Goal: Find specific page/section: Find specific page/section

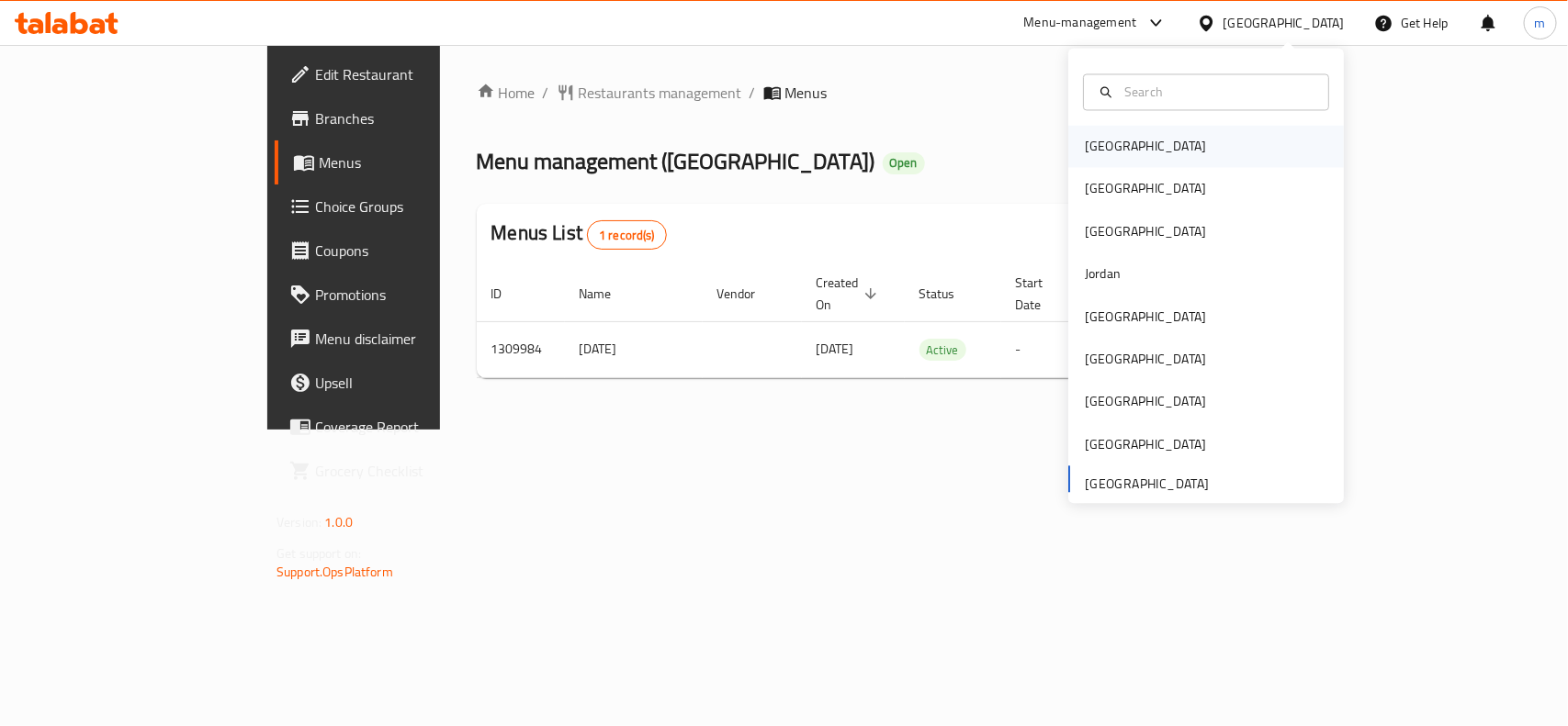
click at [1119, 143] on div "Bahrain" at bounding box center [1145, 147] width 151 height 42
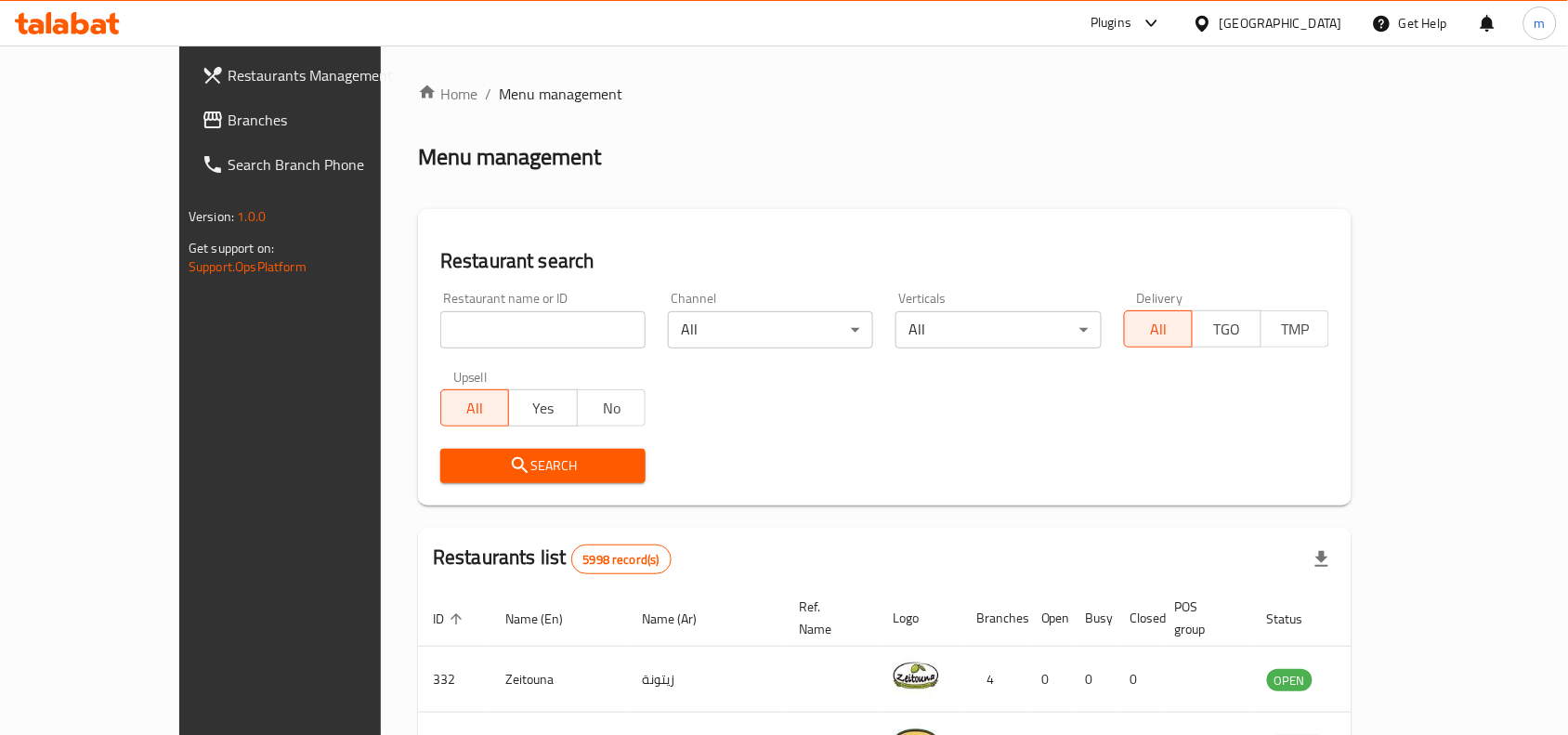
click at [187, 133] on link "Branches" at bounding box center [314, 120] width 254 height 45
click at [442, 302] on div "Restaurant name or ID Restaurant name or ID" at bounding box center [543, 320] width 205 height 57
click at [449, 335] on input "search" at bounding box center [543, 330] width 205 height 37
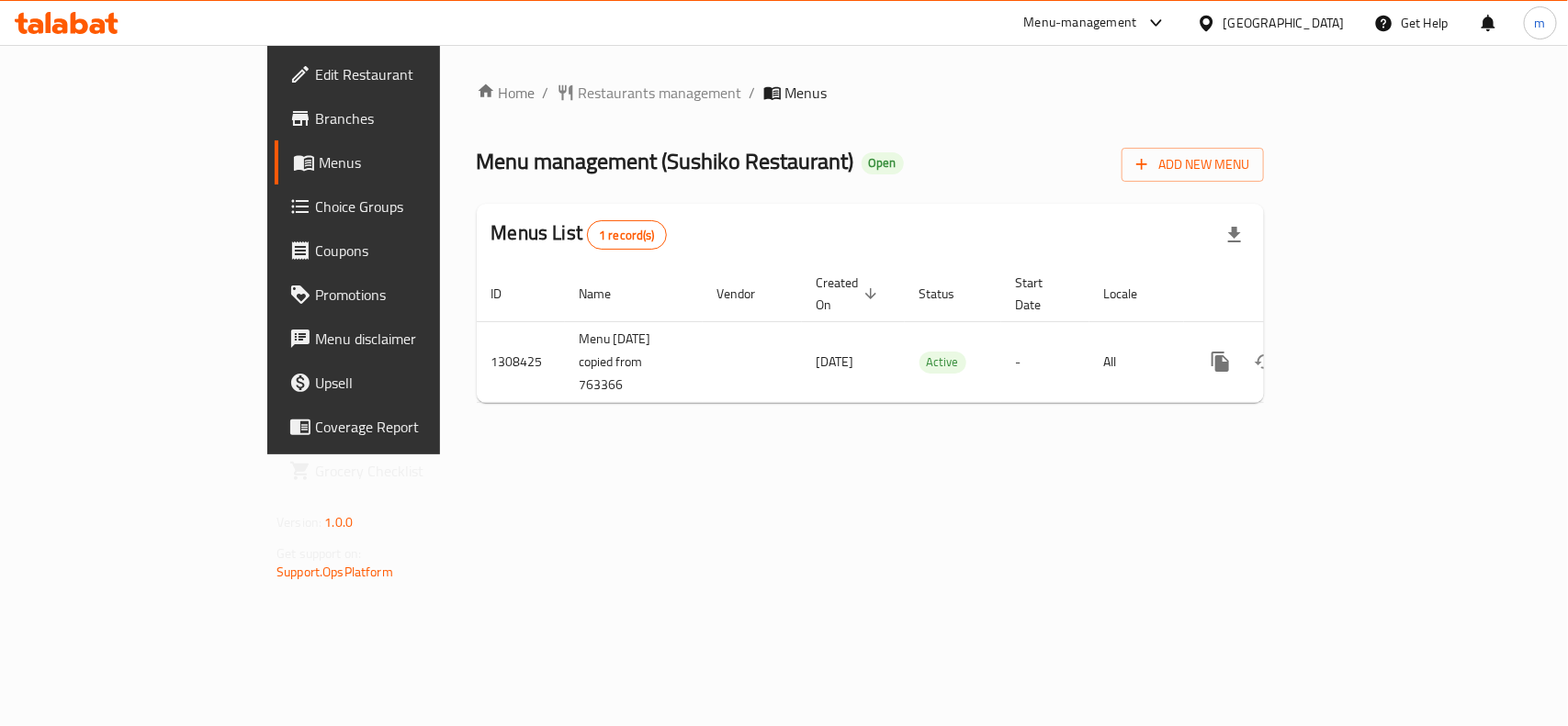
click at [1320, 16] on div "[GEOGRAPHIC_DATA]" at bounding box center [1284, 23] width 122 height 20
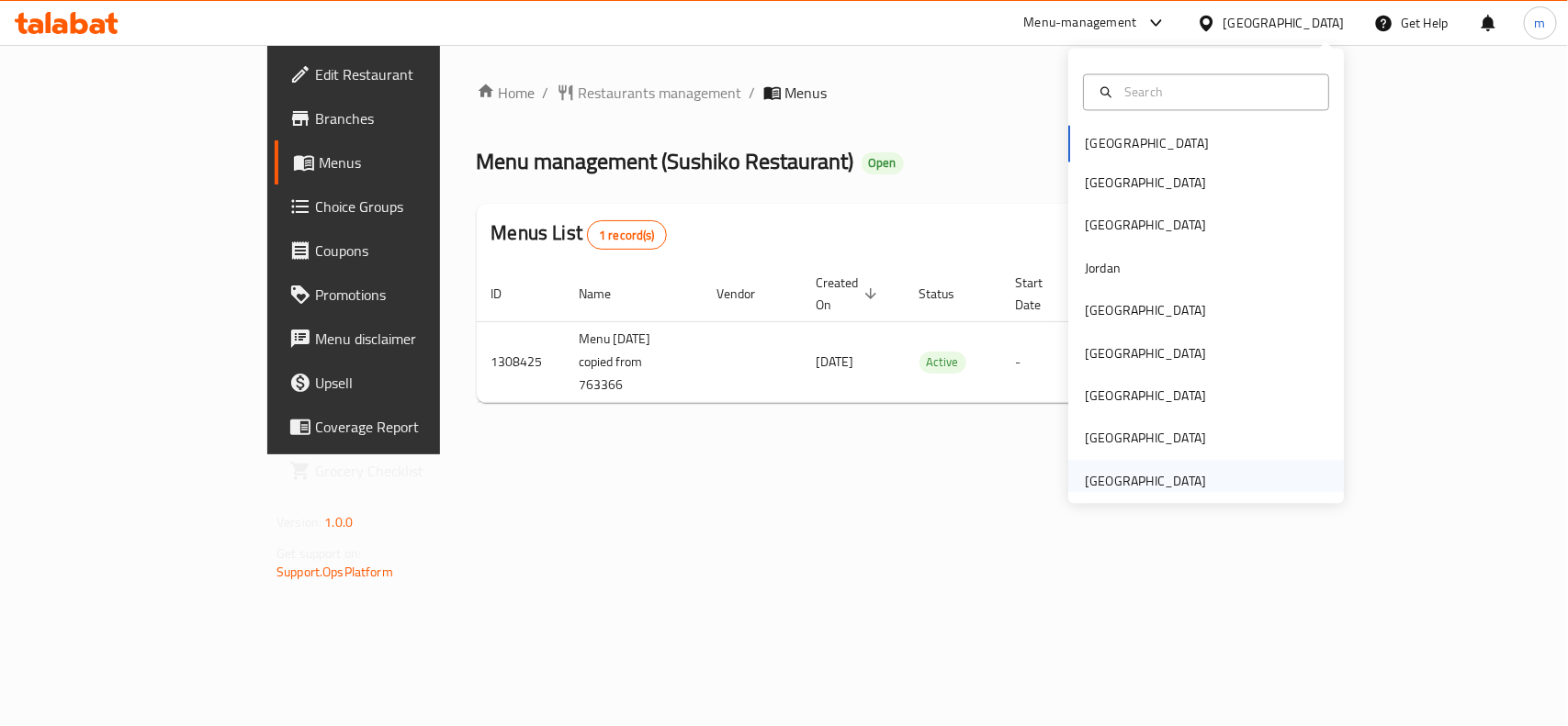
click at [1132, 487] on div "[GEOGRAPHIC_DATA]" at bounding box center [1145, 481] width 122 height 20
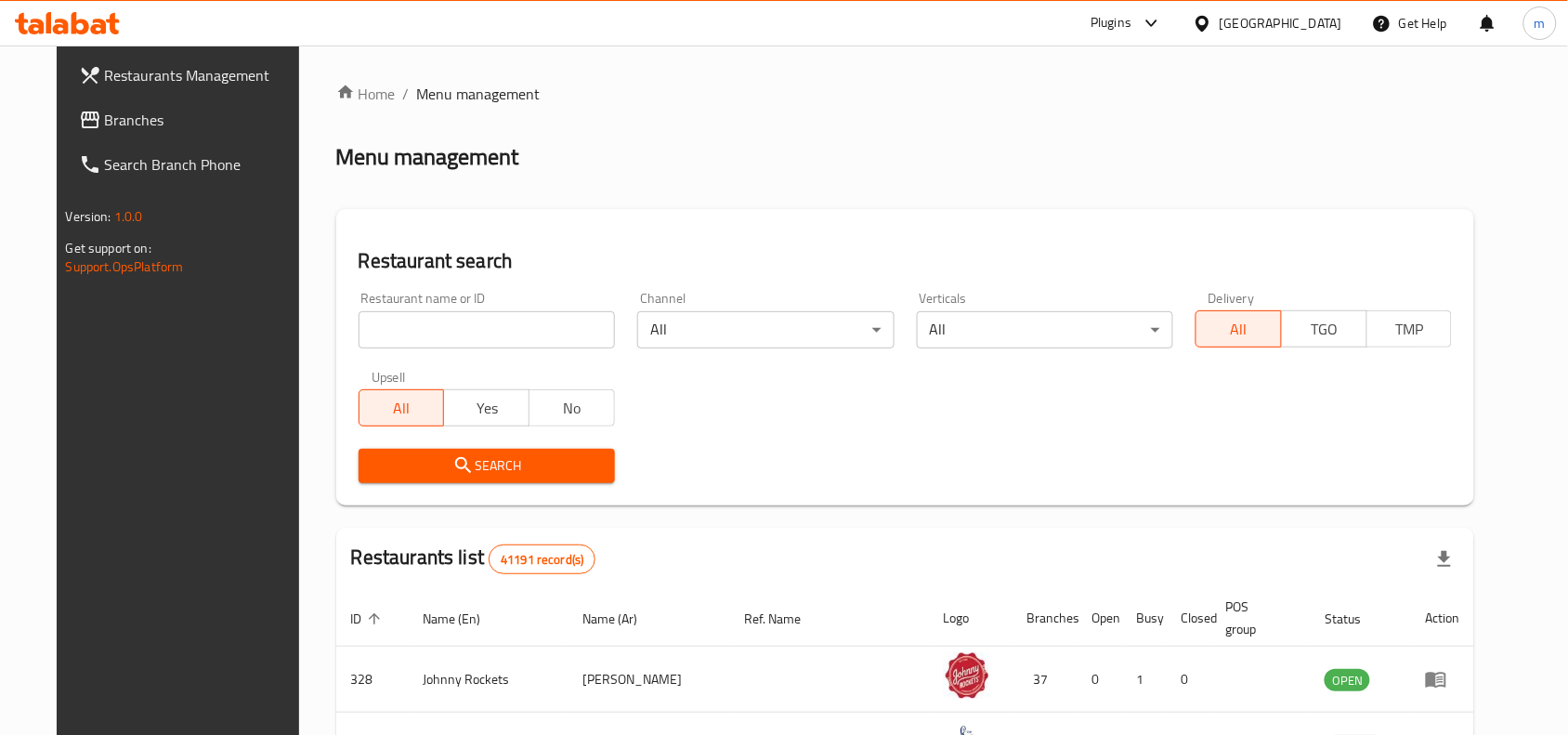
drag, startPoint x: 141, startPoint y: 123, endPoint x: 158, endPoint y: 132, distance: 19.2
click at [141, 123] on span "Branches" at bounding box center [204, 120] width 198 height 22
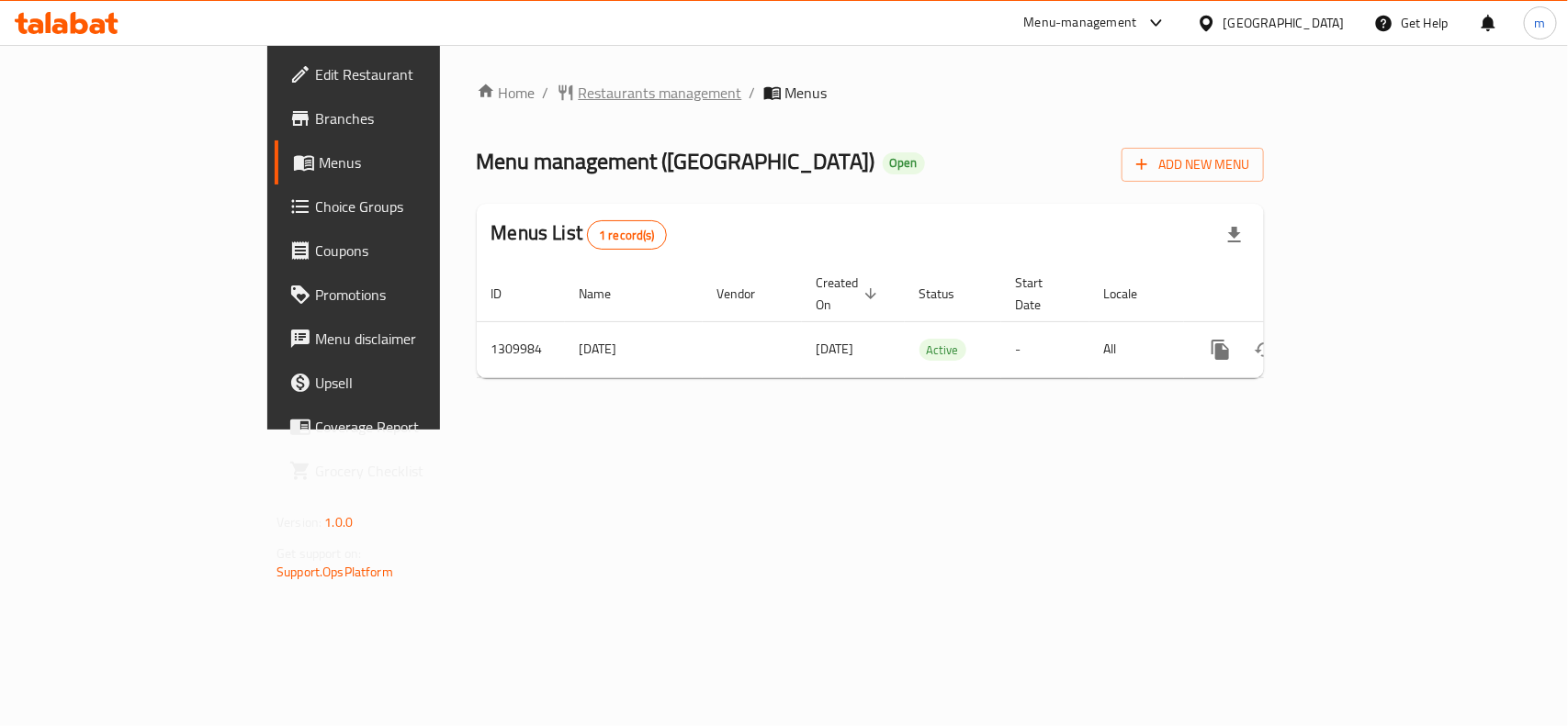
click at [578, 86] on span "Restaurants management" at bounding box center [660, 93] width 164 height 22
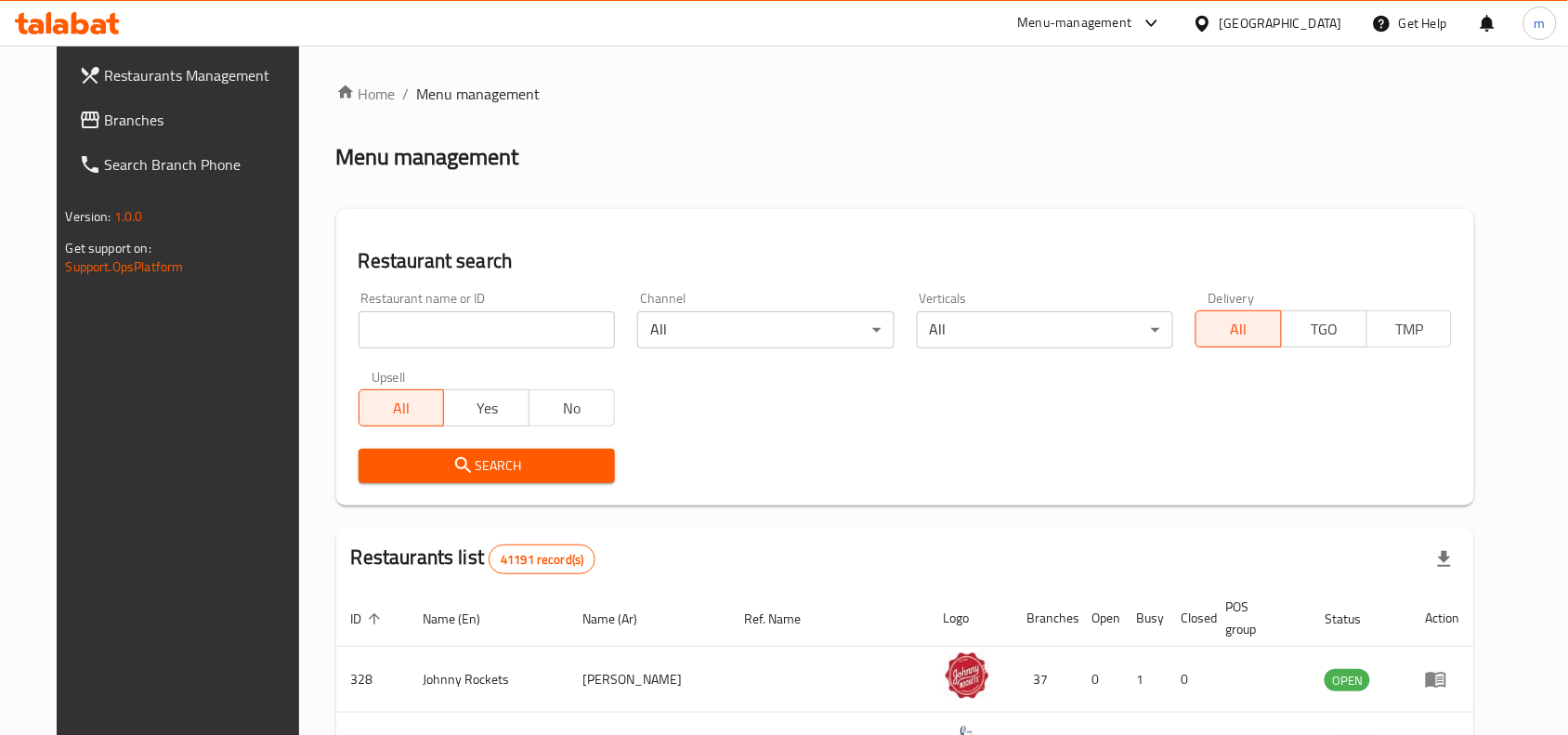
click at [105, 109] on span "Branches" at bounding box center [204, 120] width 198 height 22
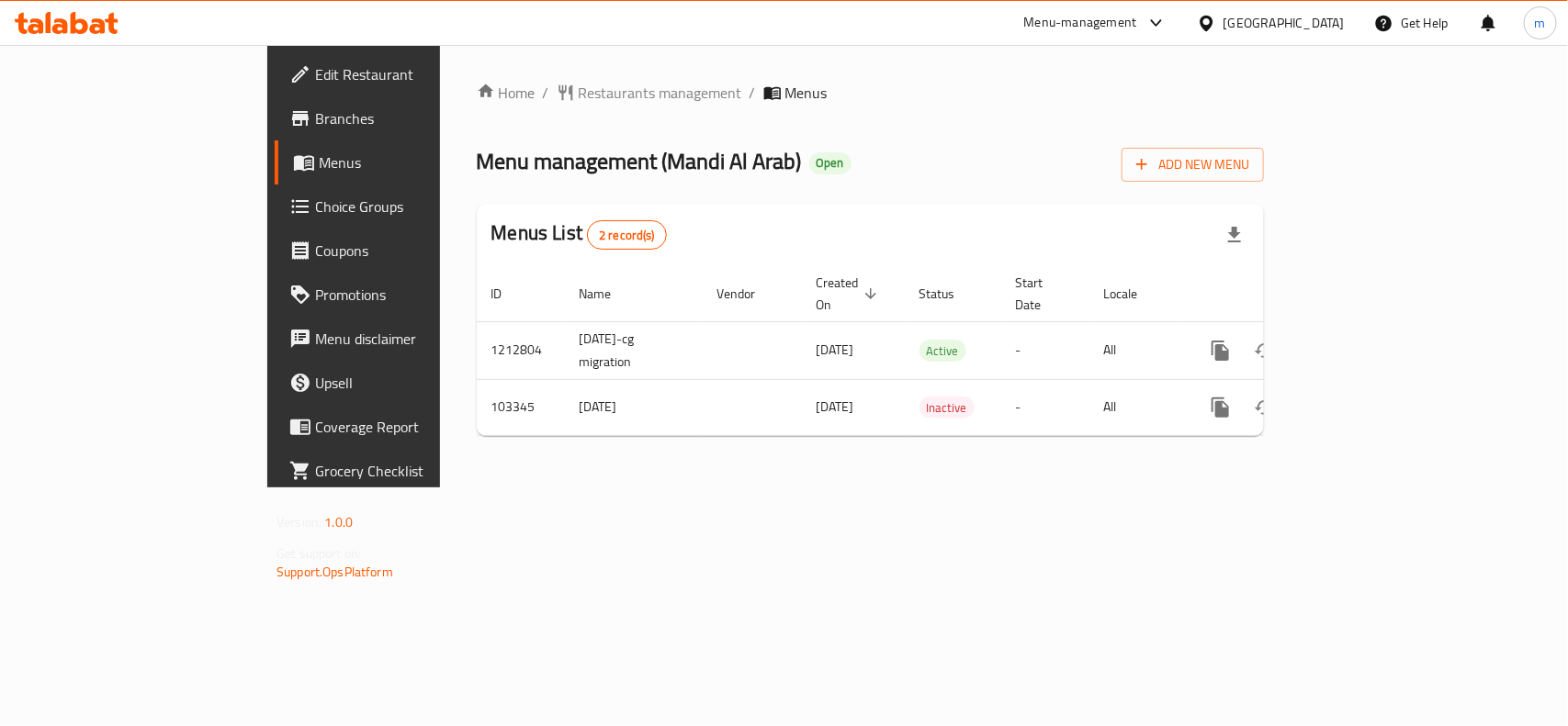
click at [1260, 17] on div "[GEOGRAPHIC_DATA]" at bounding box center [1284, 23] width 122 height 20
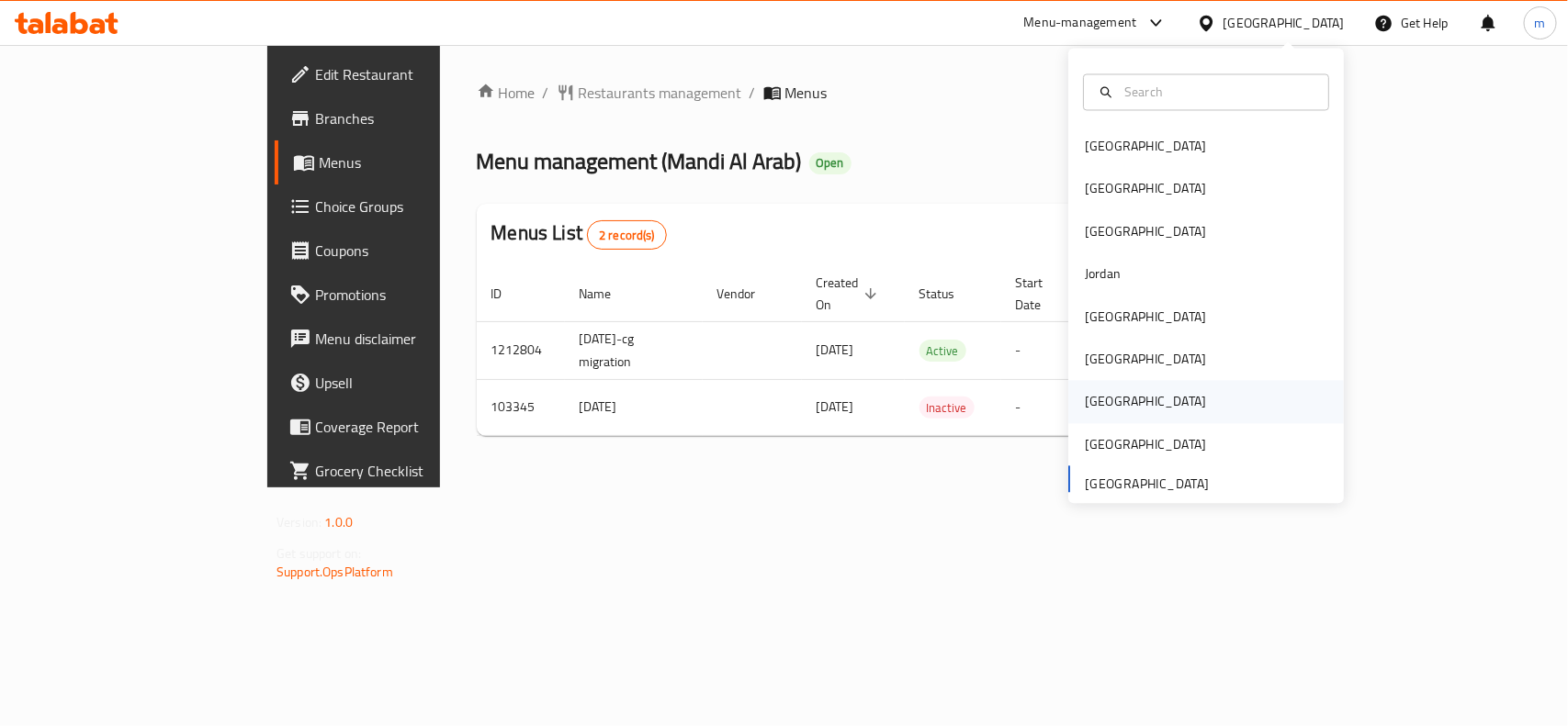
click at [1121, 393] on div "Qatar" at bounding box center [1205, 402] width 275 height 42
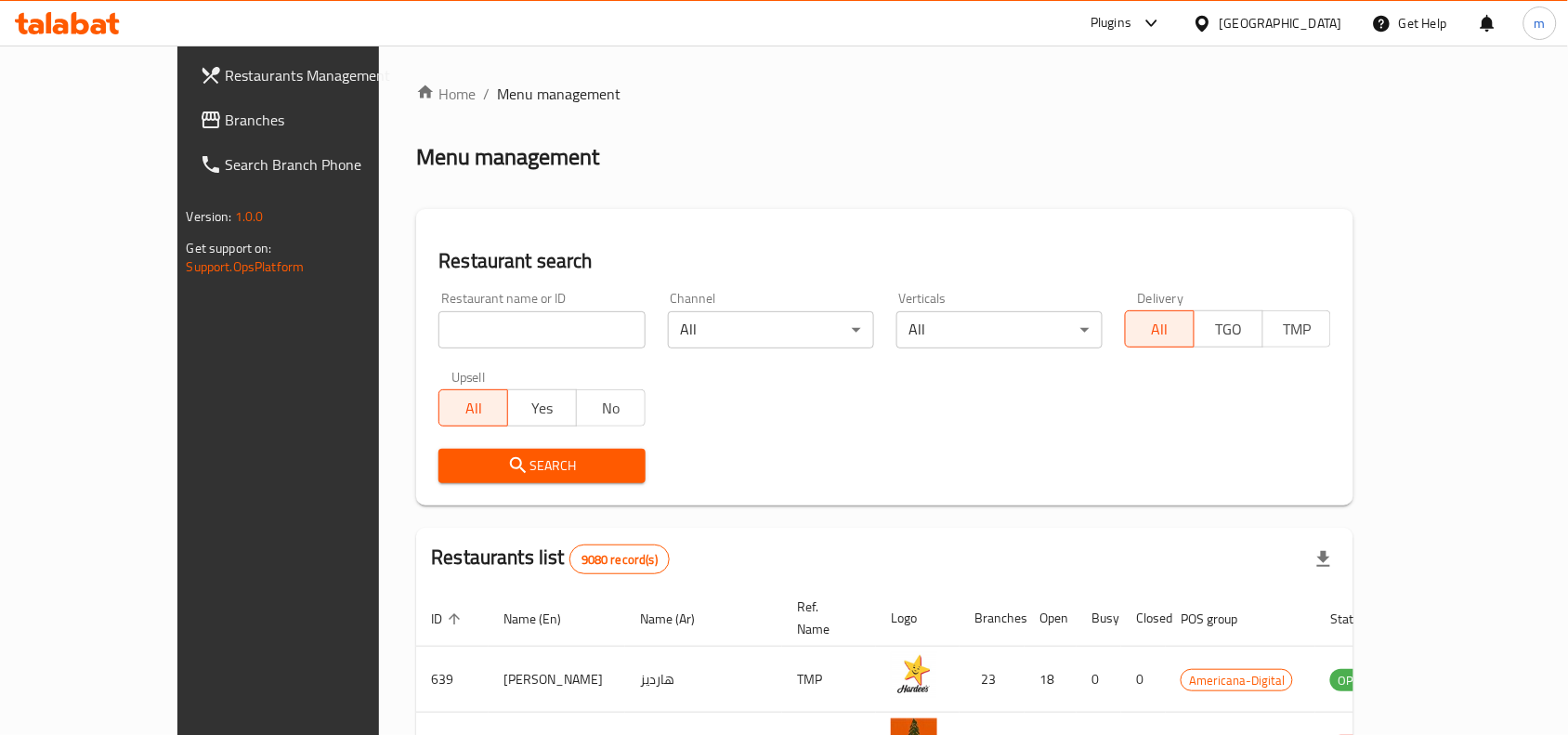
click at [225, 130] on span "Branches" at bounding box center [324, 120] width 198 height 22
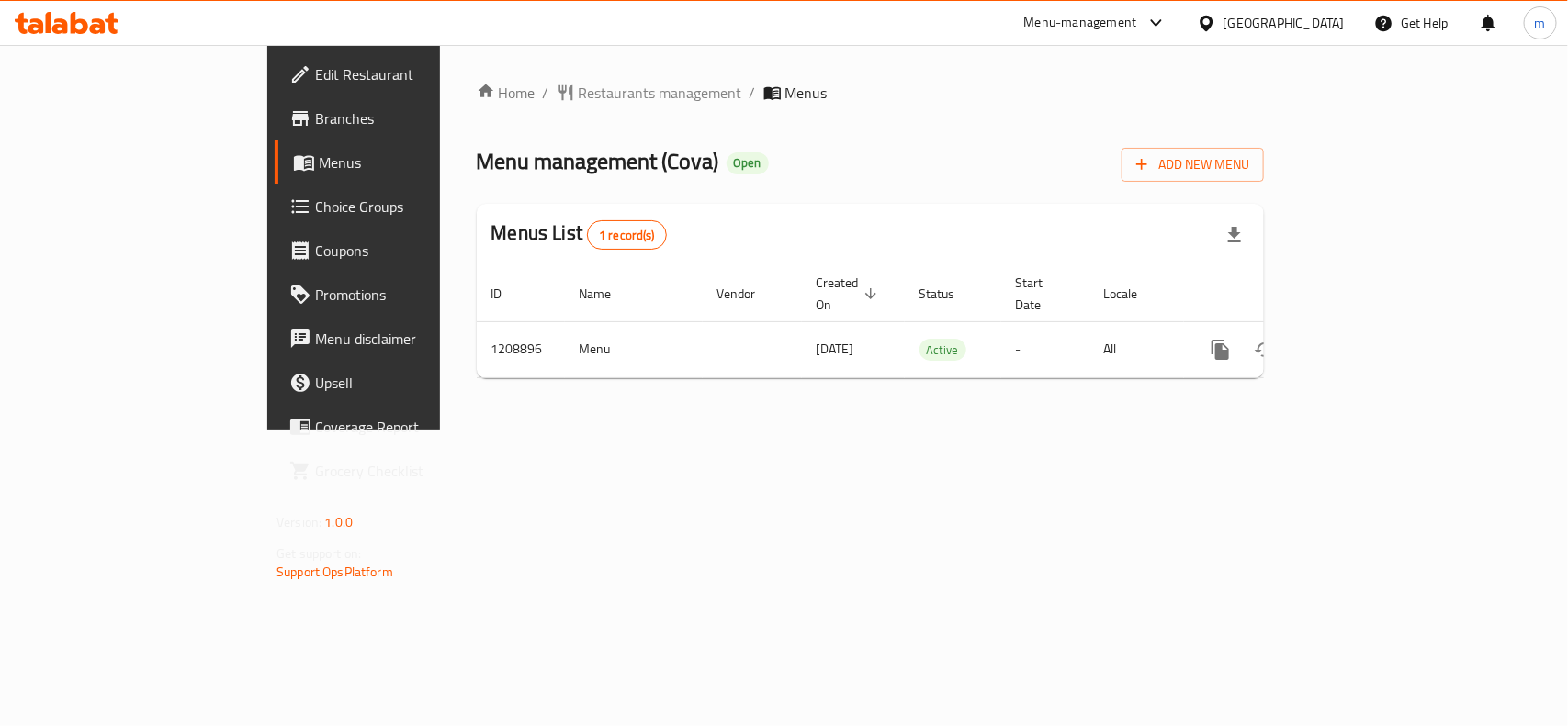
click at [481, 75] on div "Home / Restaurants management / Menus Menu management ( Cova ) Open Add New Men…" at bounding box center [870, 237] width 861 height 385
click at [578, 87] on span "Restaurants management" at bounding box center [660, 93] width 164 height 22
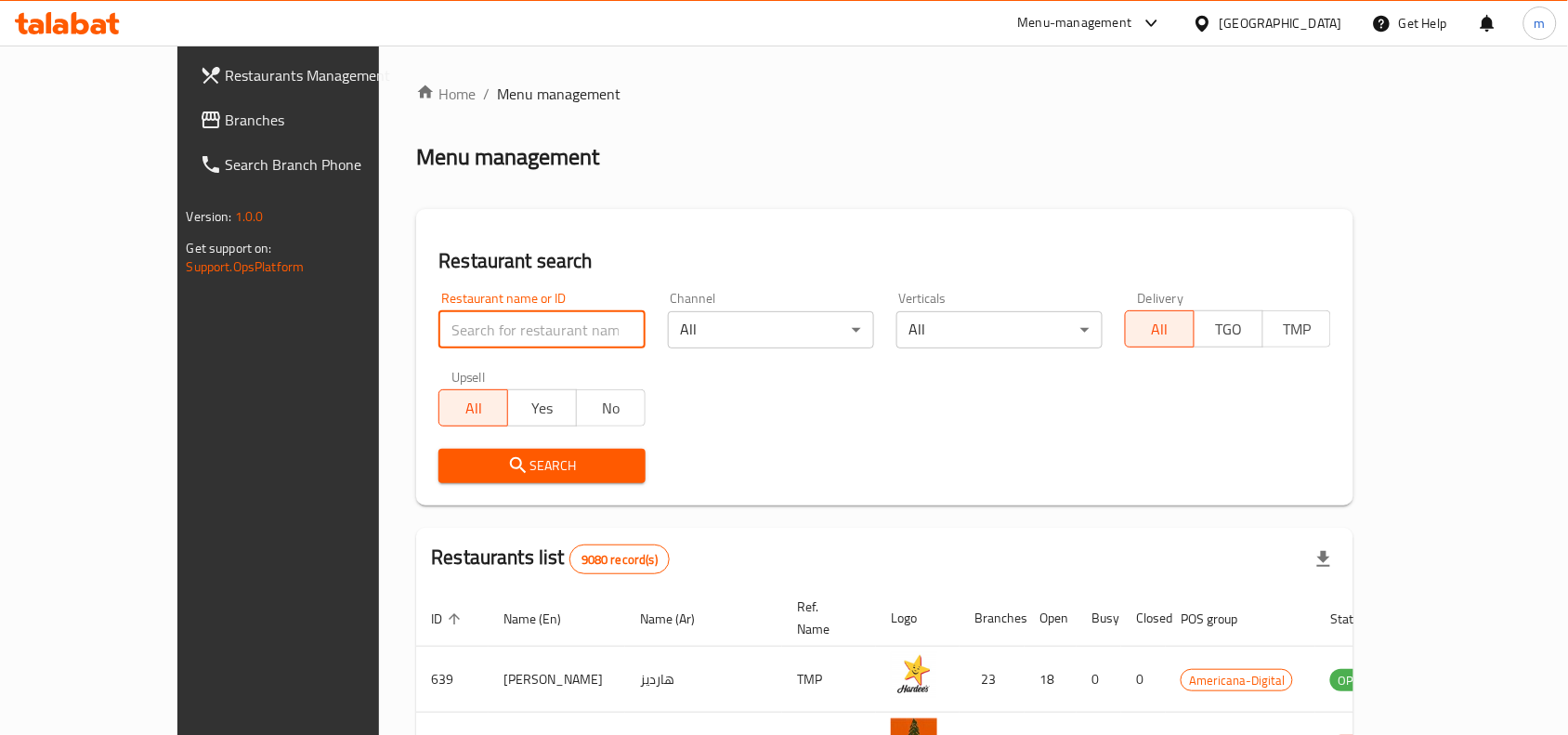
click at [439, 333] on input "search" at bounding box center [541, 330] width 206 height 37
paste input "670844"
type input "670844"
click button "Search" at bounding box center [541, 466] width 206 height 34
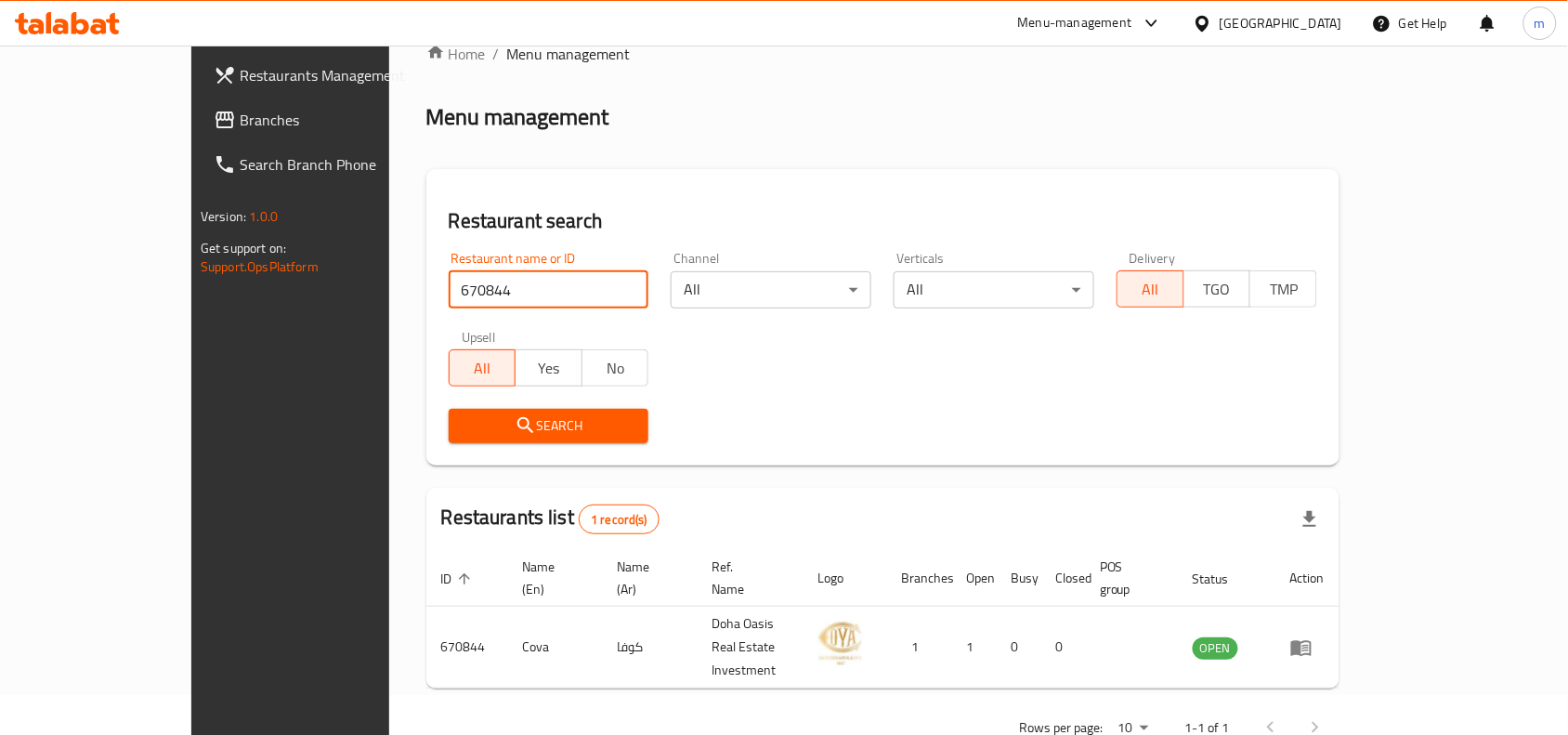
scroll to position [58, 0]
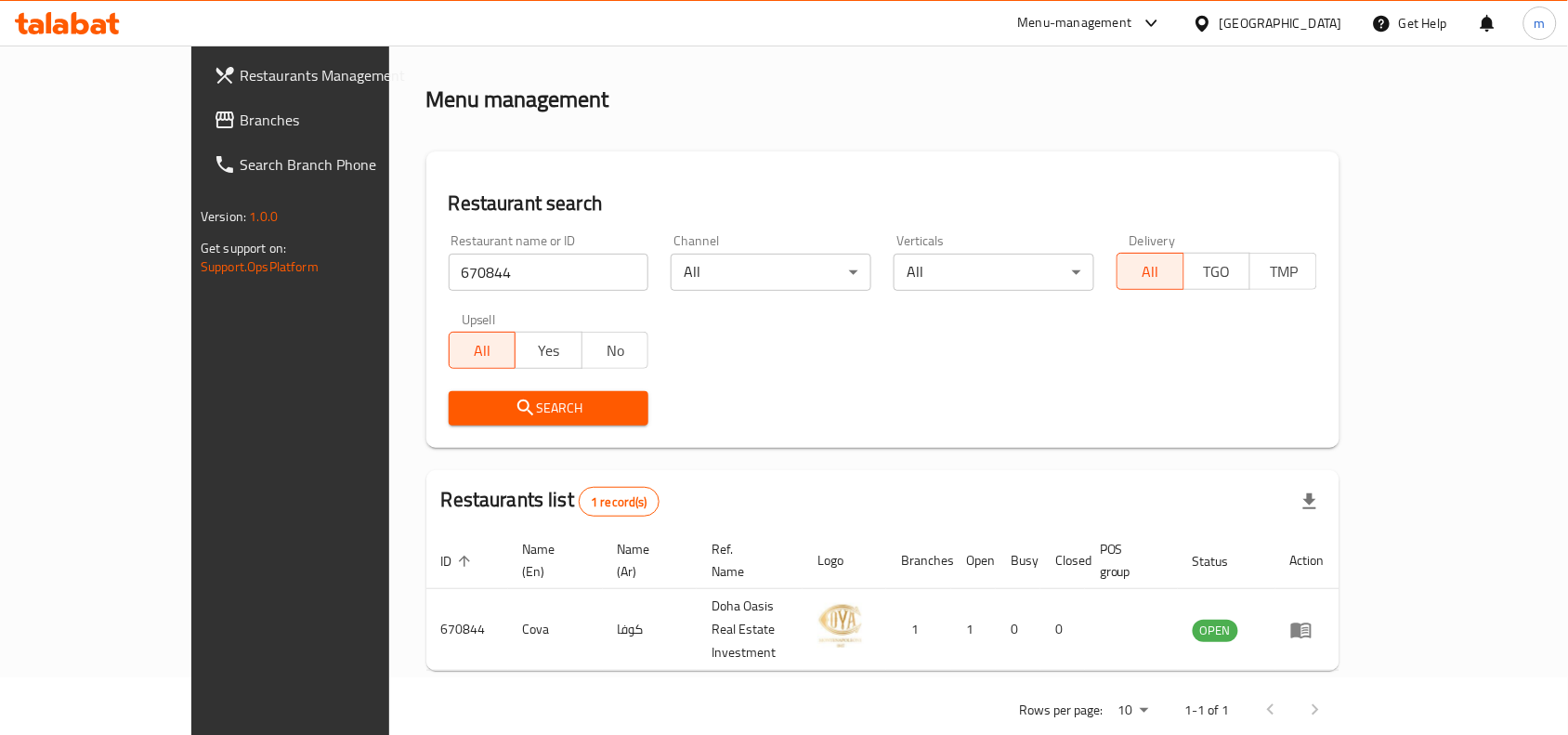
click at [1209, 24] on icon at bounding box center [1202, 22] width 13 height 16
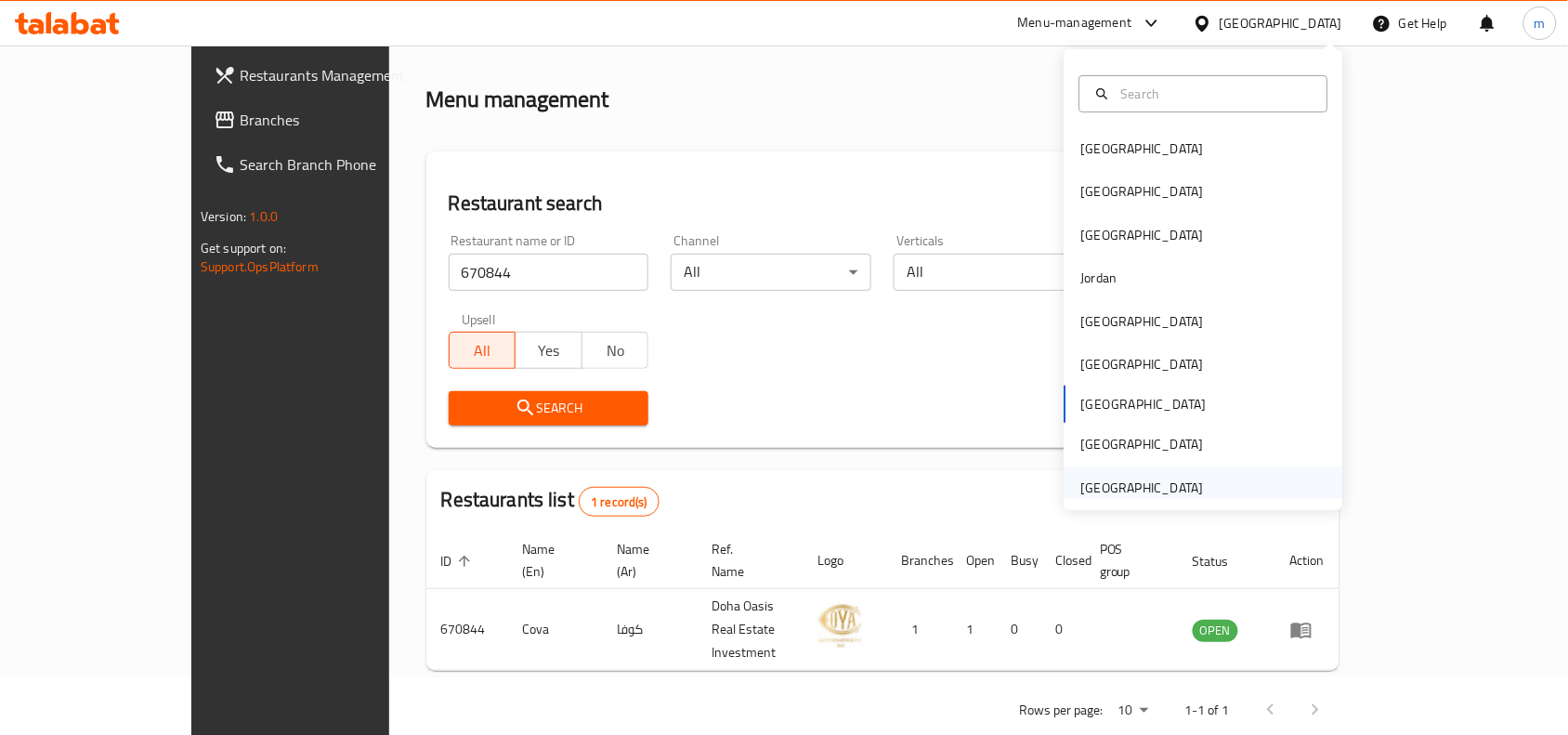
click at [1143, 481] on div "[GEOGRAPHIC_DATA]" at bounding box center [1142, 488] width 123 height 20
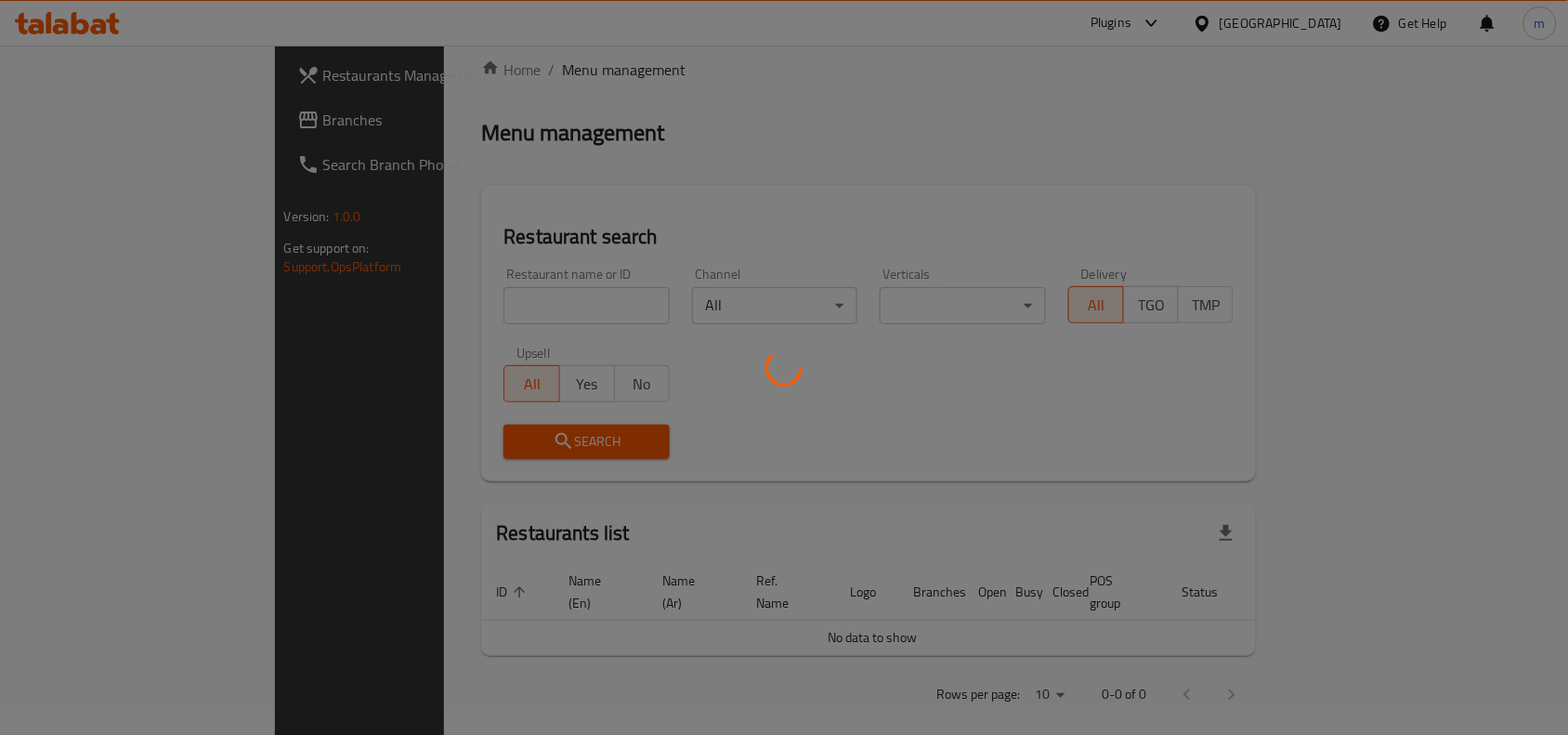
scroll to position [58, 0]
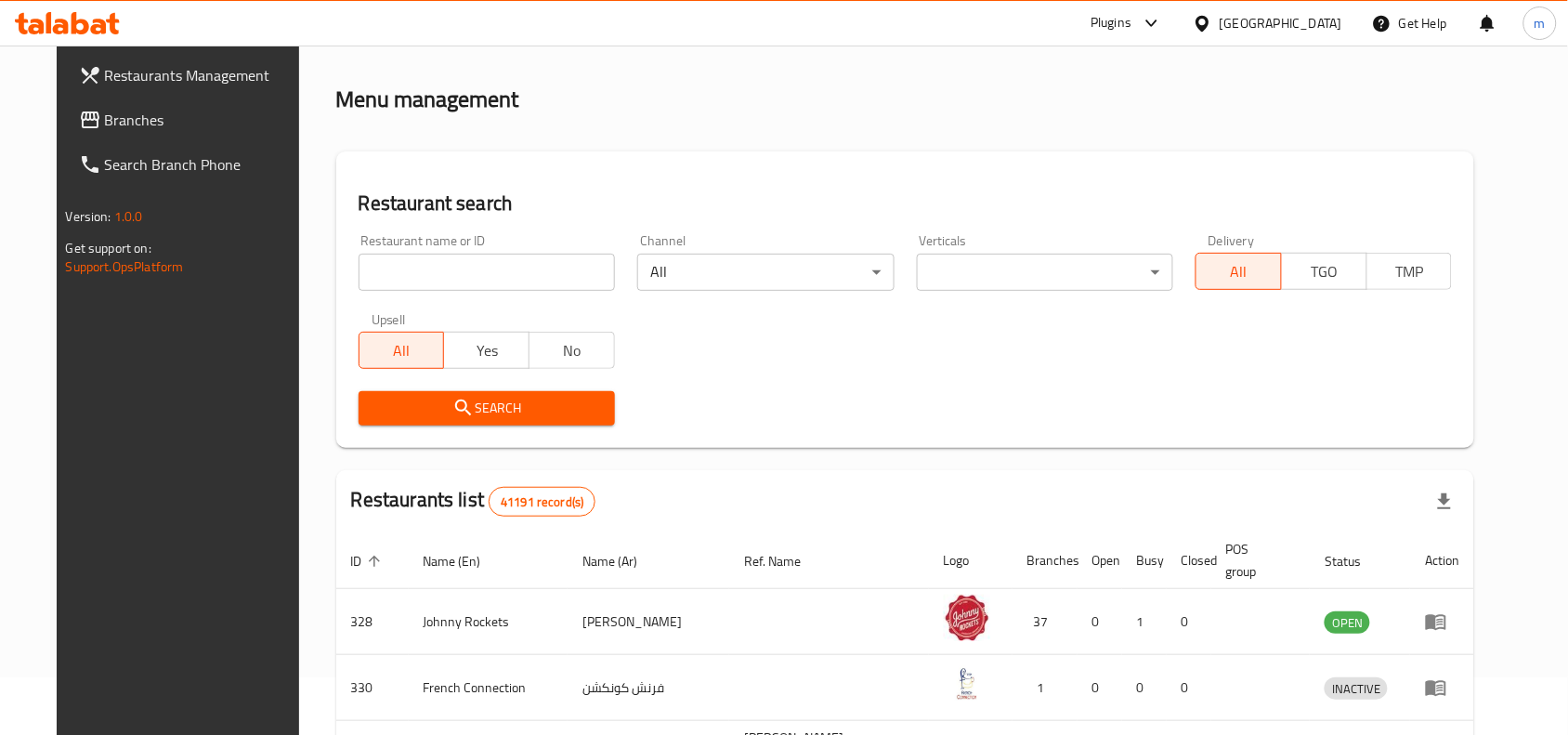
click at [105, 109] on span "Branches" at bounding box center [204, 120] width 198 height 22
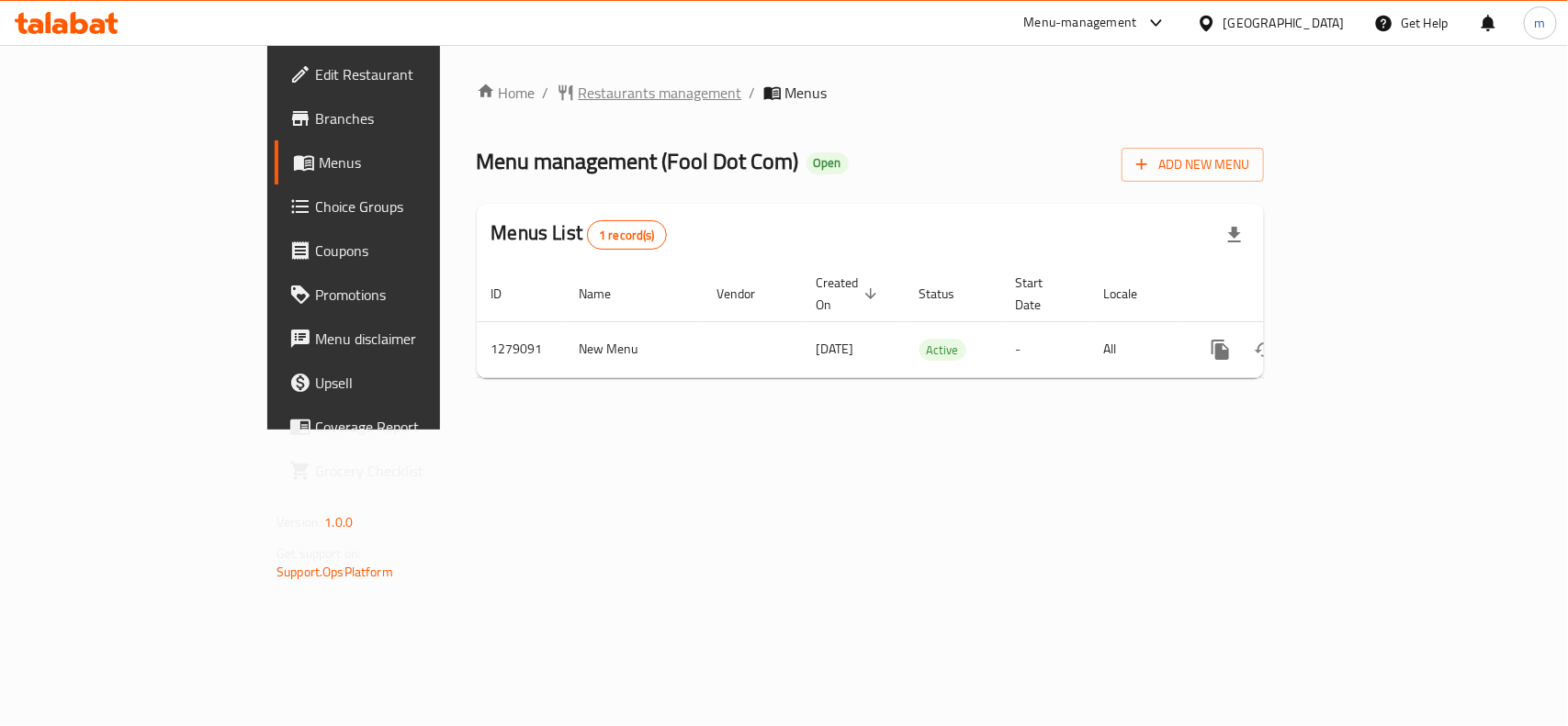
click at [578, 82] on span "Restaurants management" at bounding box center [660, 93] width 164 height 22
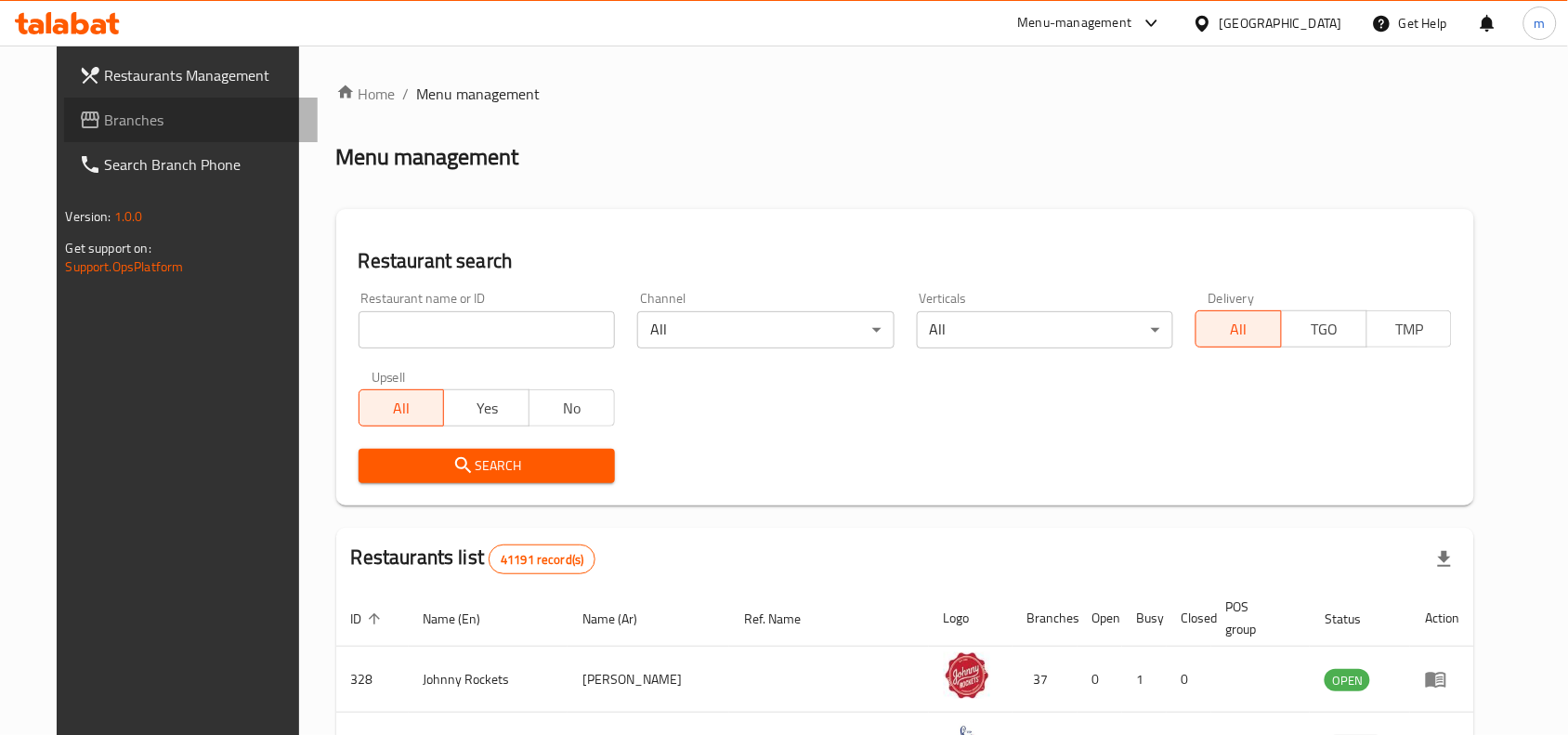
click at [105, 109] on span "Branches" at bounding box center [204, 120] width 198 height 22
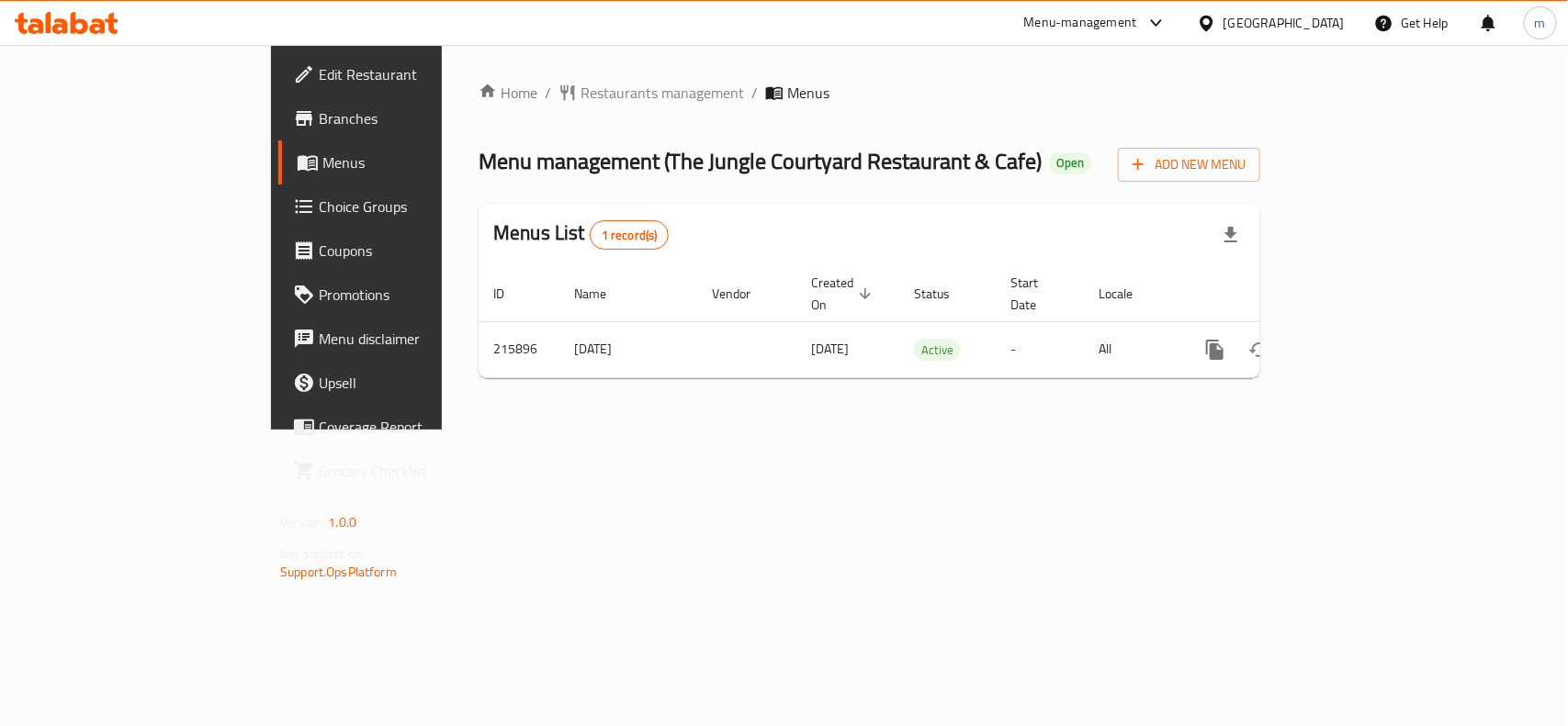
click at [672, 65] on div "Home / Restaurants management / Menus Menu management ( The Jungle Courtyard Re…" at bounding box center [869, 237] width 855 height 385
click at [1225, 29] on div "[GEOGRAPHIC_DATA]" at bounding box center [1284, 23] width 122 height 20
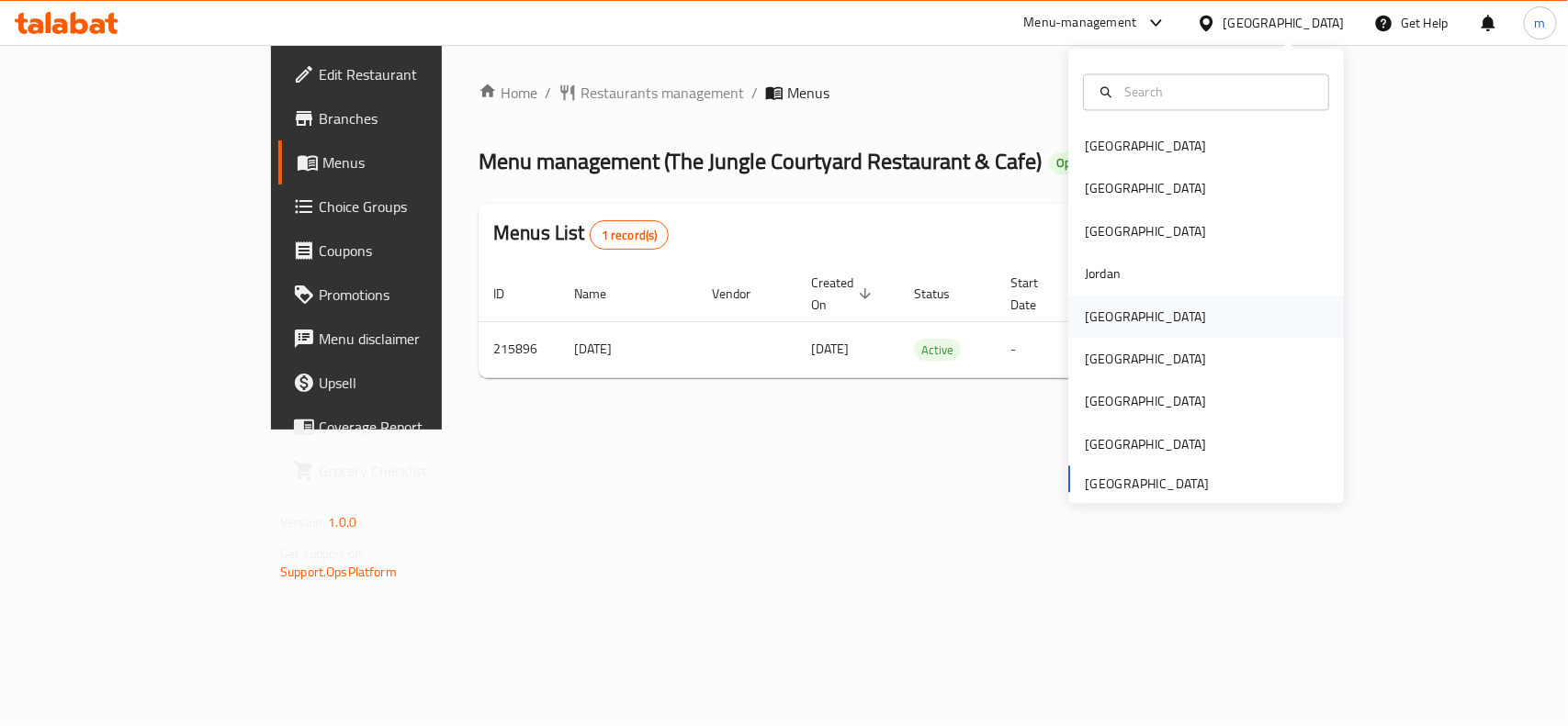
click at [1085, 308] on div "[GEOGRAPHIC_DATA]" at bounding box center [1145, 317] width 122 height 20
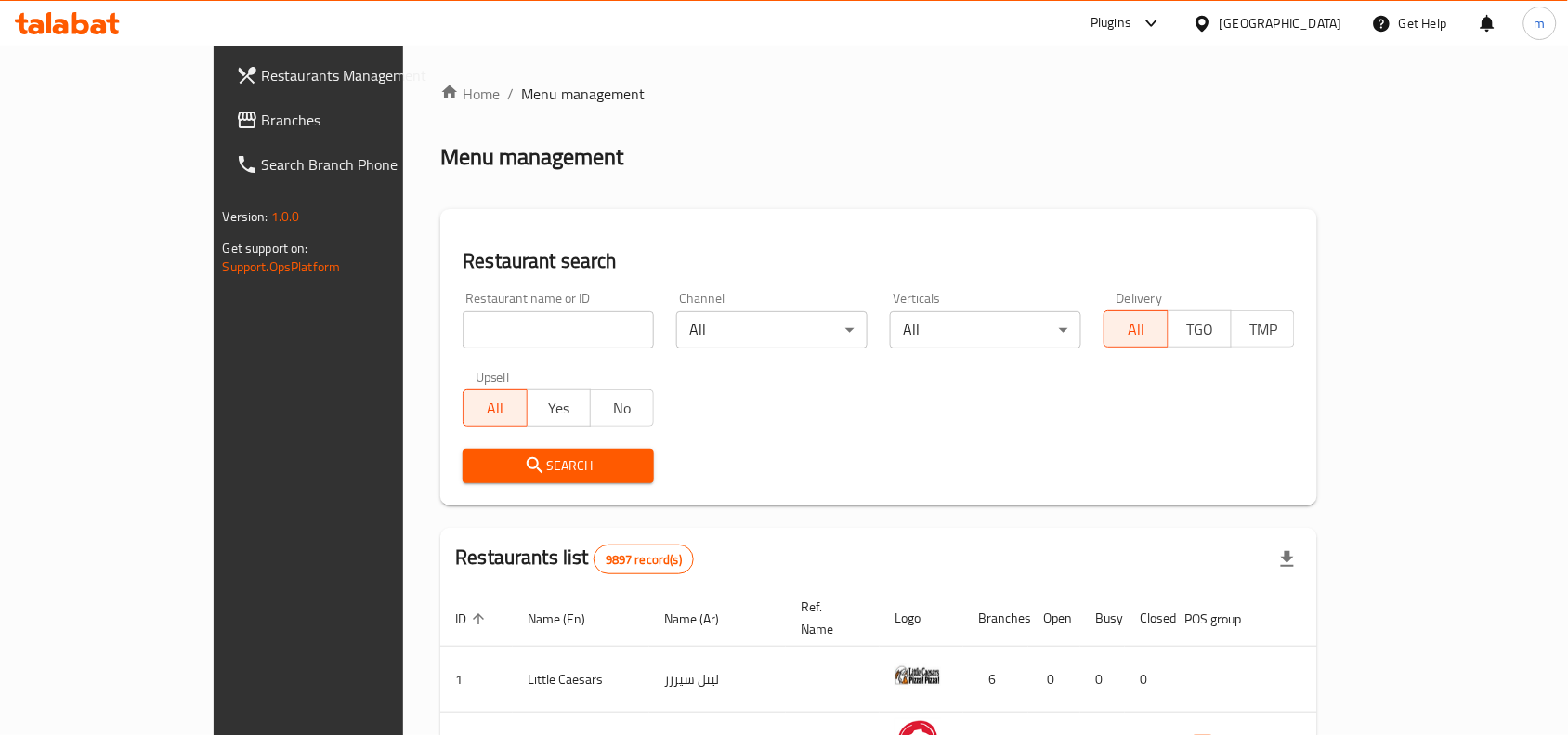
click at [262, 126] on span "Branches" at bounding box center [360, 120] width 198 height 22
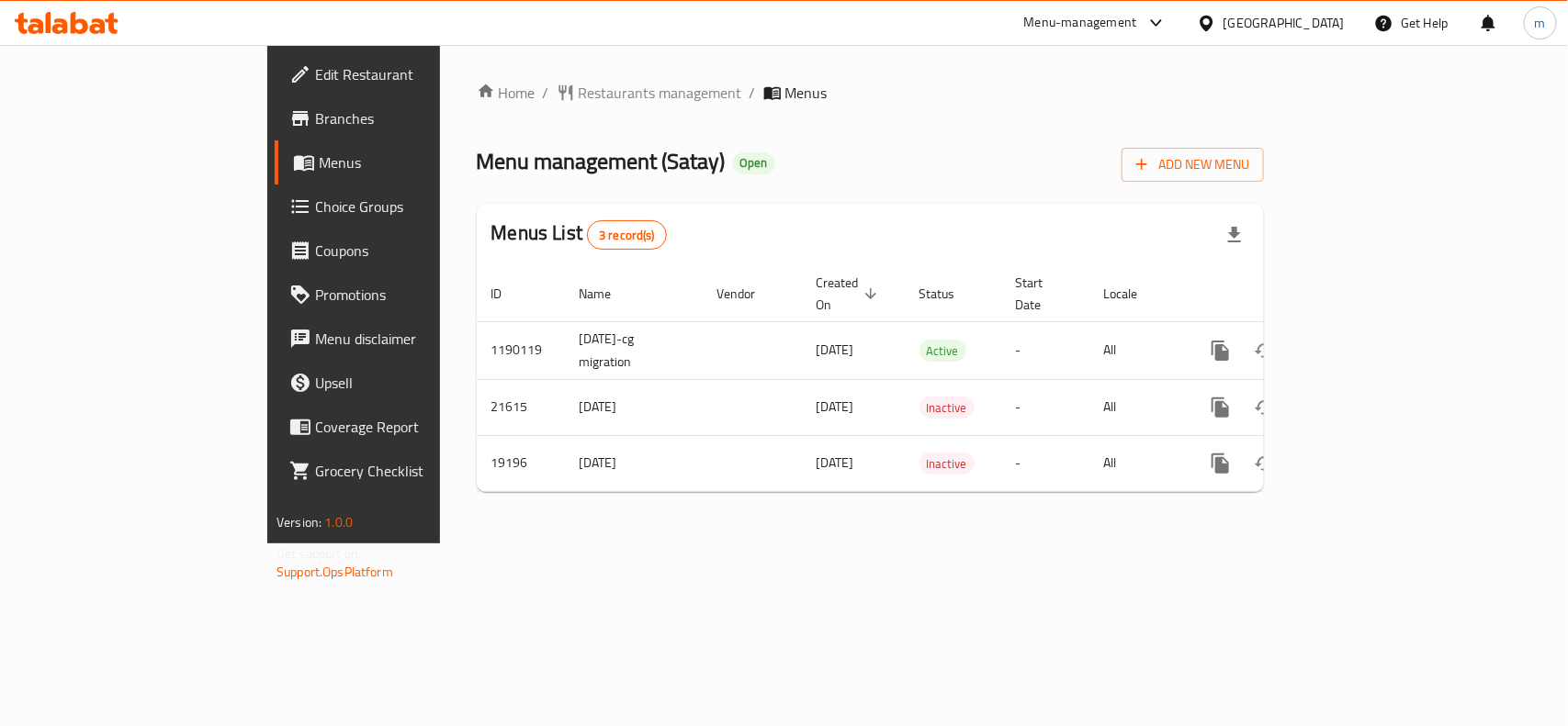
click at [1322, 24] on div "[GEOGRAPHIC_DATA]" at bounding box center [1284, 23] width 122 height 20
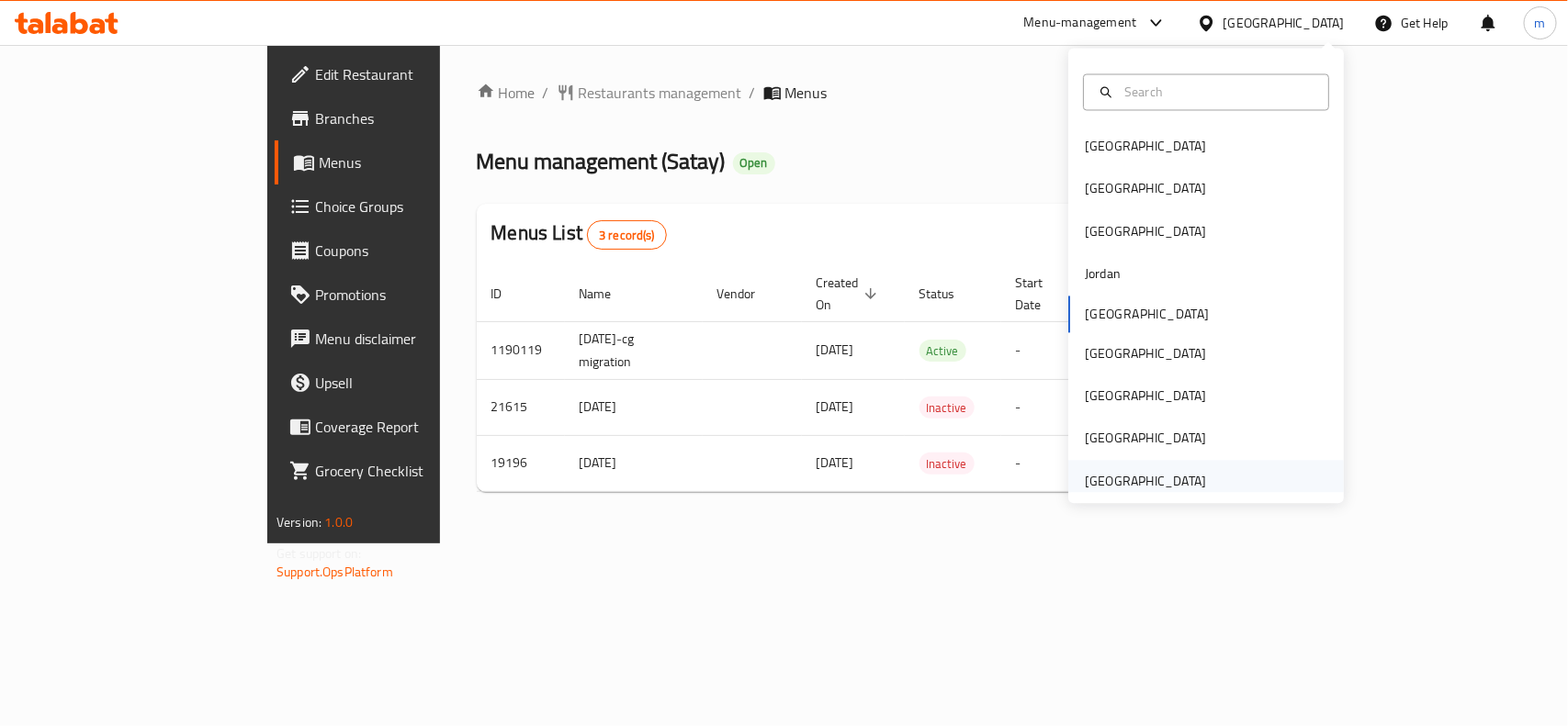
click at [1167, 487] on div "[GEOGRAPHIC_DATA]" at bounding box center [1145, 481] width 122 height 20
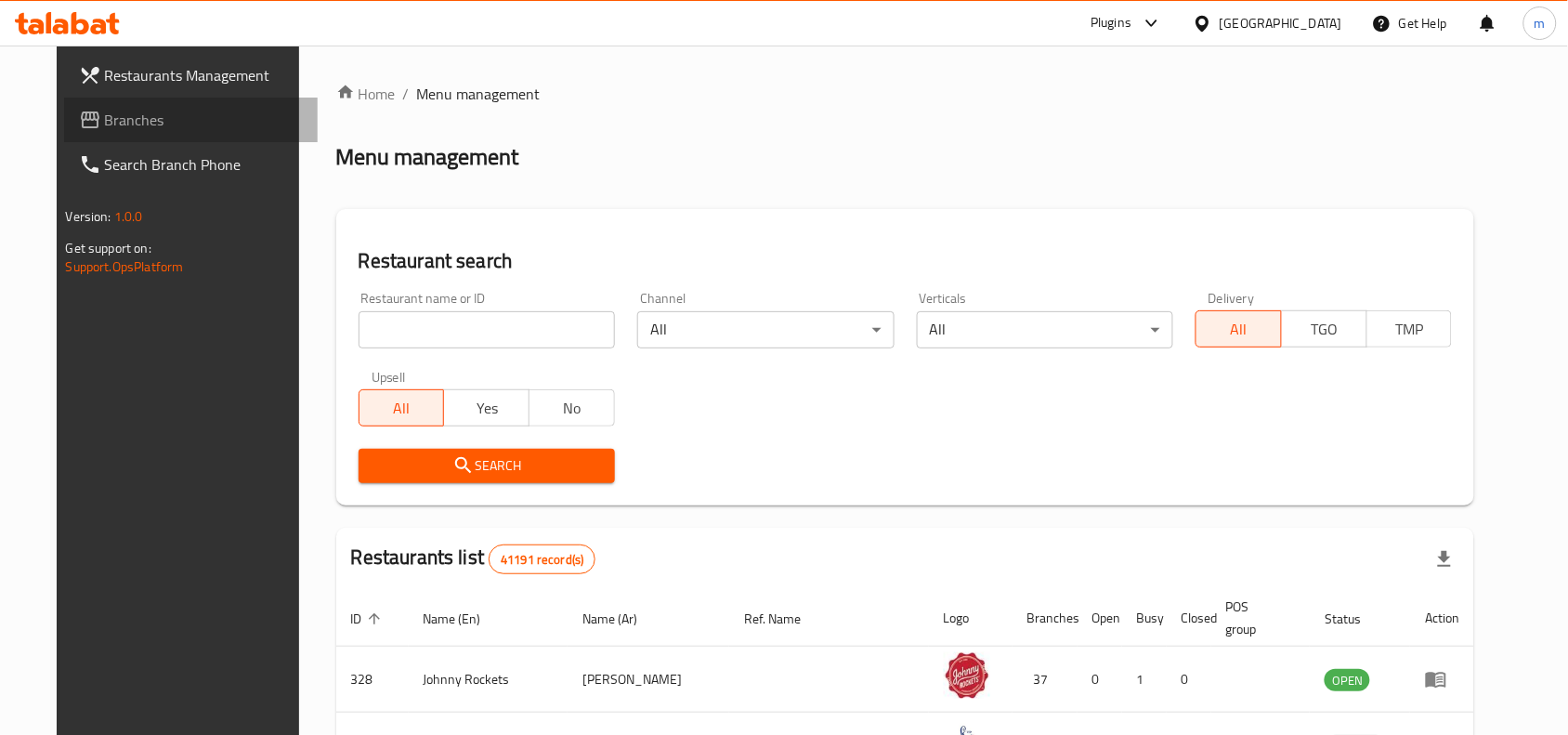
click at [105, 118] on span "Branches" at bounding box center [204, 120] width 198 height 22
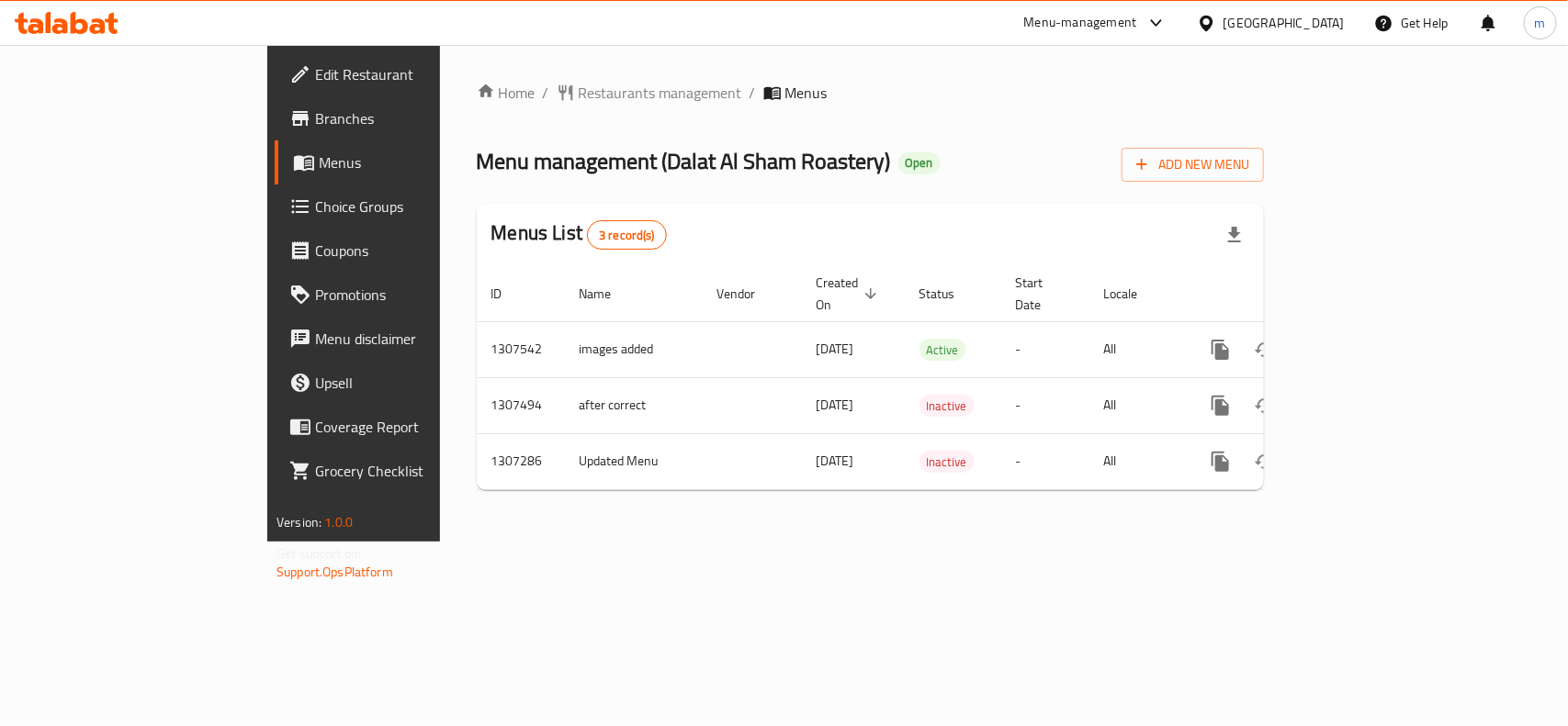
click at [1228, 32] on div "[GEOGRAPHIC_DATA]" at bounding box center [1284, 23] width 122 height 20
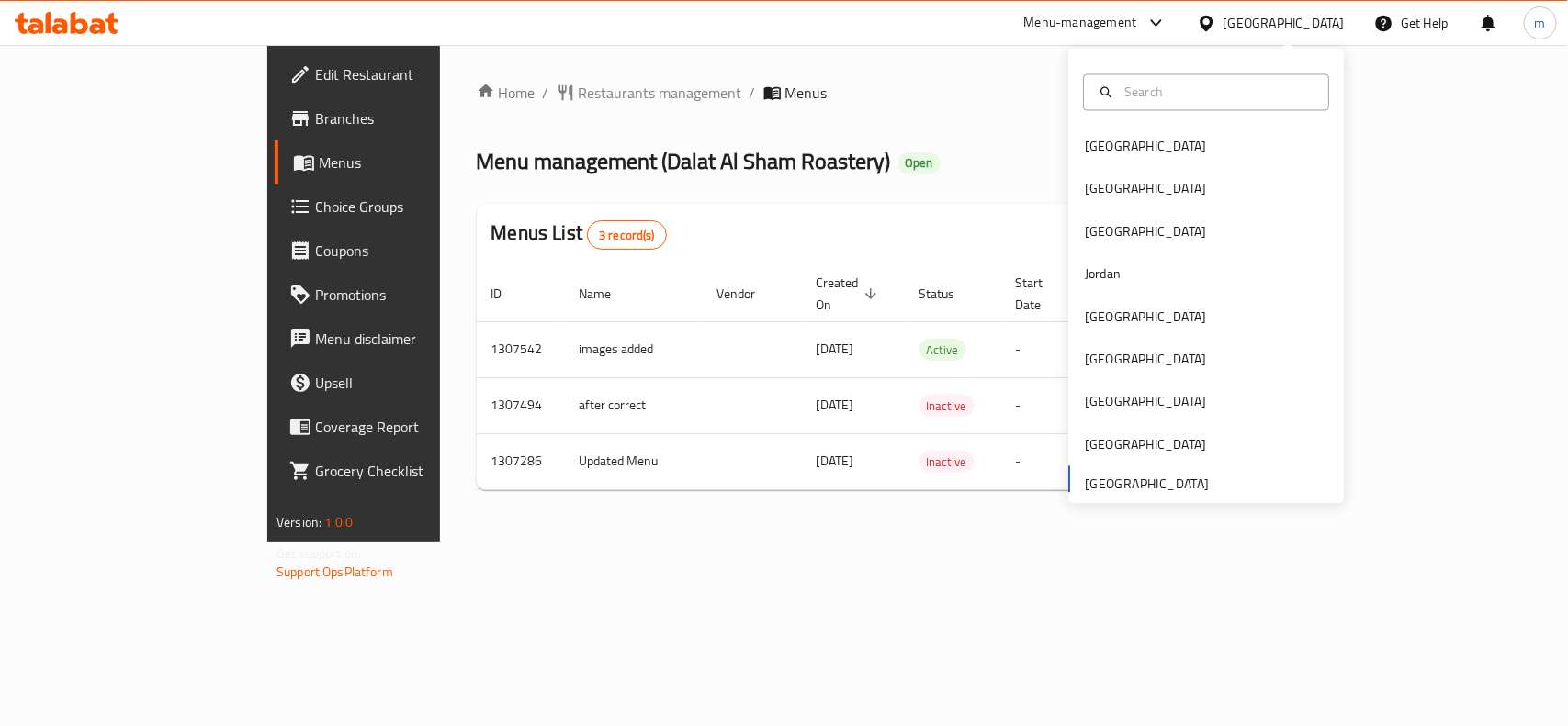
click at [1233, 14] on div "[GEOGRAPHIC_DATA]" at bounding box center [1284, 23] width 122 height 20
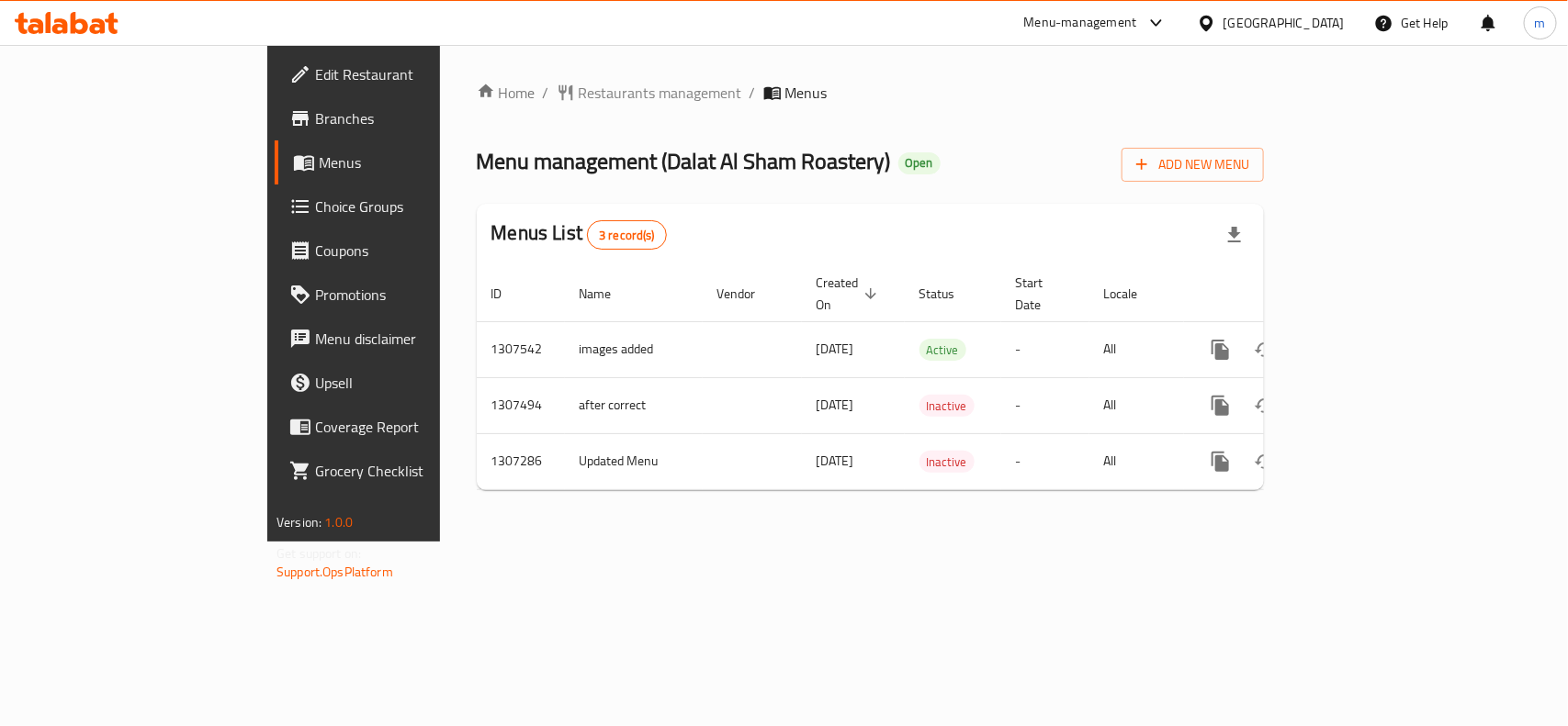
click at [1231, 25] on div "[GEOGRAPHIC_DATA]" at bounding box center [1284, 23] width 122 height 20
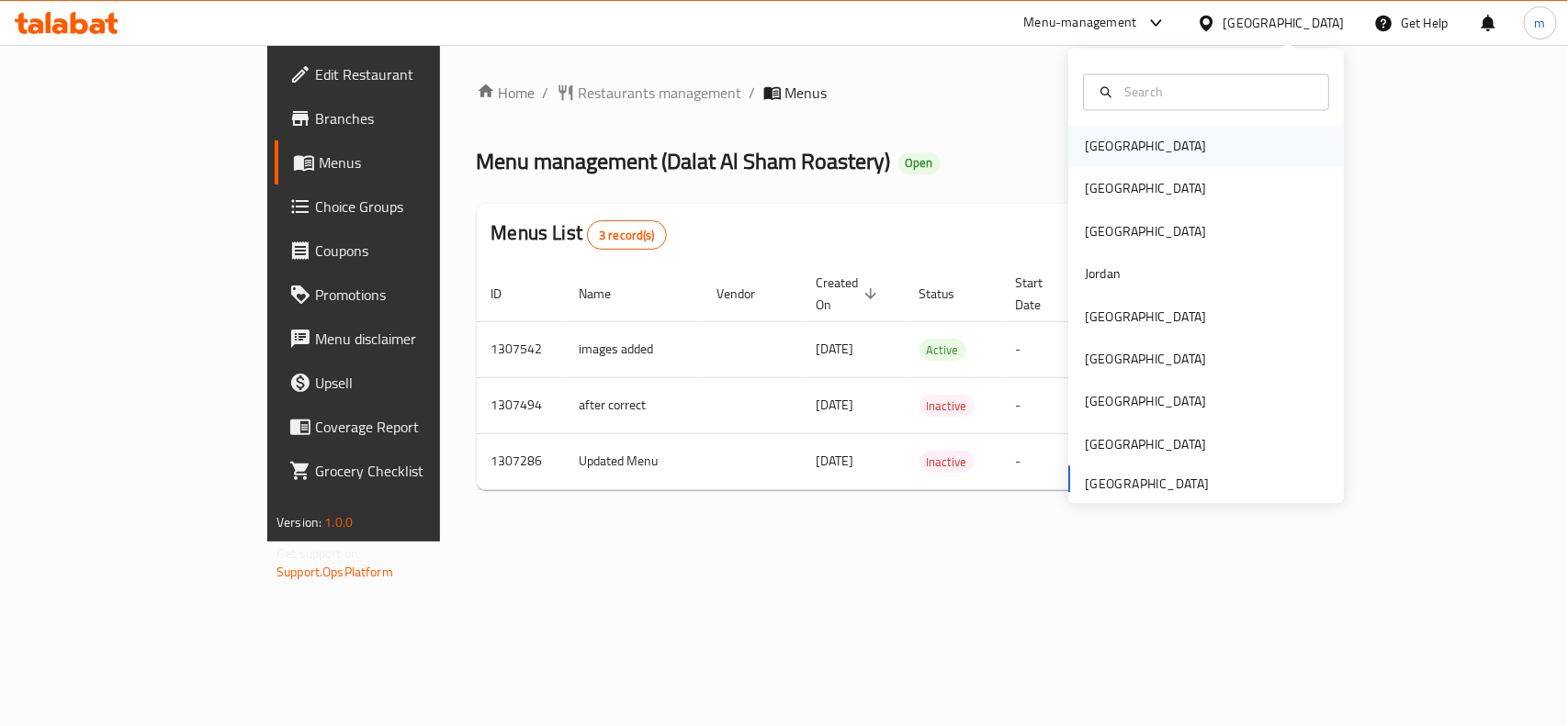
click at [1095, 140] on div "[GEOGRAPHIC_DATA]" at bounding box center [1145, 147] width 122 height 20
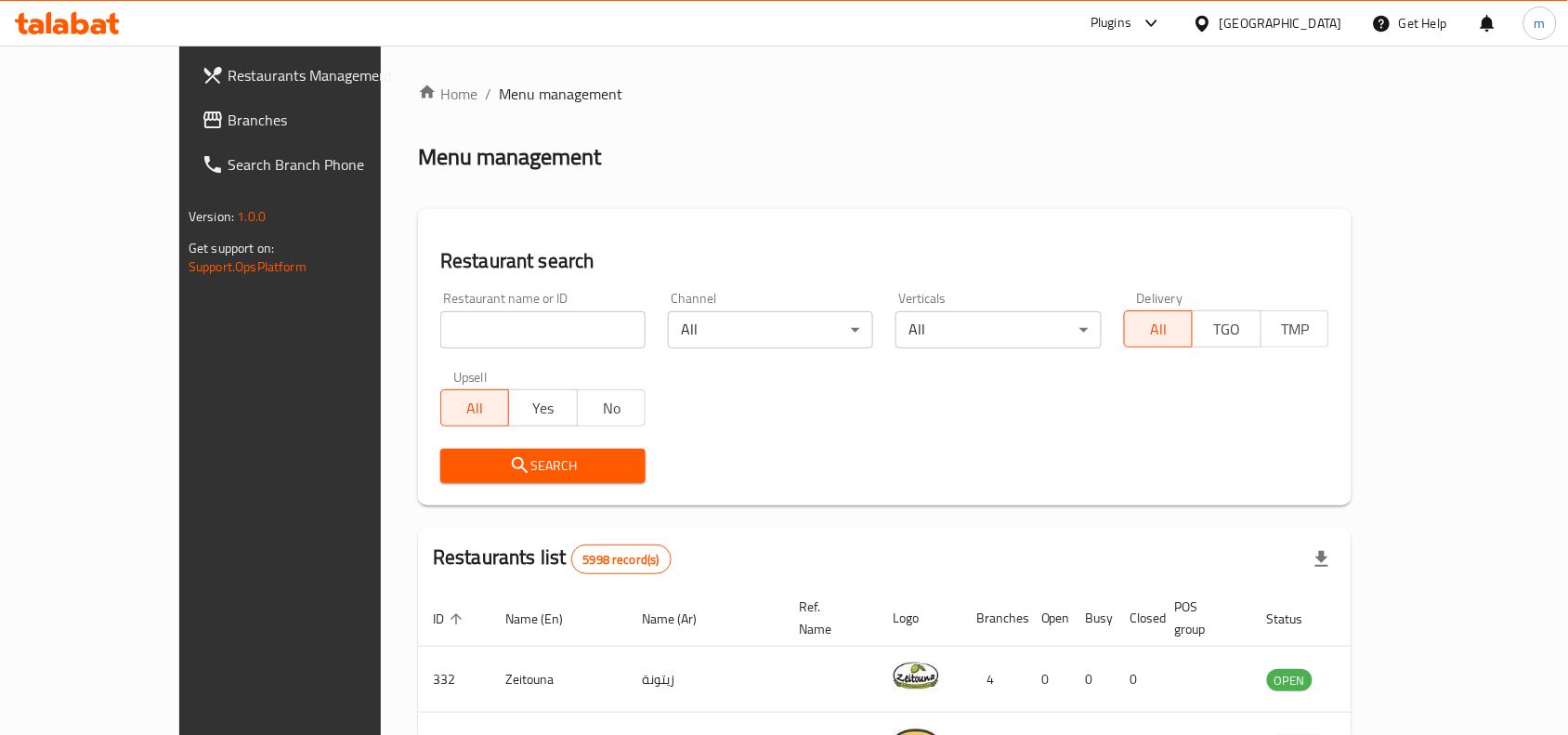
click at [227, 117] on span "Branches" at bounding box center [326, 120] width 198 height 22
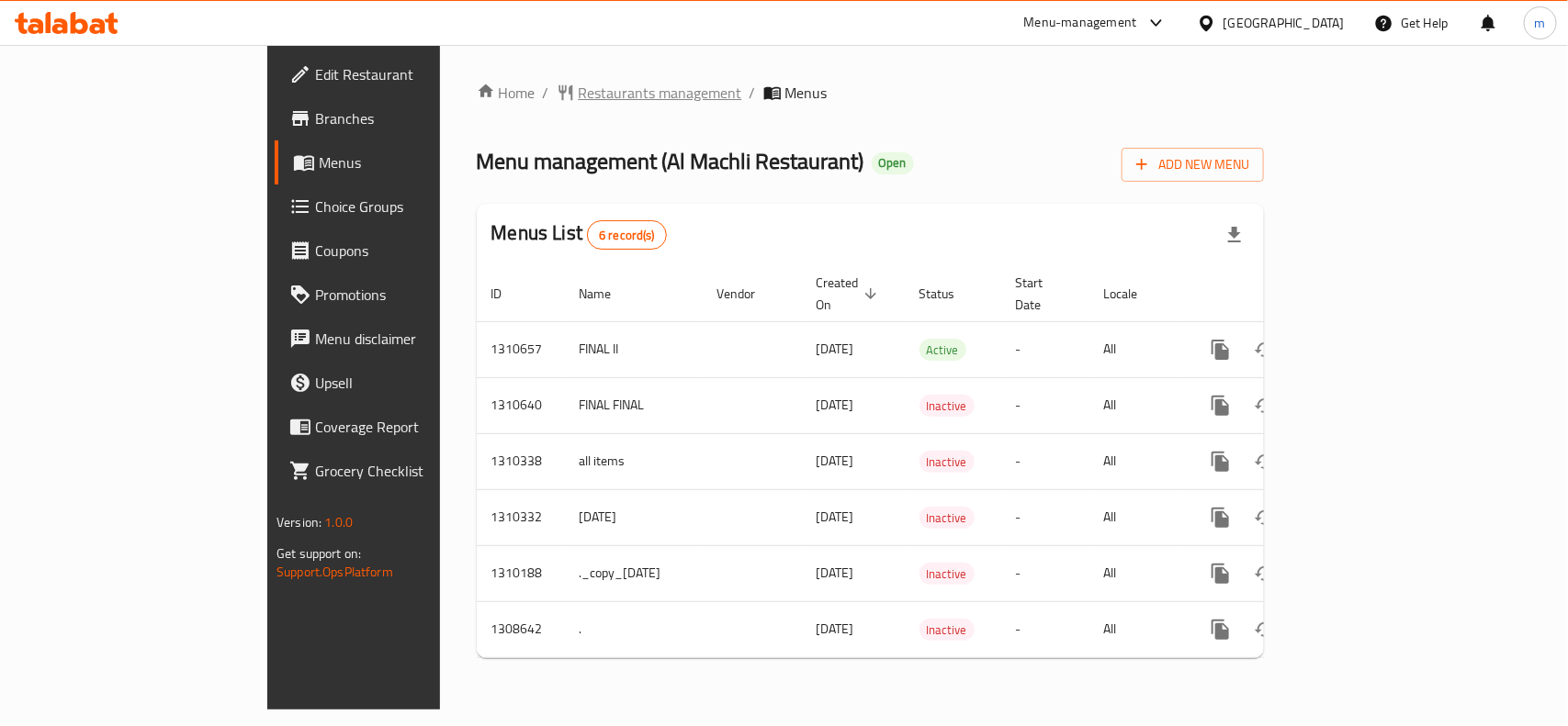
click at [578, 89] on span "Restaurants management" at bounding box center [660, 93] width 164 height 22
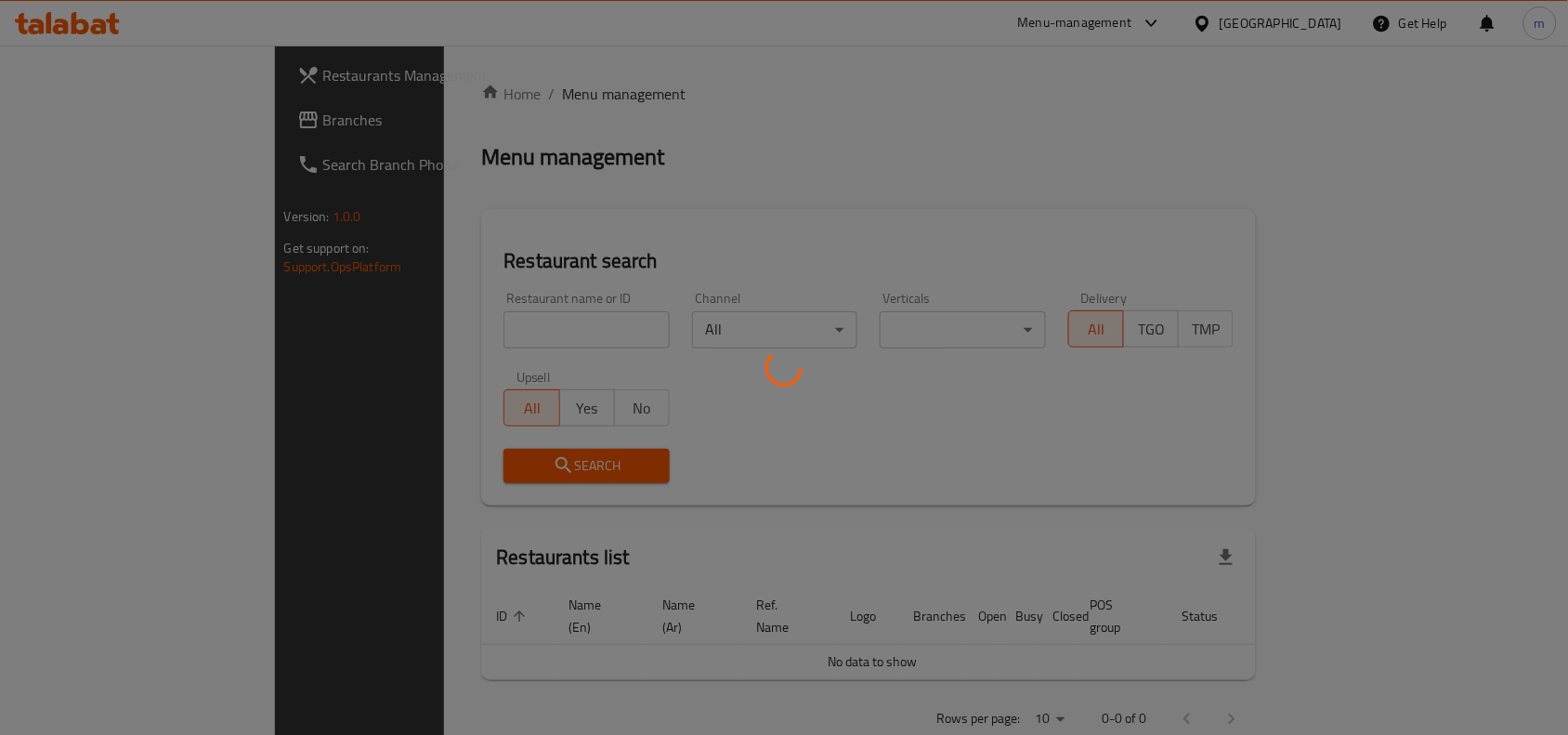
click at [360, 328] on div at bounding box center [784, 367] width 1568 height 735
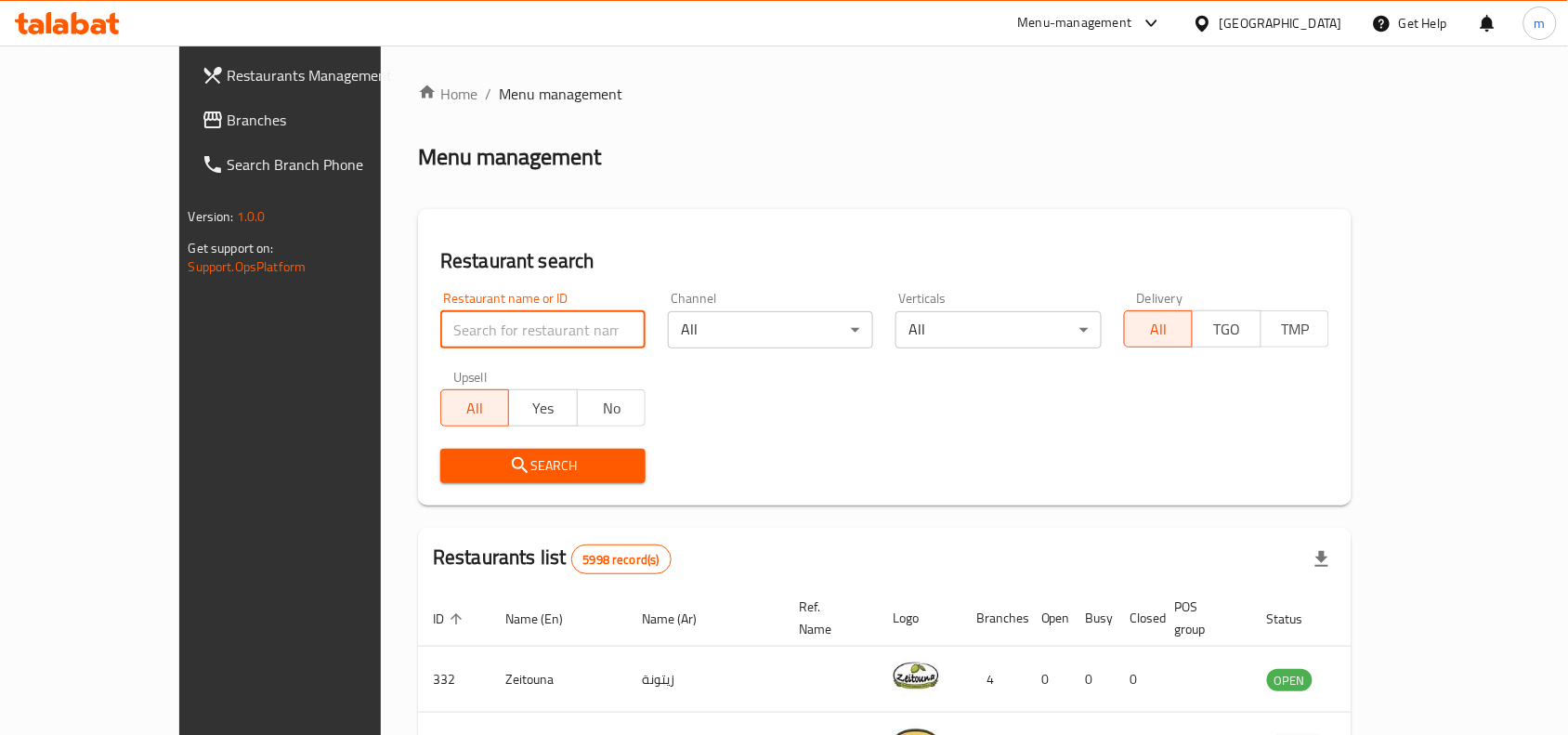
click at [440, 328] on input "search" at bounding box center [543, 330] width 205 height 37
paste input "704955"
type input "704955"
click button "Search" at bounding box center [543, 466] width 205 height 34
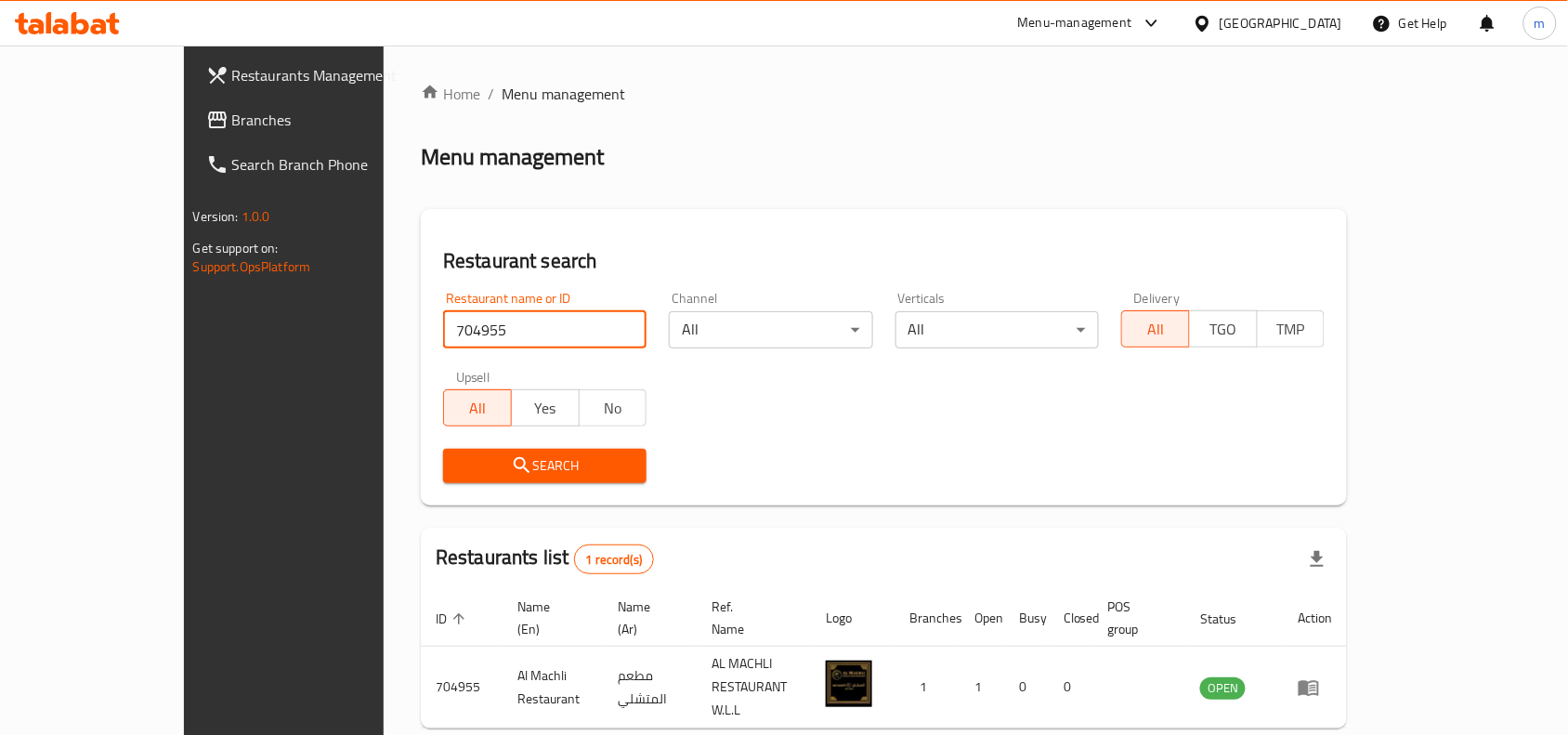
click at [1302, 23] on div "[GEOGRAPHIC_DATA]" at bounding box center [1281, 23] width 123 height 20
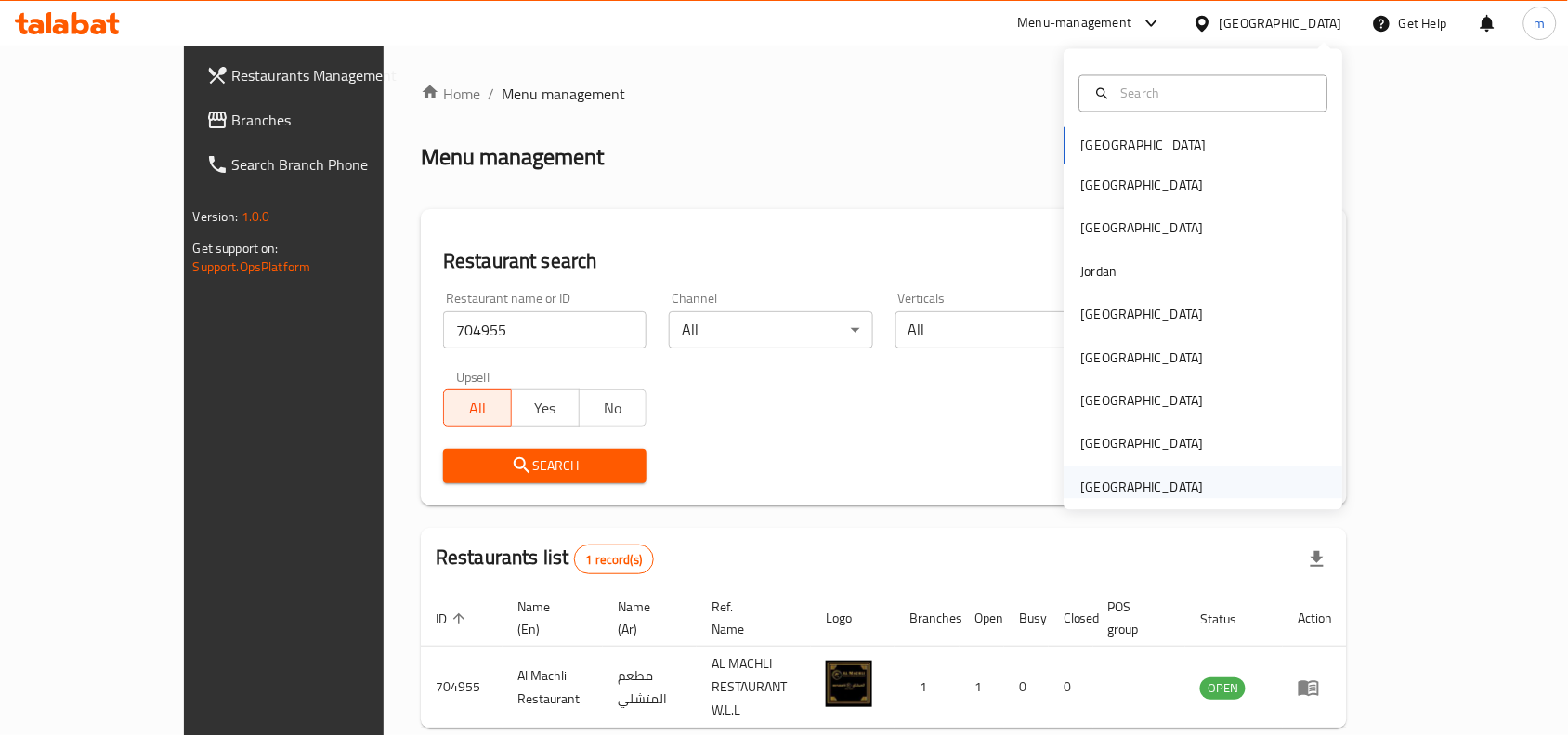
click at [1131, 484] on div "[GEOGRAPHIC_DATA]" at bounding box center [1142, 487] width 123 height 20
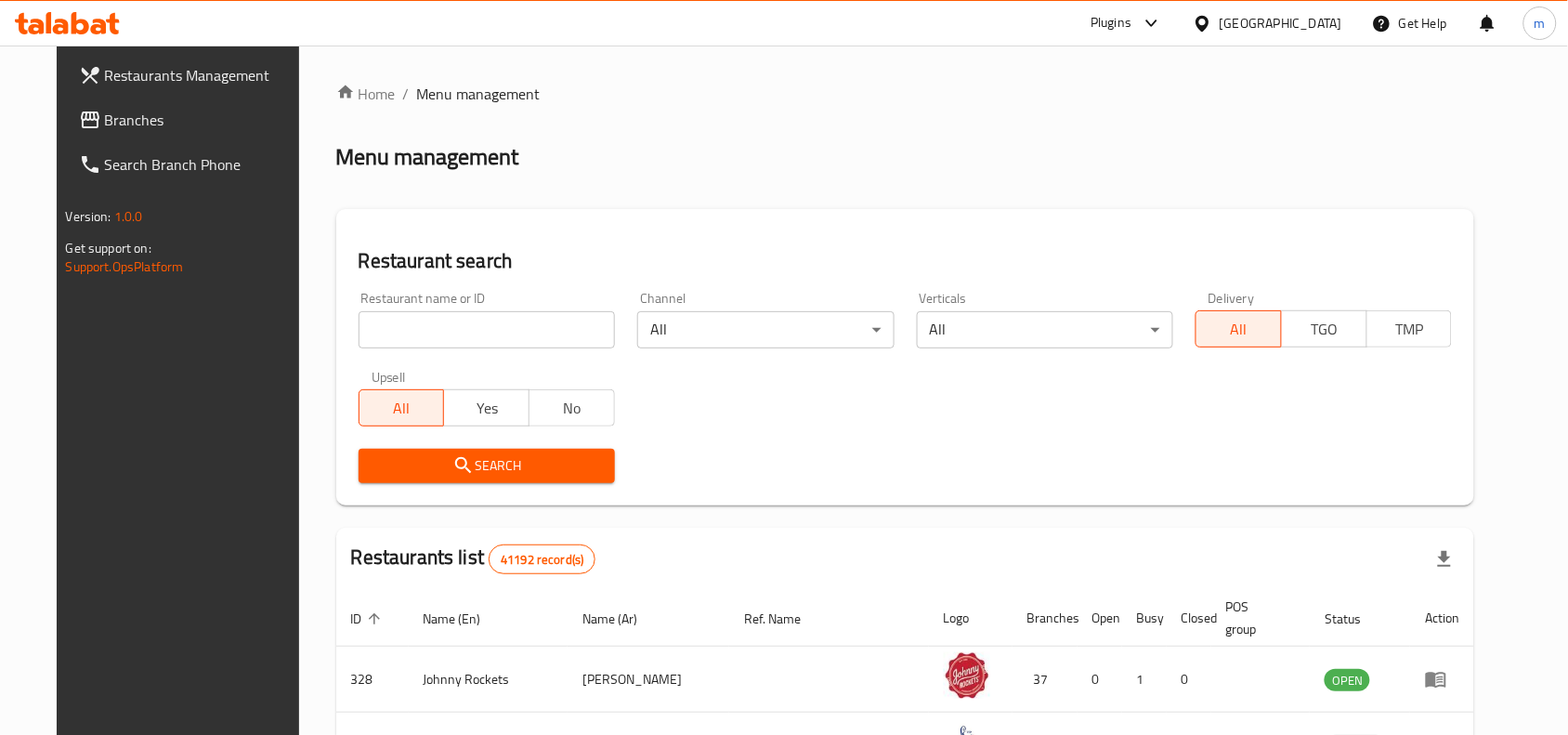
click at [161, 115] on span "Branches" at bounding box center [204, 120] width 198 height 22
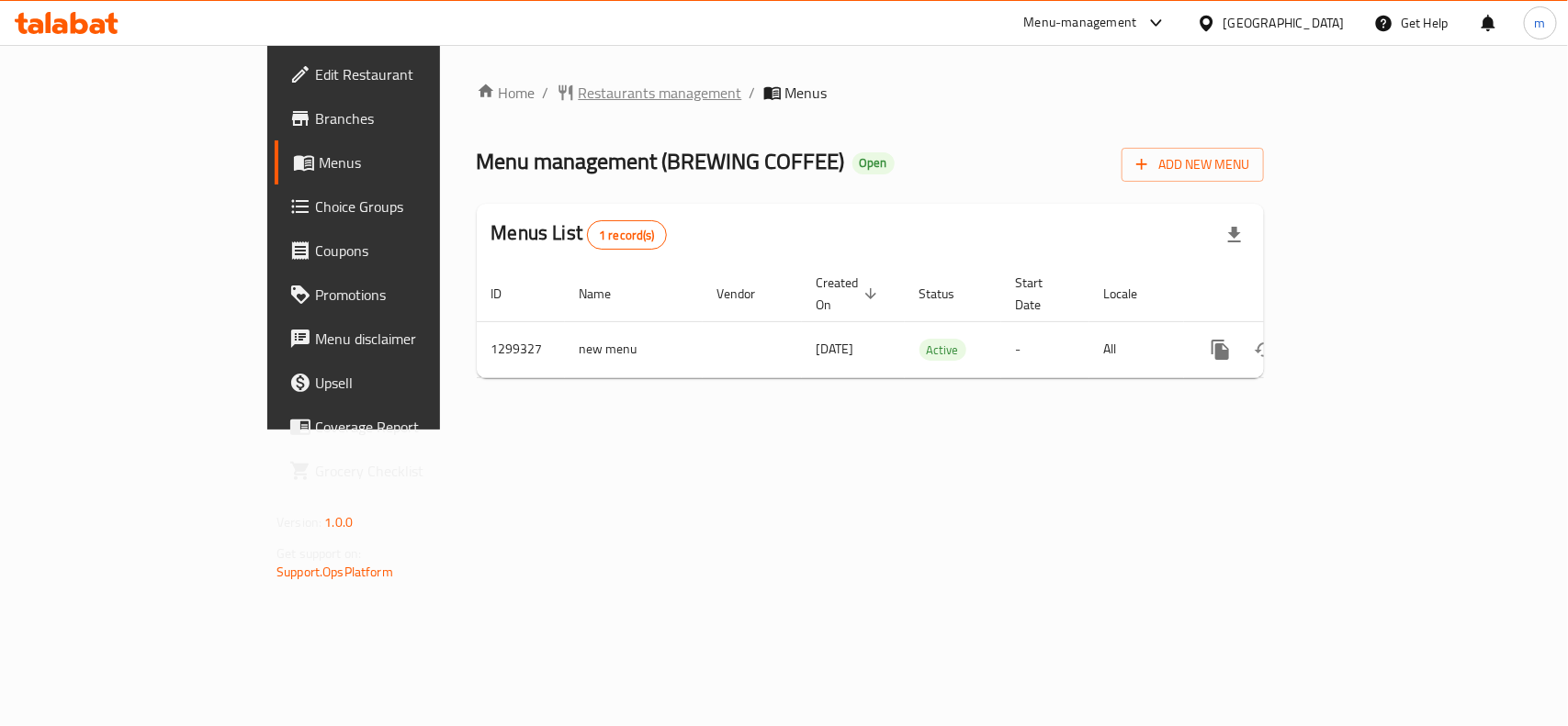
click at [578, 101] on span "Restaurants management" at bounding box center [660, 93] width 164 height 22
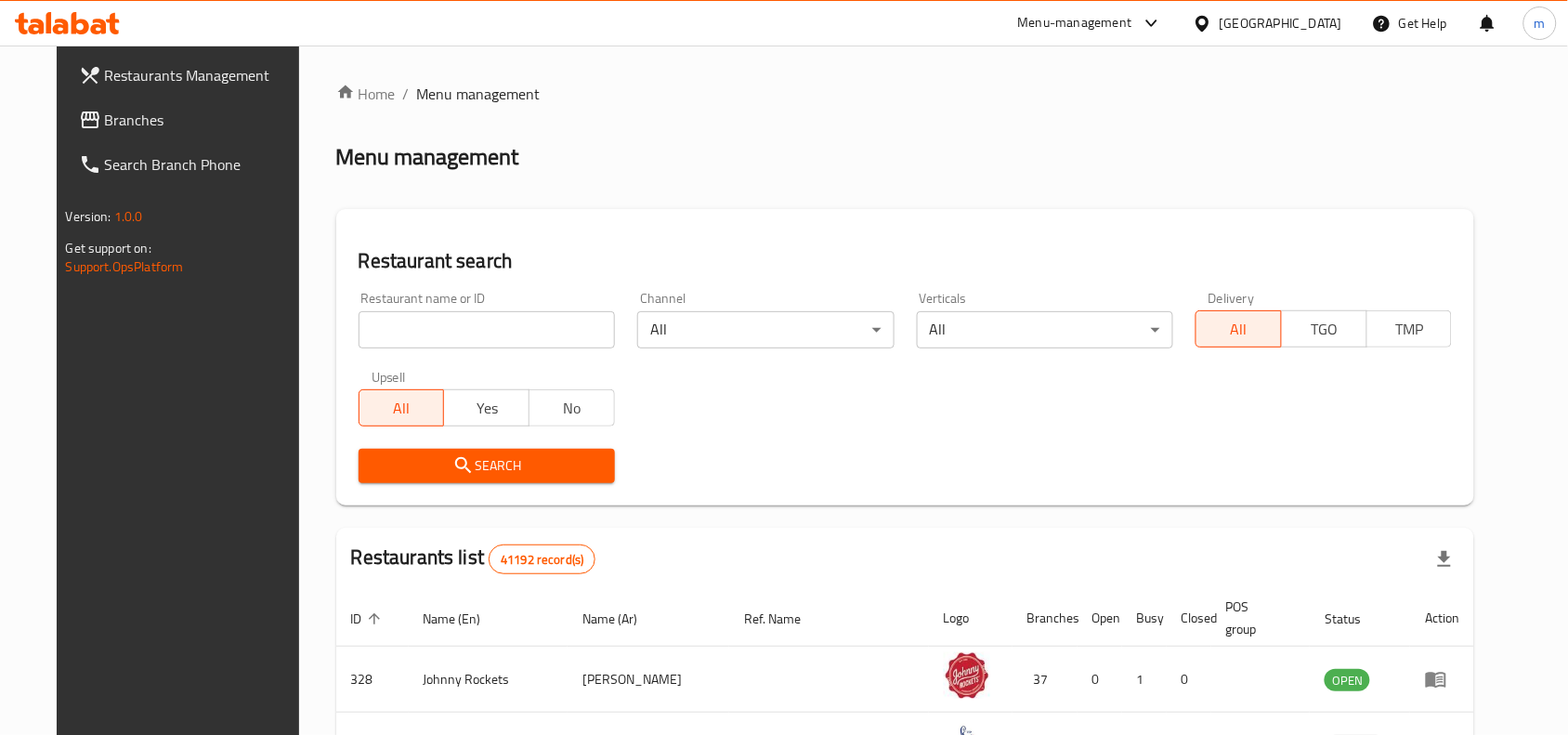
click at [142, 124] on span "Branches" at bounding box center [204, 120] width 198 height 22
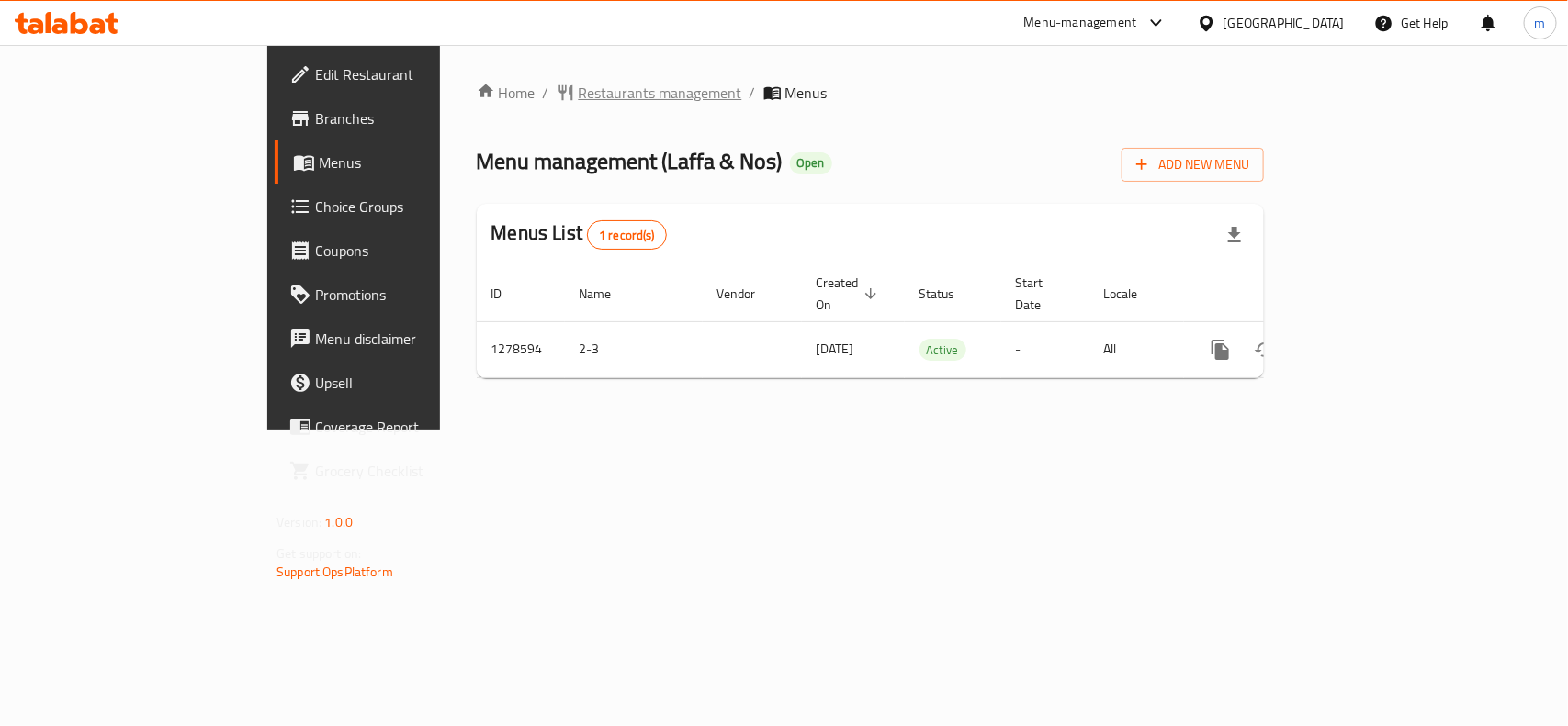
click at [578, 104] on span "Restaurants management" at bounding box center [660, 93] width 164 height 22
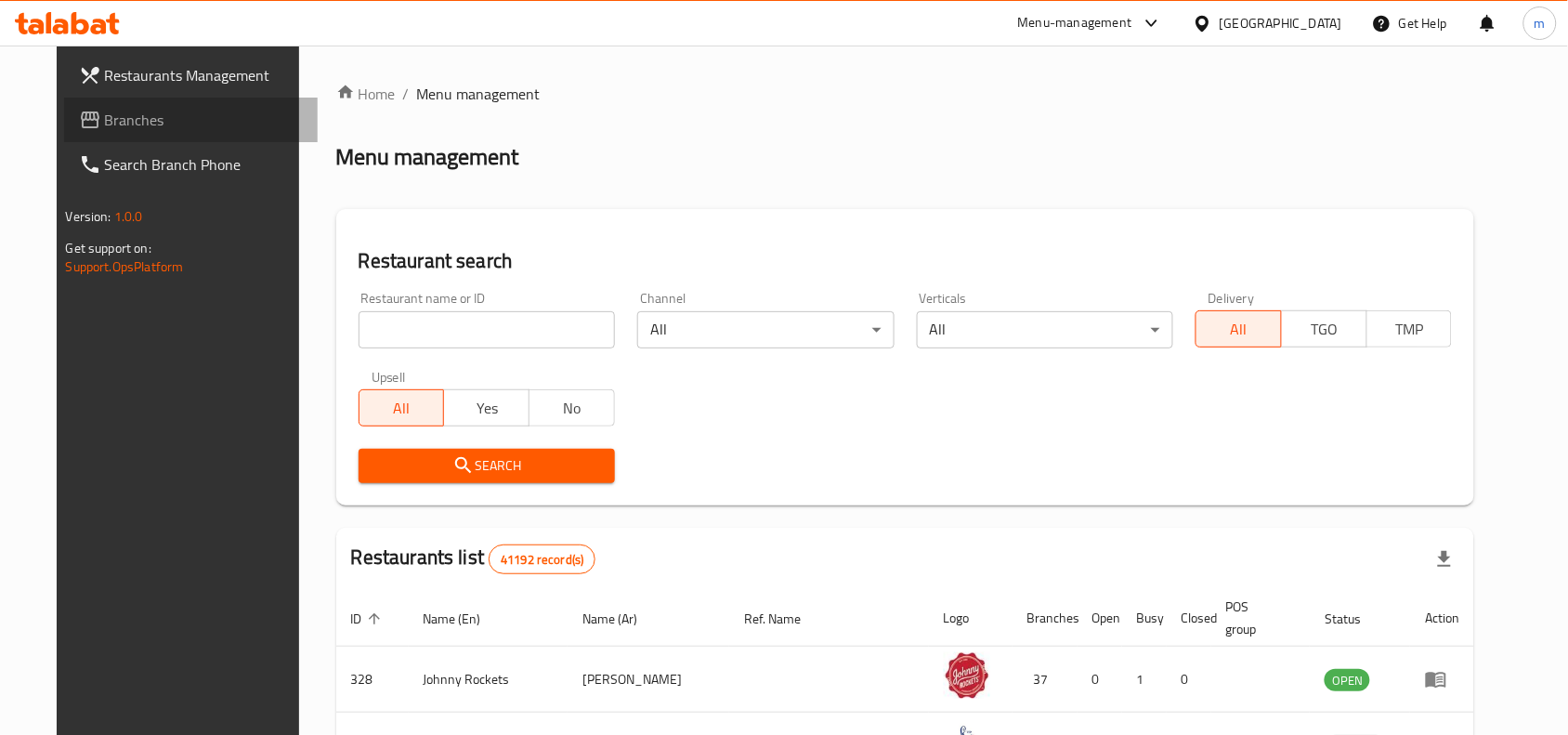
click at [105, 128] on span "Branches" at bounding box center [204, 120] width 198 height 22
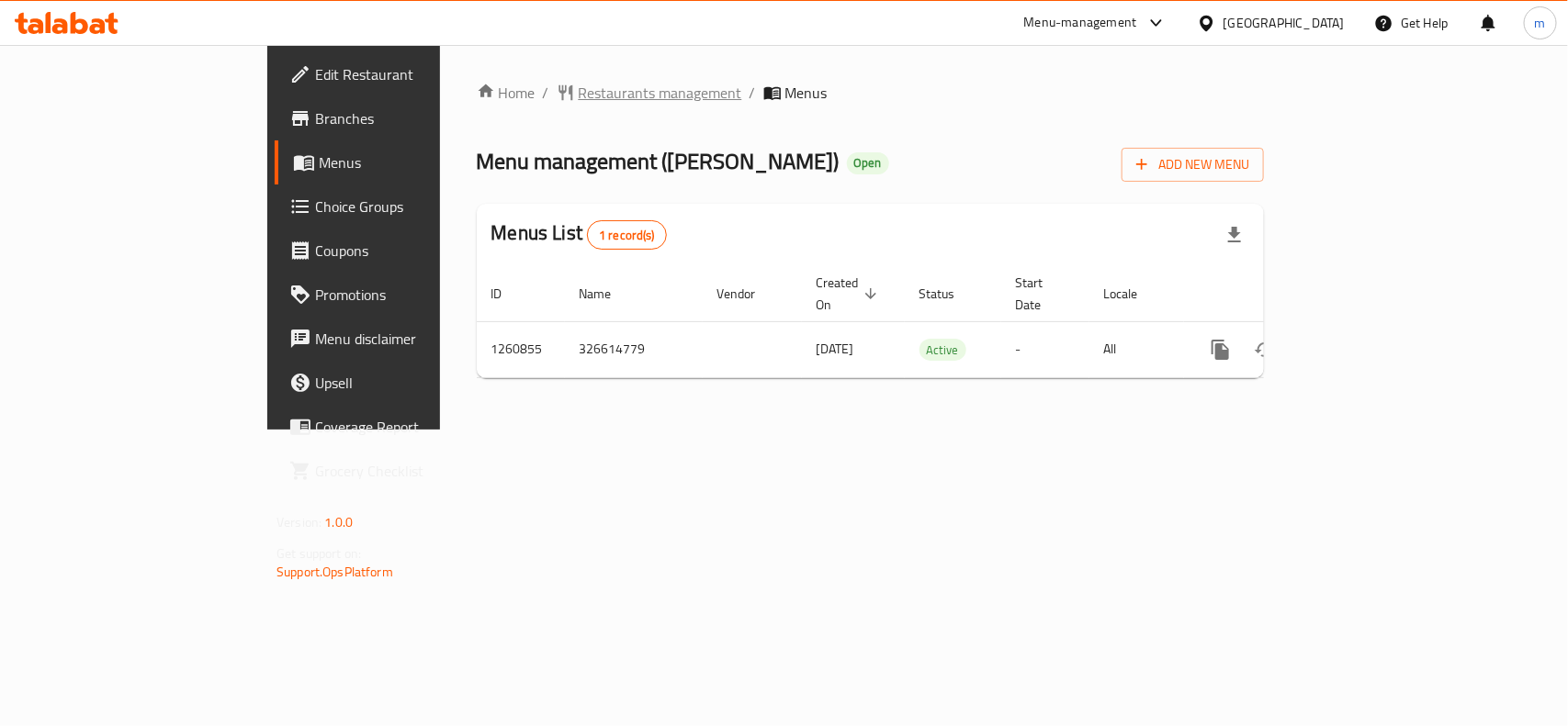
click at [578, 92] on span "Restaurants management" at bounding box center [660, 93] width 164 height 22
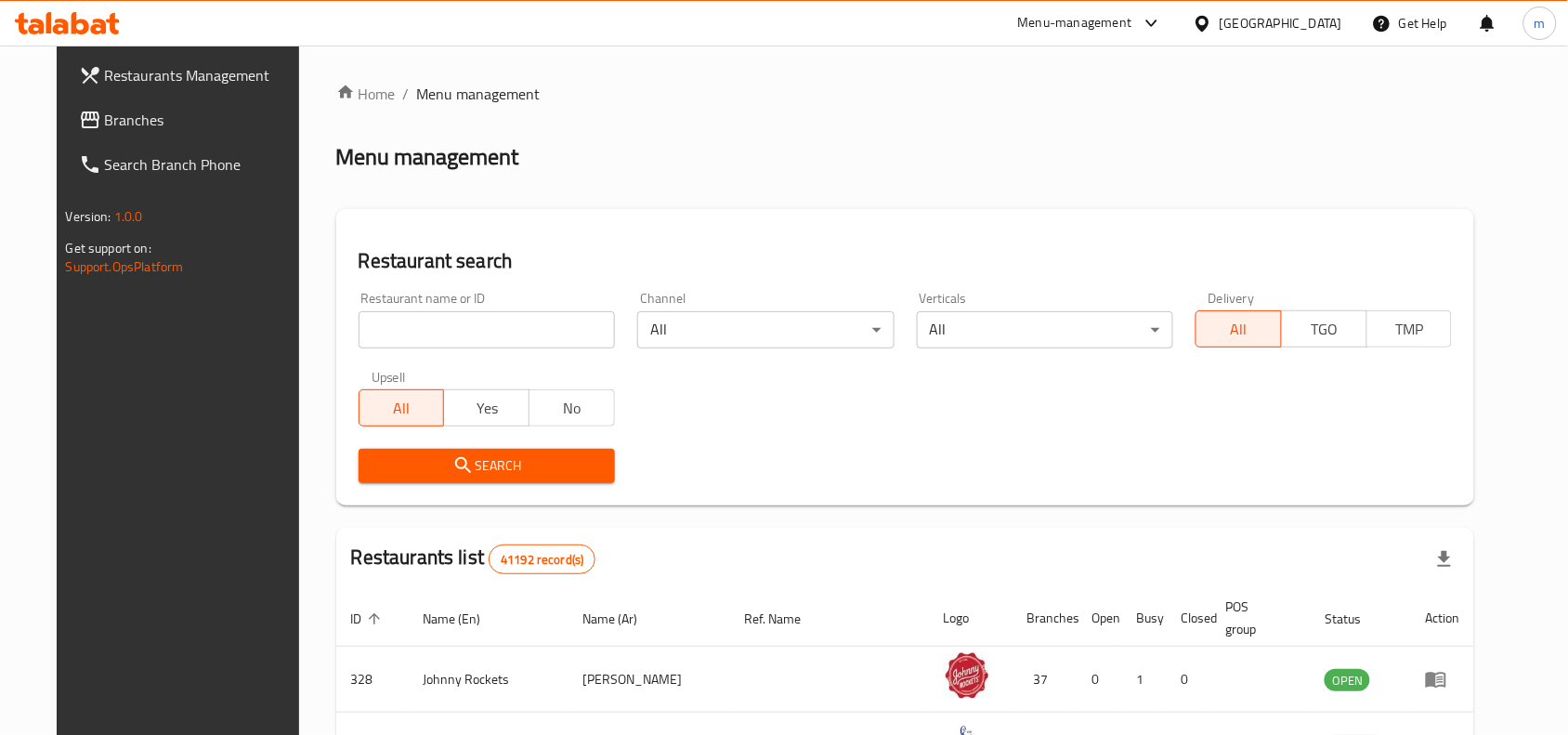
click at [407, 311] on input "search" at bounding box center [486, 330] width 256 height 37
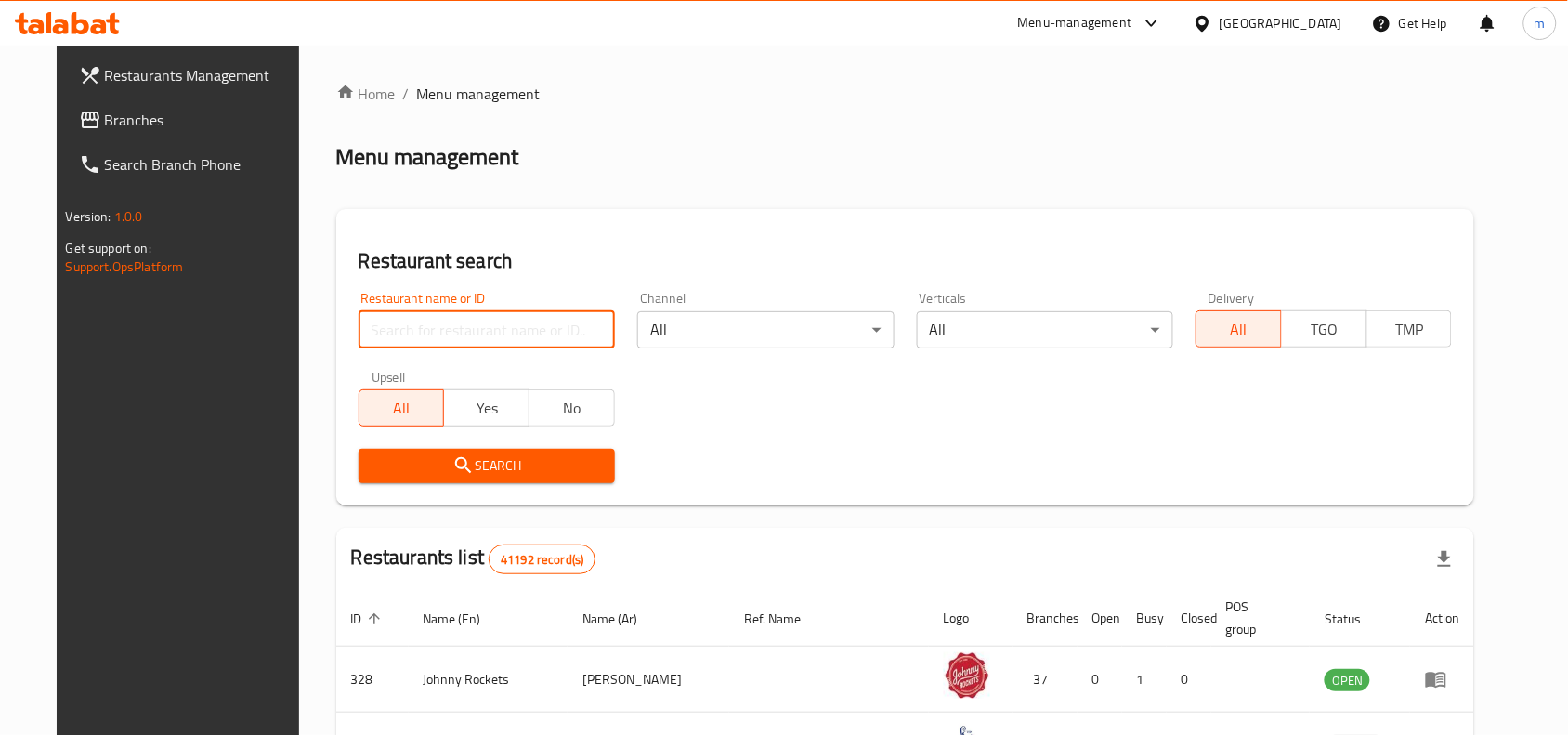
paste input "684966"
type input "684966"
click button "Search" at bounding box center [486, 466] width 256 height 34
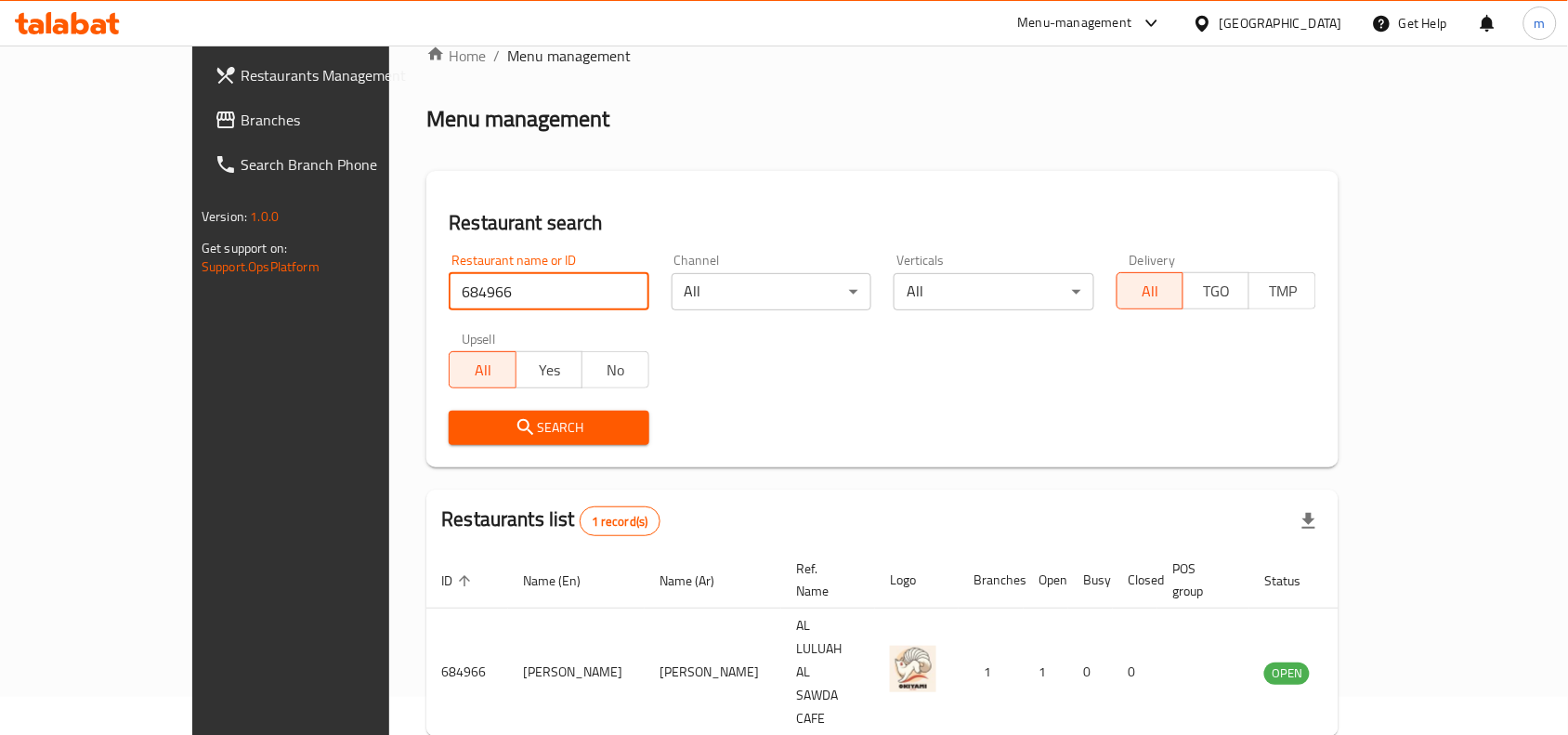
scroll to position [58, 0]
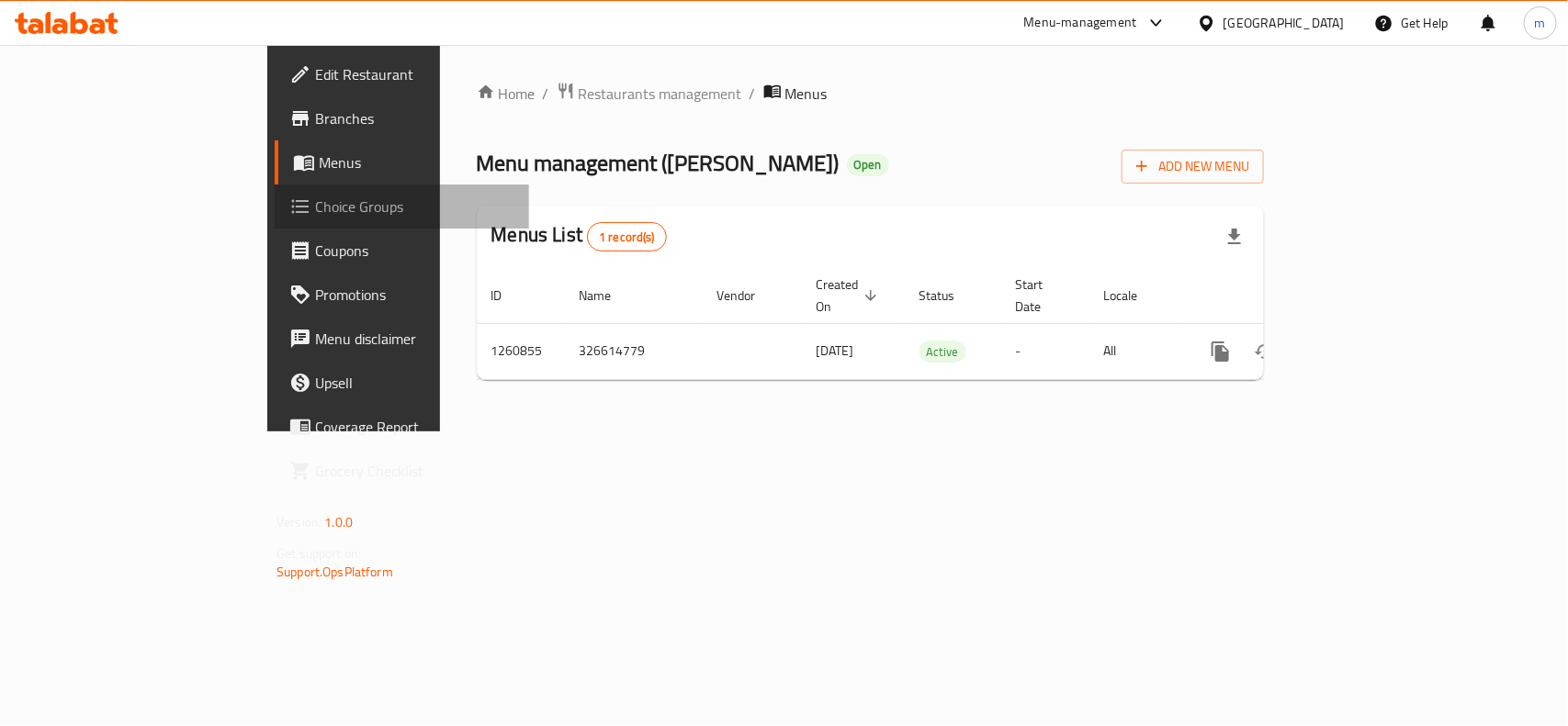
click at [315, 195] on span "Choice Groups" at bounding box center [414, 206] width 199 height 22
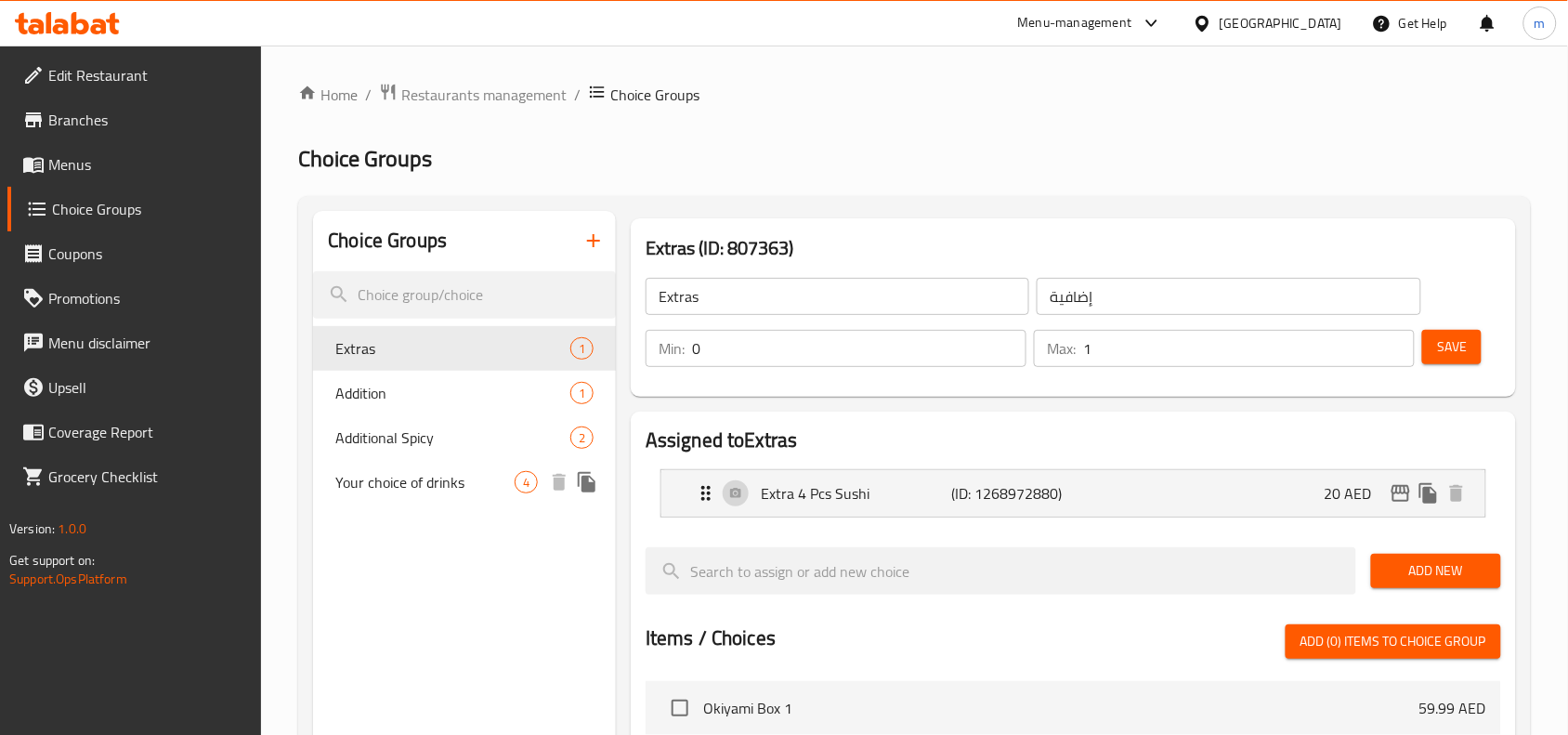
click at [405, 482] on span "Your choice of drinks" at bounding box center [425, 483] width 180 height 22
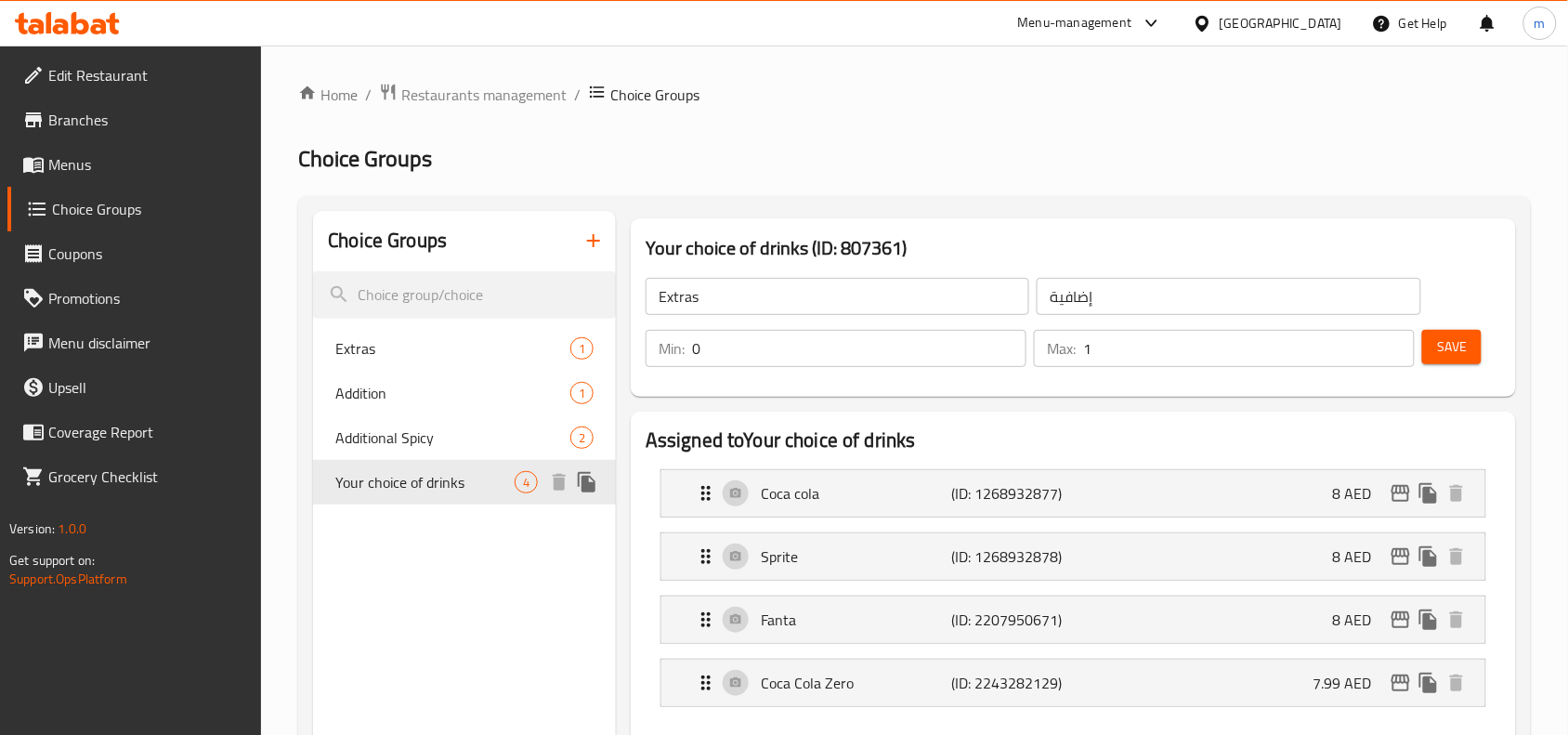
type input "Your choice of drinks"
type input "اختيارك للمشروبات"
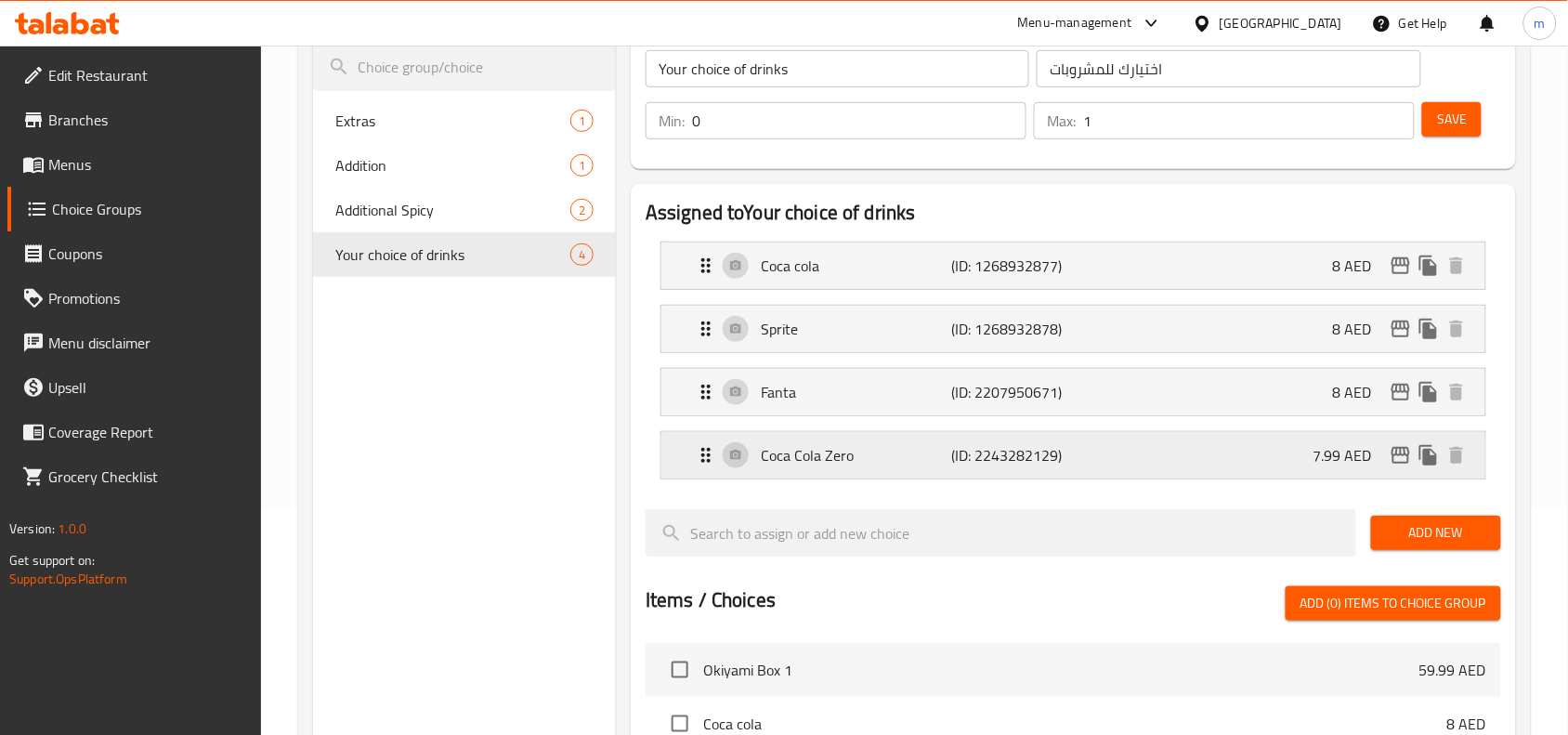
scroll to position [232, 0]
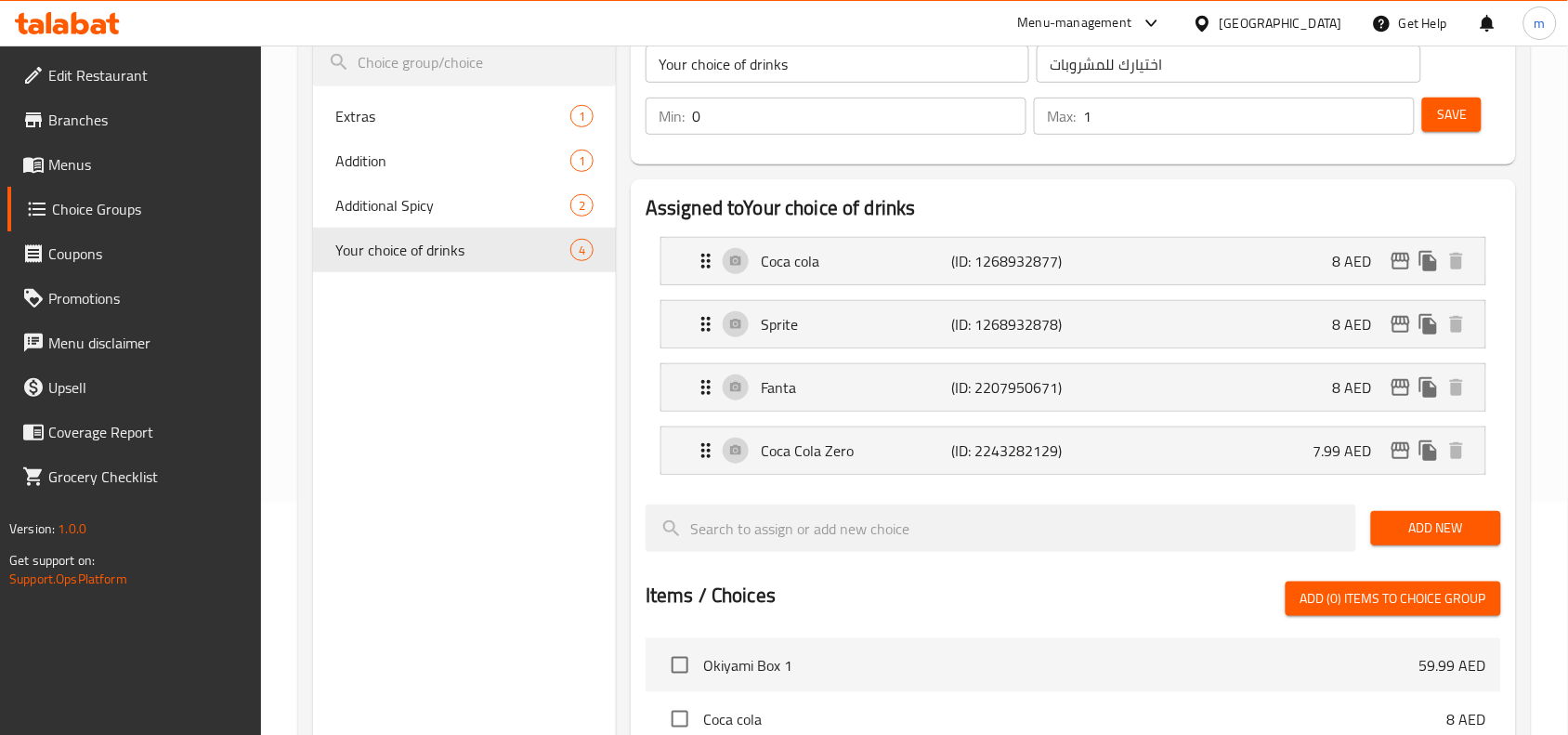
click at [1271, 28] on div "[GEOGRAPHIC_DATA]" at bounding box center [1281, 23] width 123 height 20
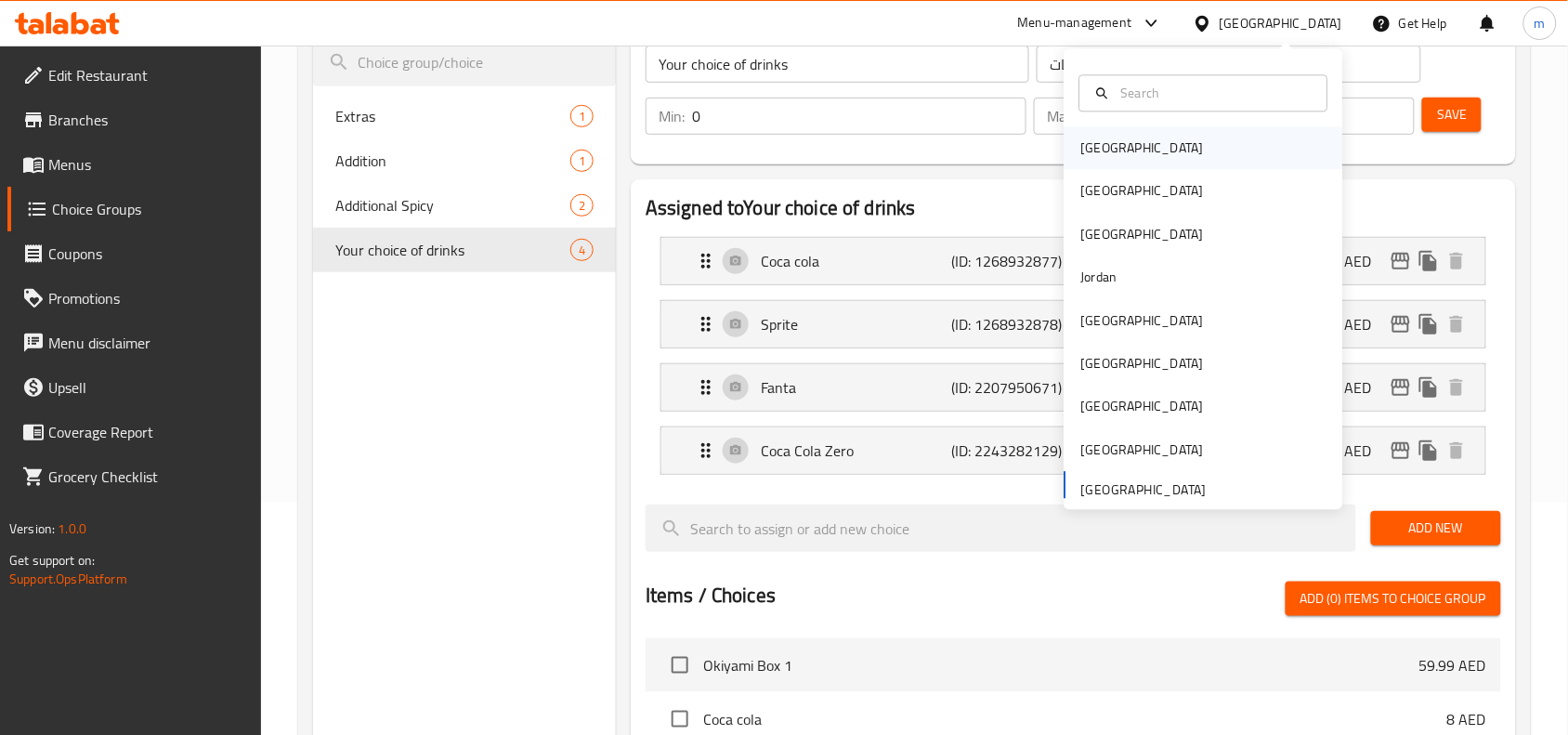
click at [1111, 146] on div "[GEOGRAPHIC_DATA]" at bounding box center [1142, 149] width 153 height 43
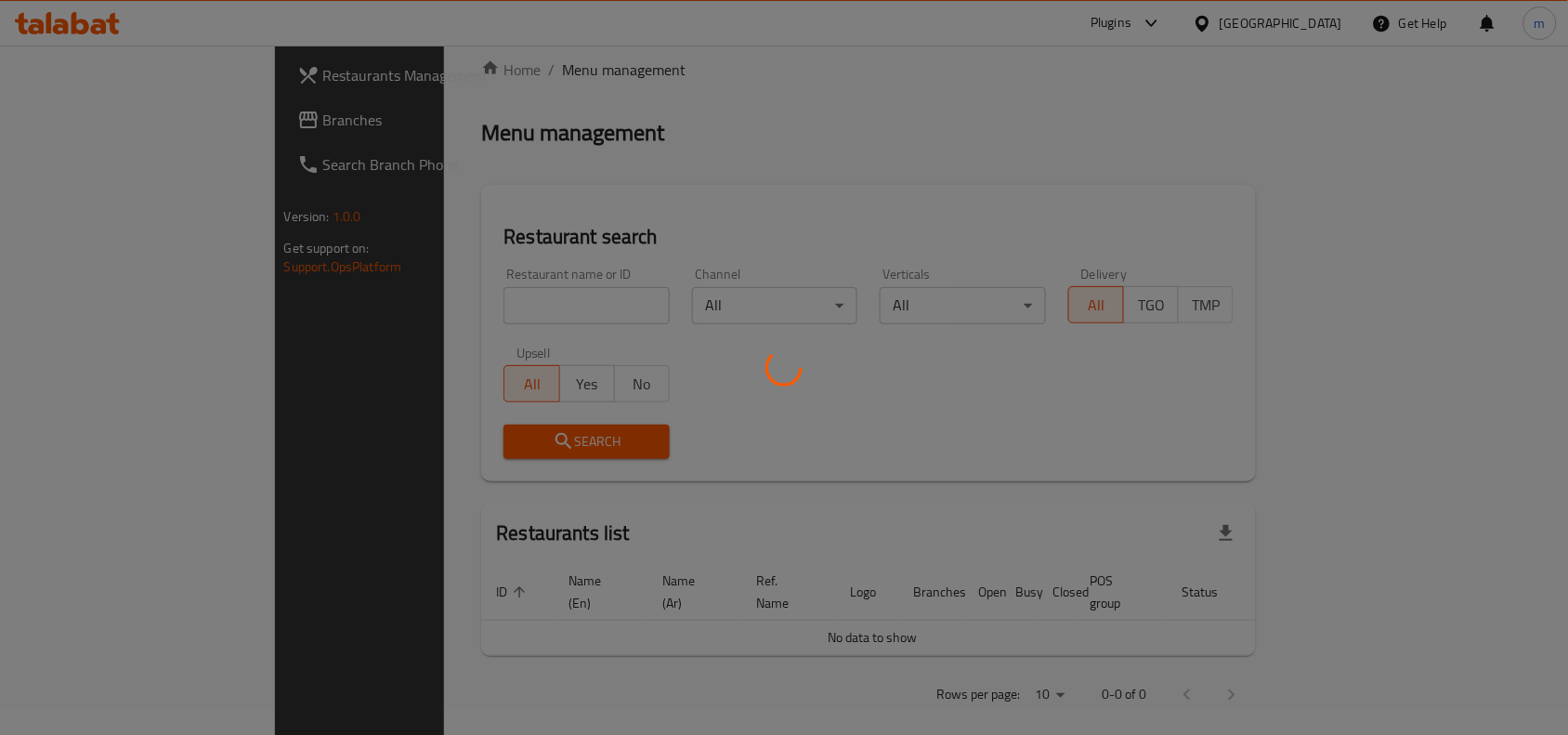
scroll to position [232, 0]
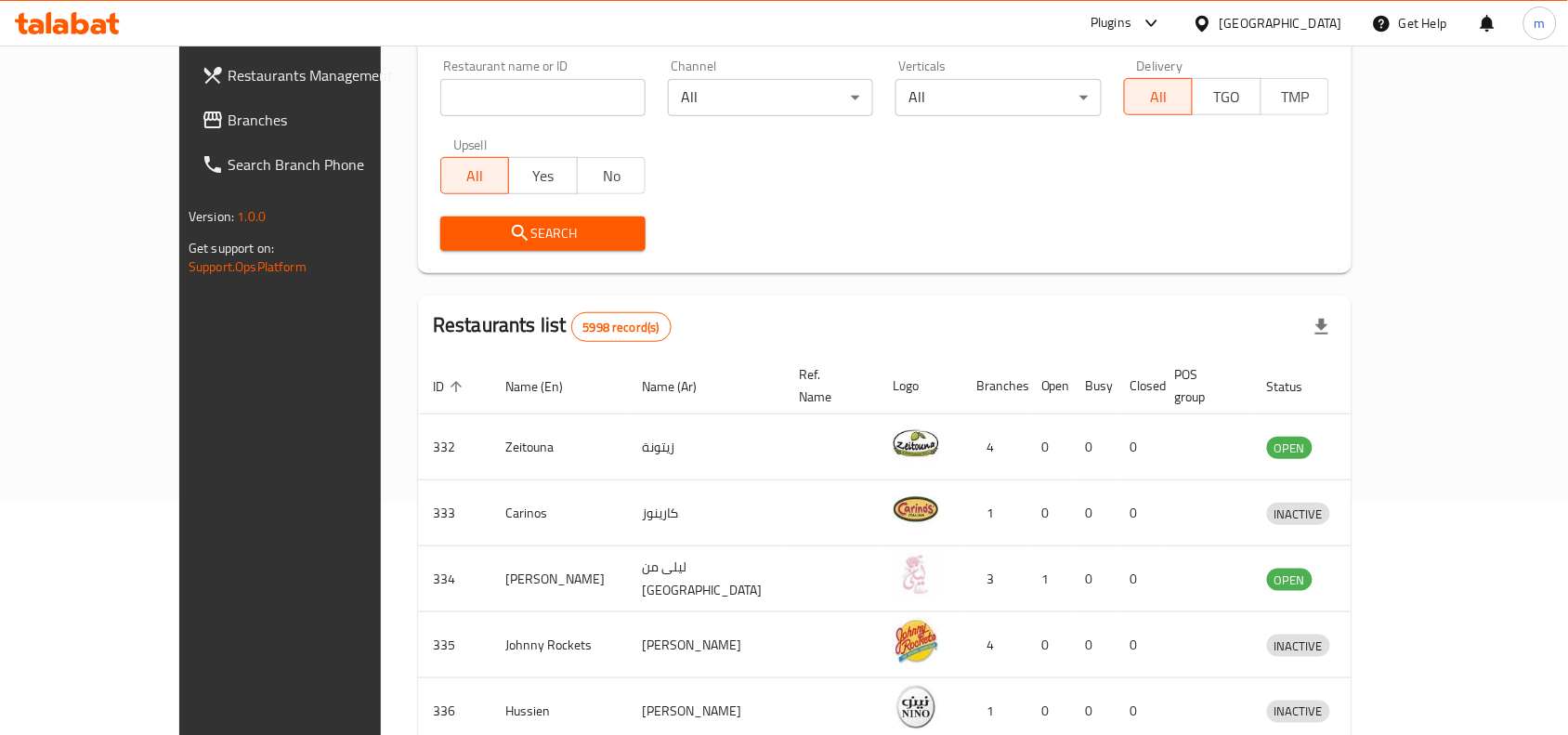
click at [187, 101] on link "Branches" at bounding box center [314, 120] width 254 height 45
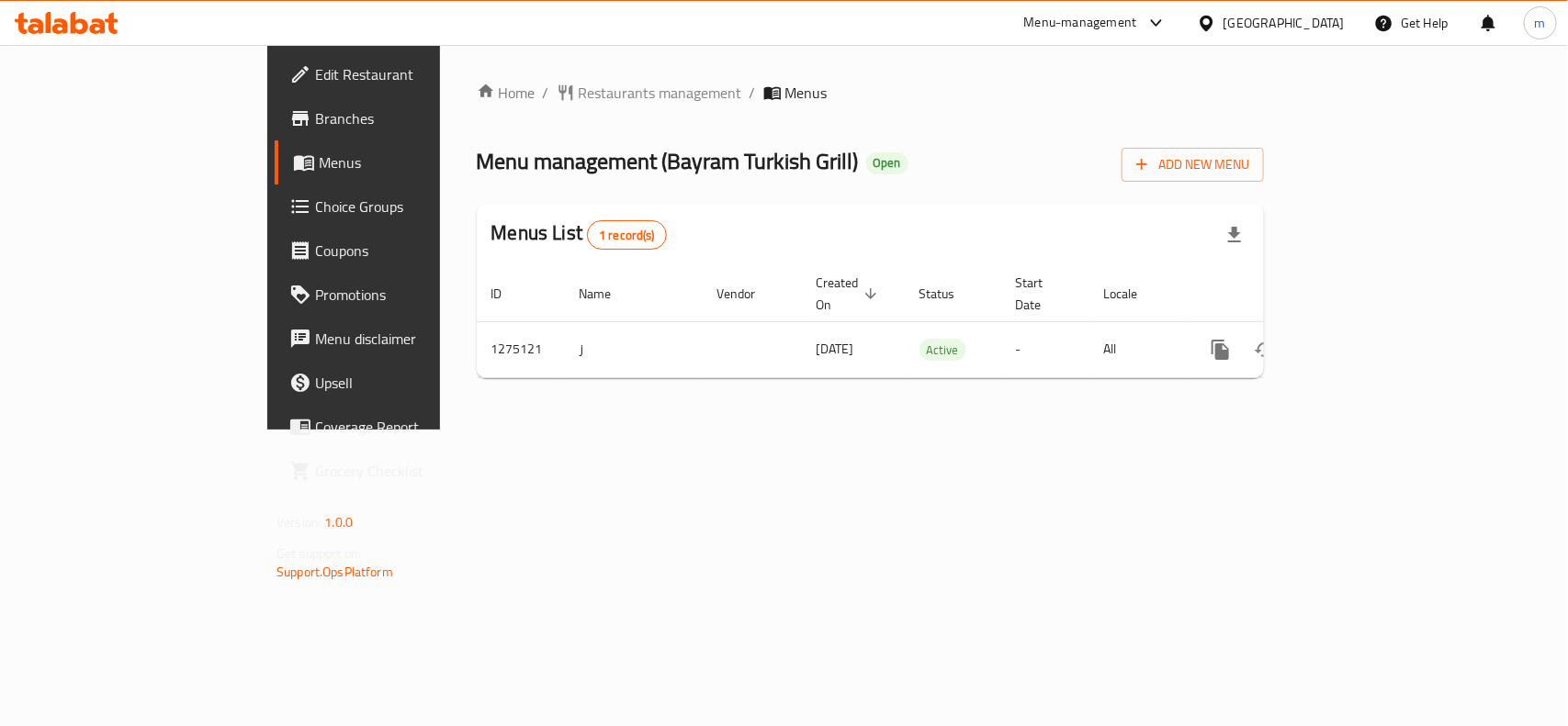
click at [563, 430] on div "Home / Restaurants management / Menus Menu management ( Bayram Turkish Grill ) …" at bounding box center [870, 237] width 861 height 385
click at [1213, 25] on icon at bounding box center [1206, 22] width 13 height 16
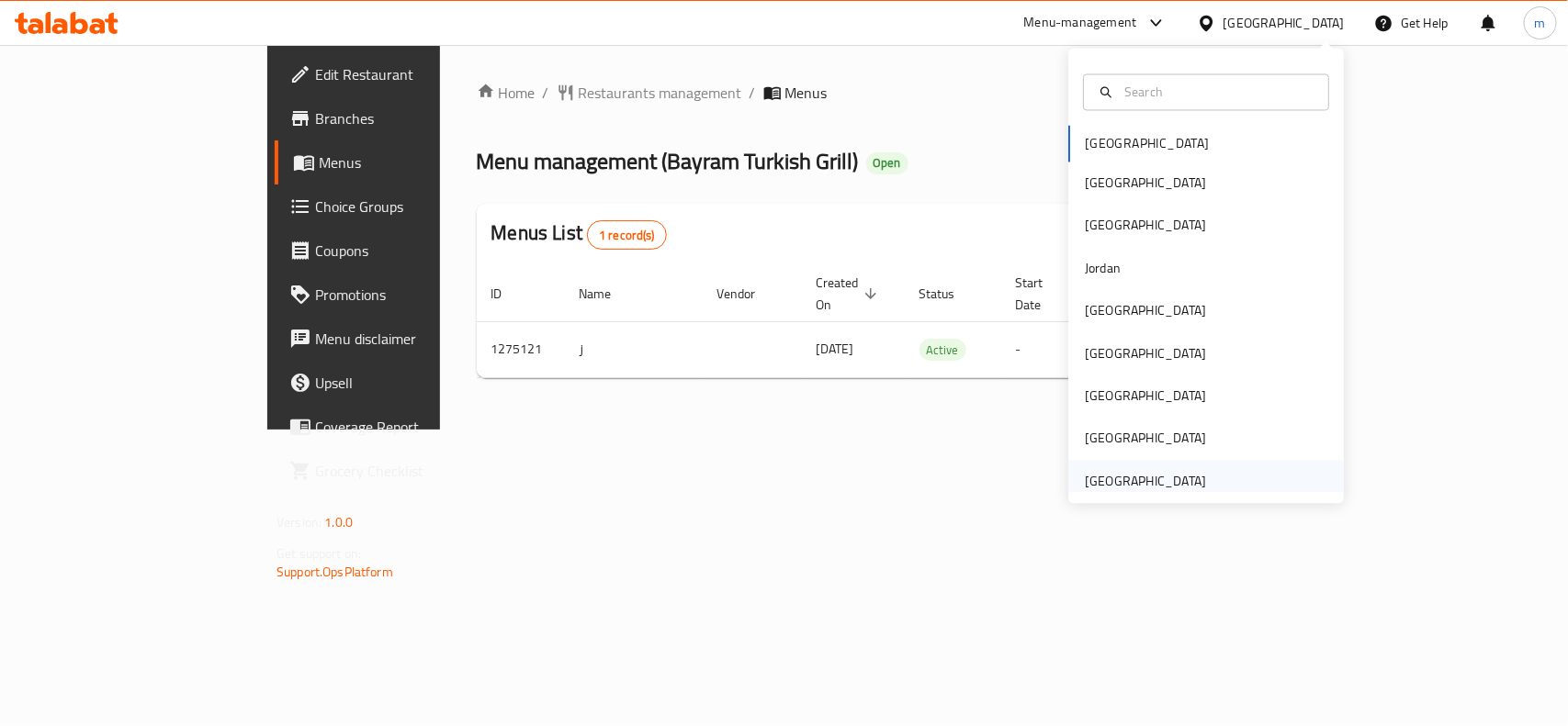
click at [1107, 468] on div "[GEOGRAPHIC_DATA]" at bounding box center [1145, 481] width 151 height 42
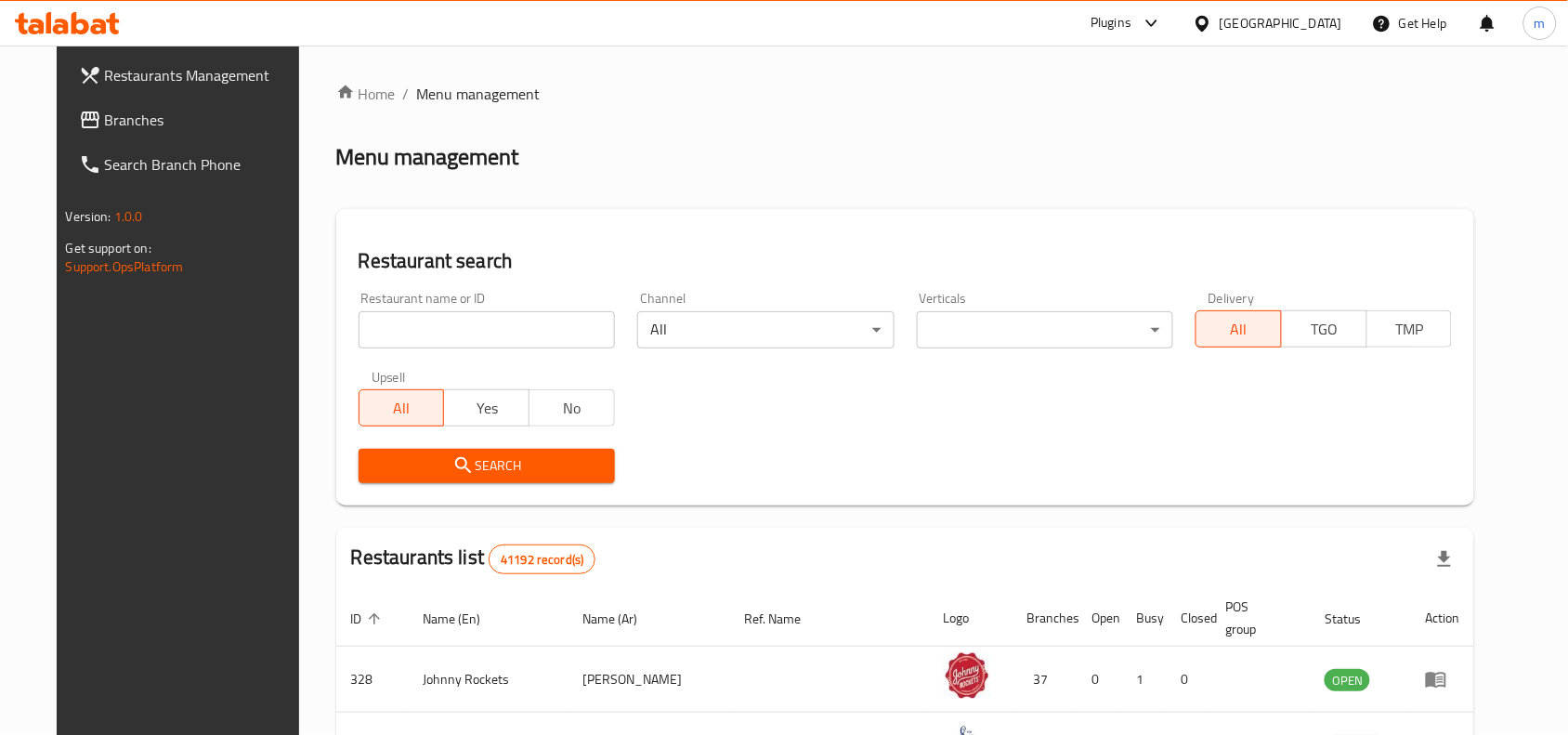
click at [79, 127] on icon at bounding box center [90, 120] width 22 height 22
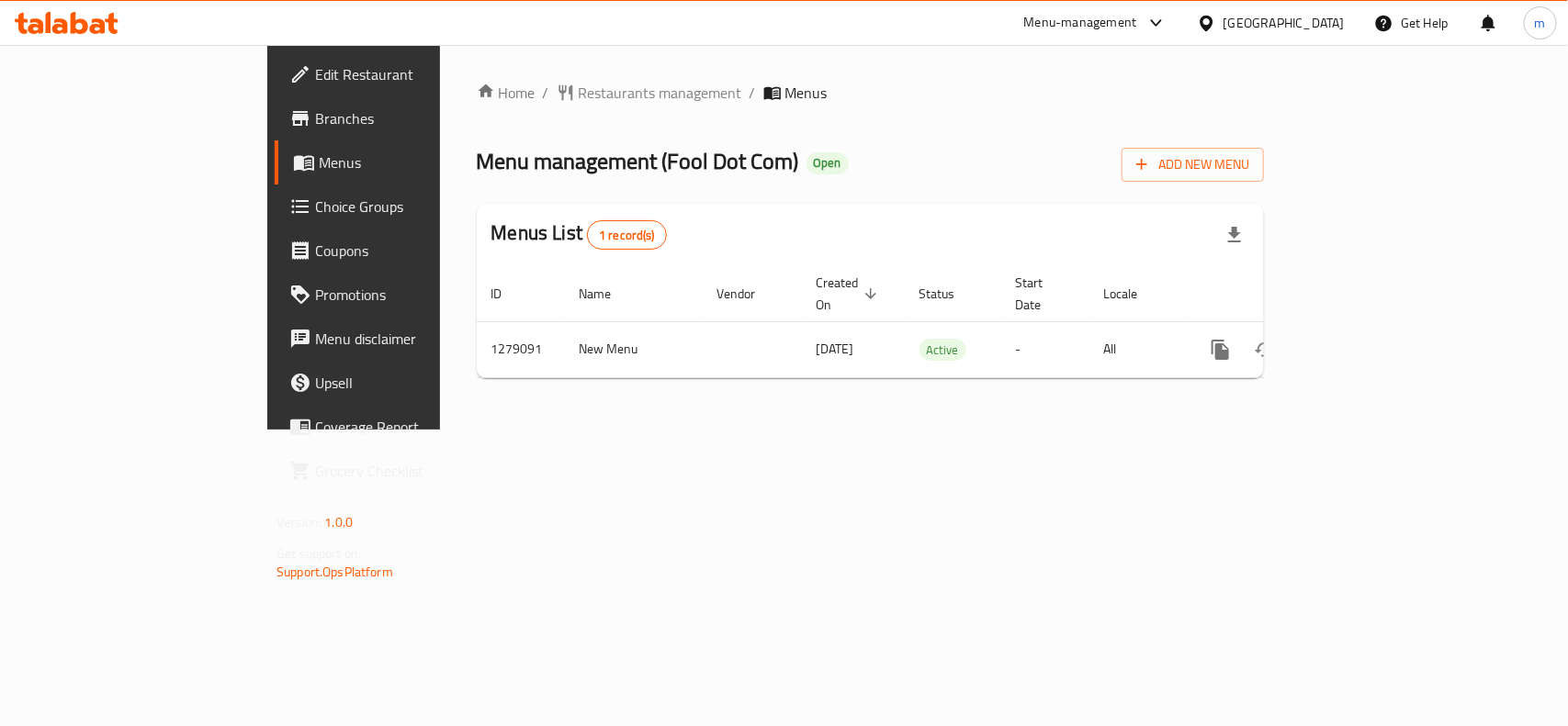
click at [1237, 19] on div "[GEOGRAPHIC_DATA]" at bounding box center [1284, 23] width 122 height 20
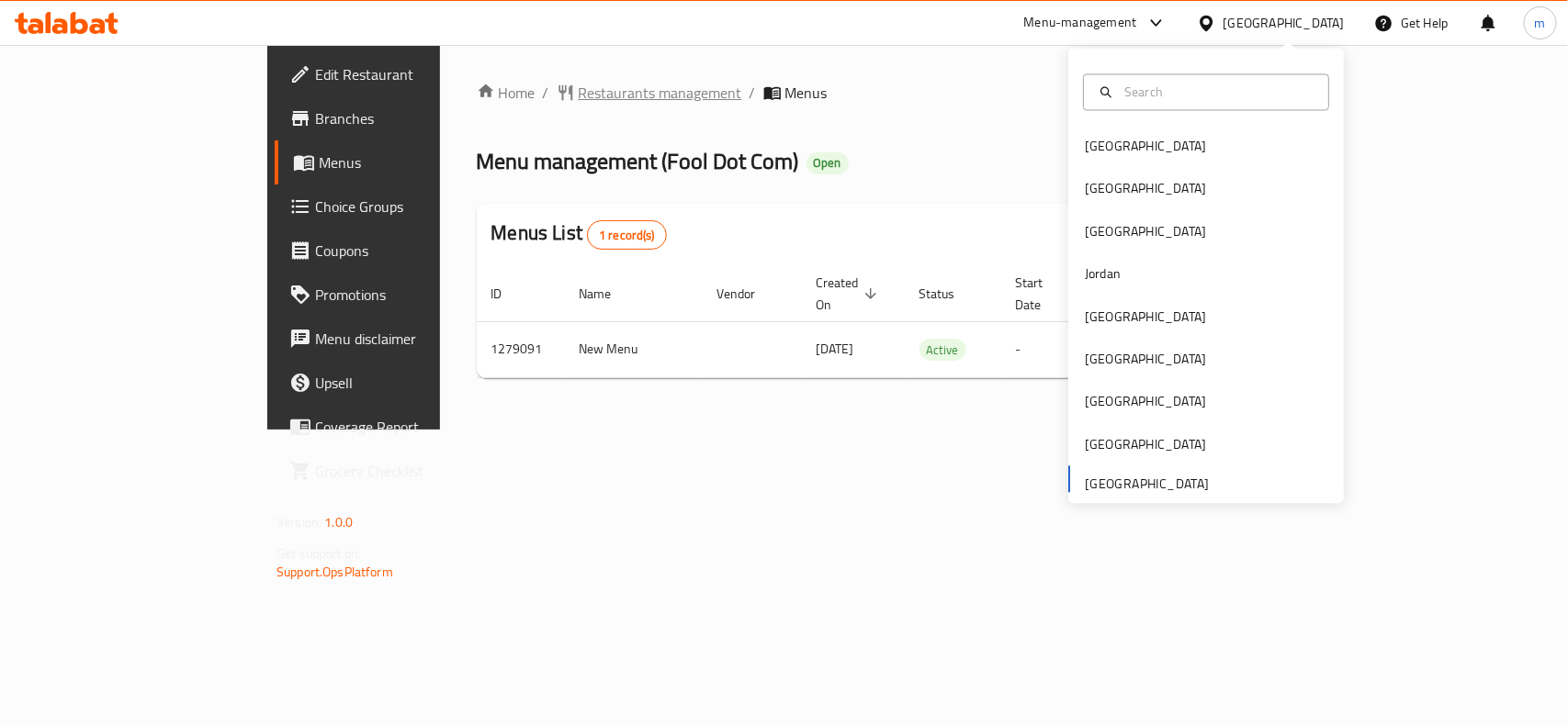
click at [578, 98] on span "Restaurants management" at bounding box center [660, 93] width 164 height 22
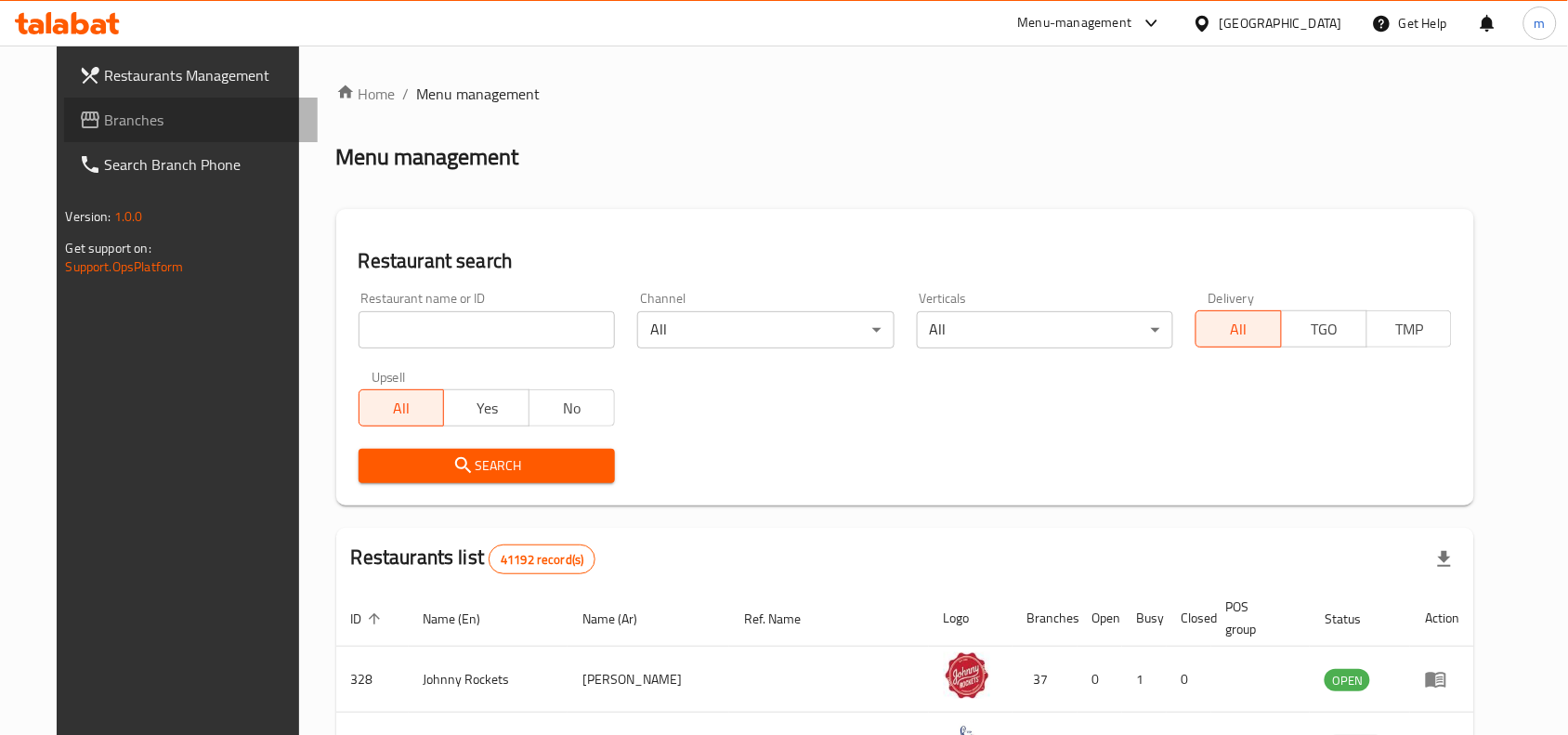
click at [105, 128] on span "Branches" at bounding box center [204, 120] width 198 height 22
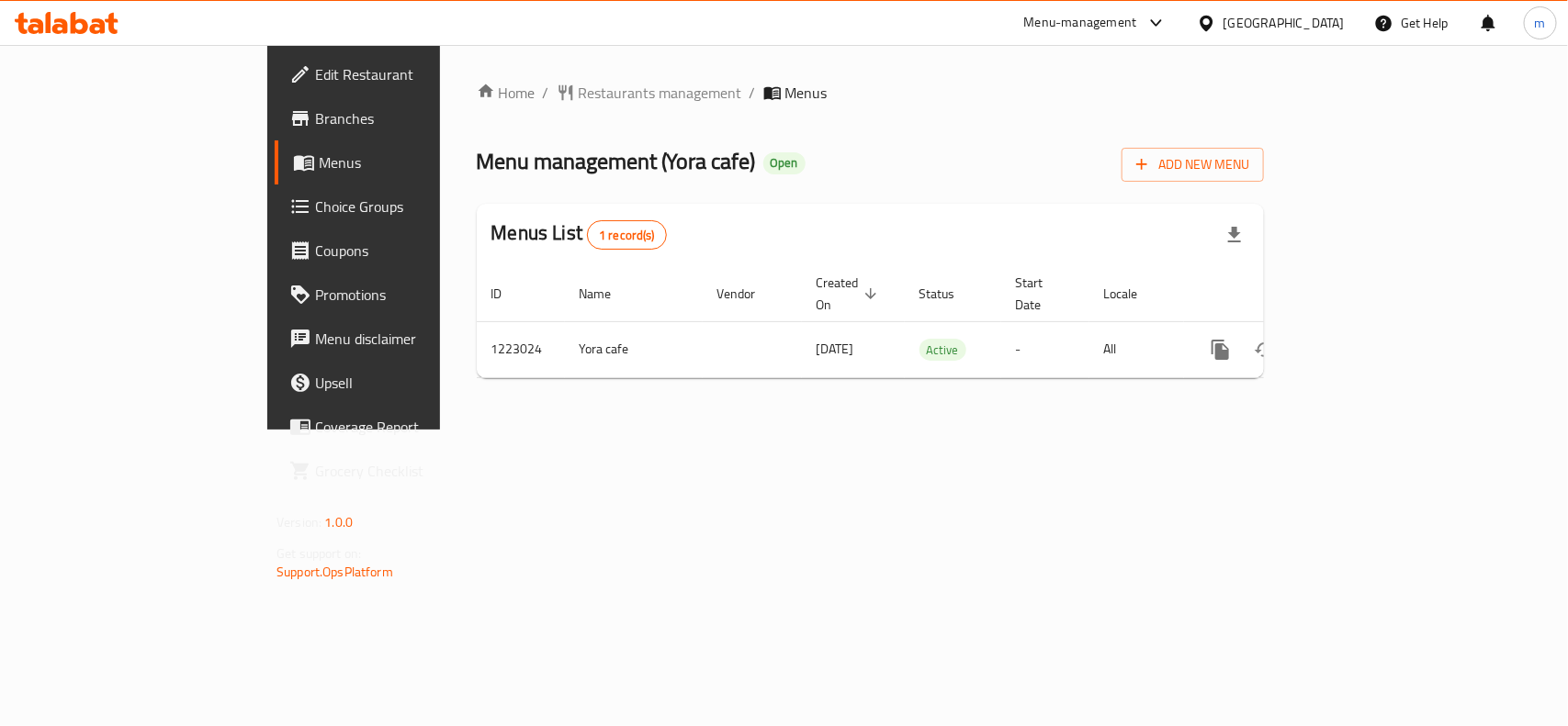
click at [1231, 29] on div "[GEOGRAPHIC_DATA]" at bounding box center [1284, 23] width 122 height 20
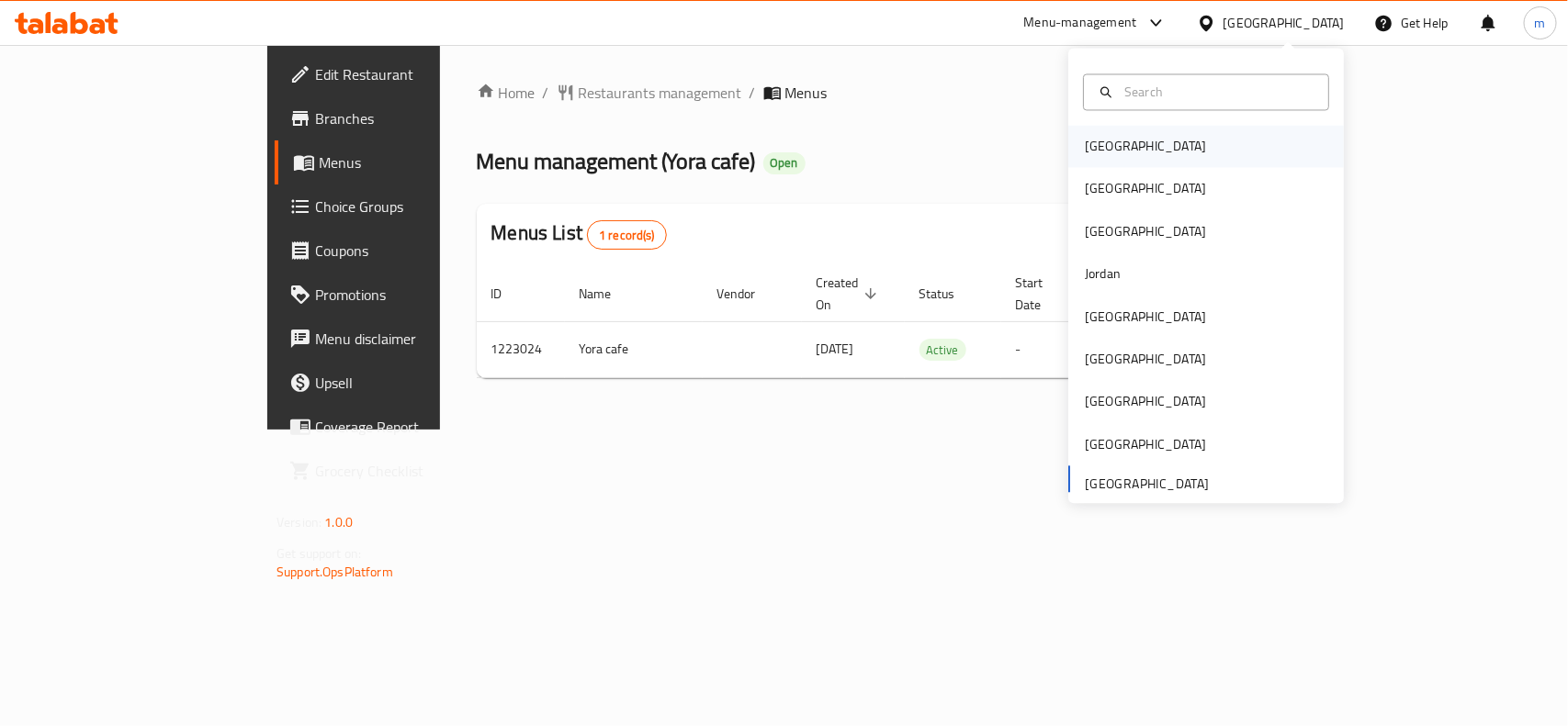
click at [1090, 147] on div "[GEOGRAPHIC_DATA]" at bounding box center [1145, 147] width 122 height 20
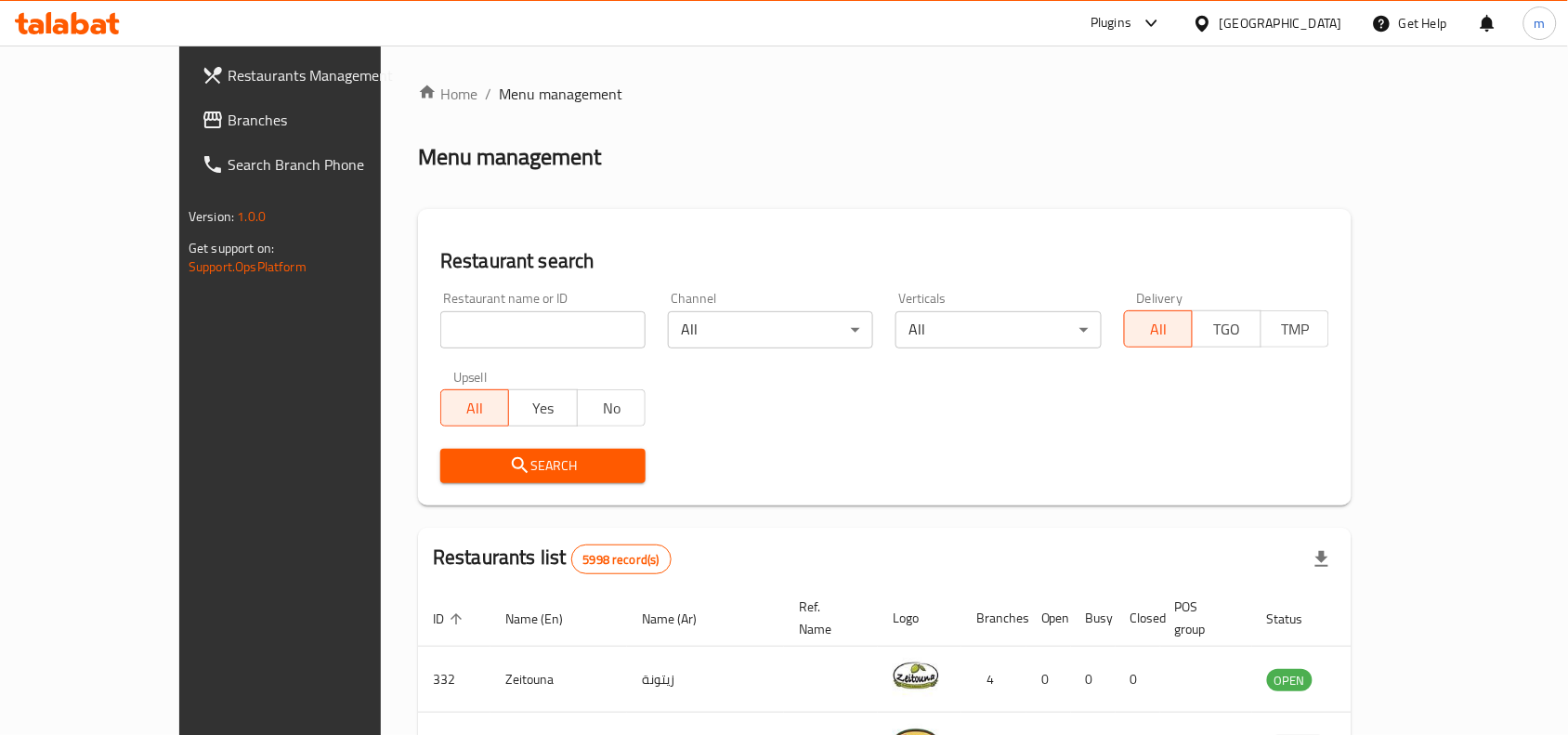
click at [227, 109] on span "Branches" at bounding box center [326, 120] width 198 height 22
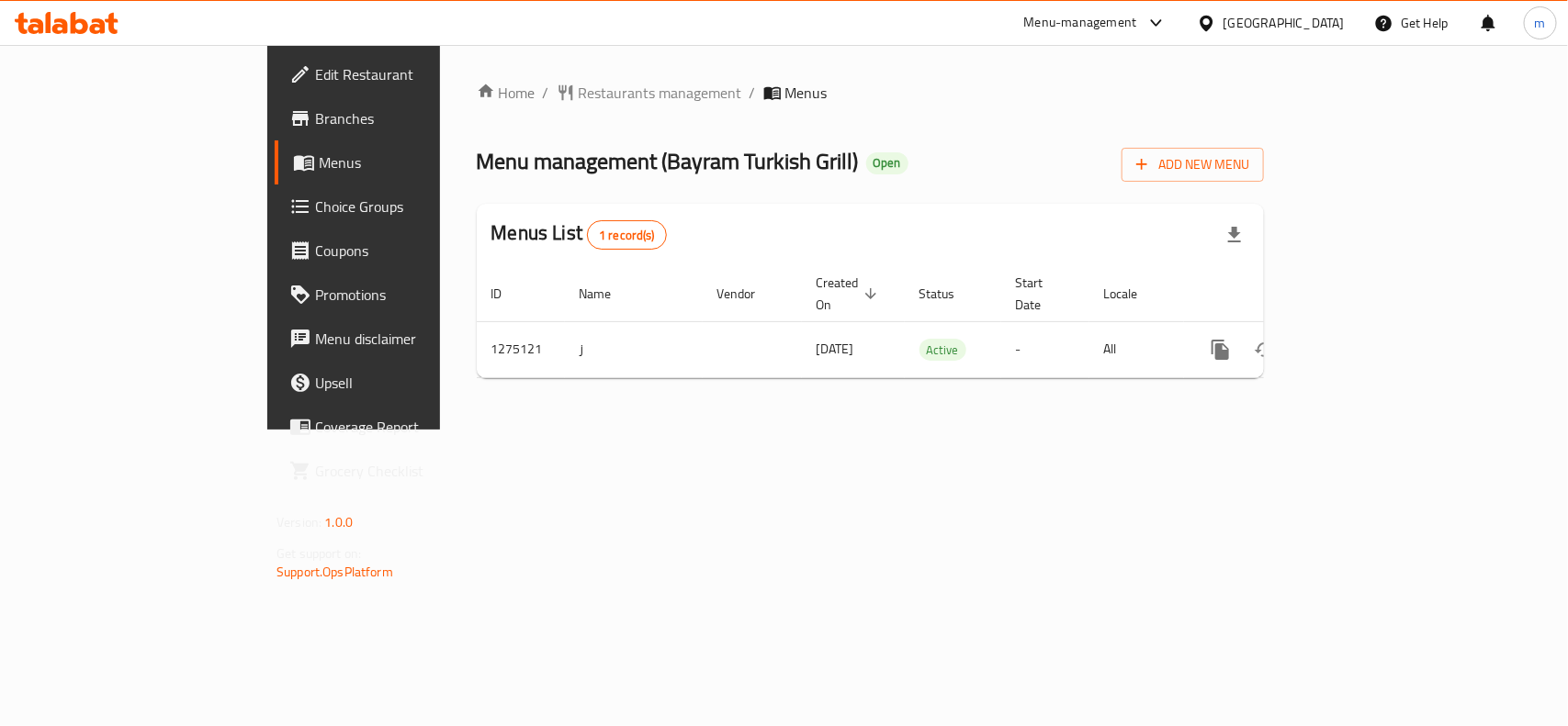
click at [1224, 18] on div at bounding box center [1210, 23] width 27 height 20
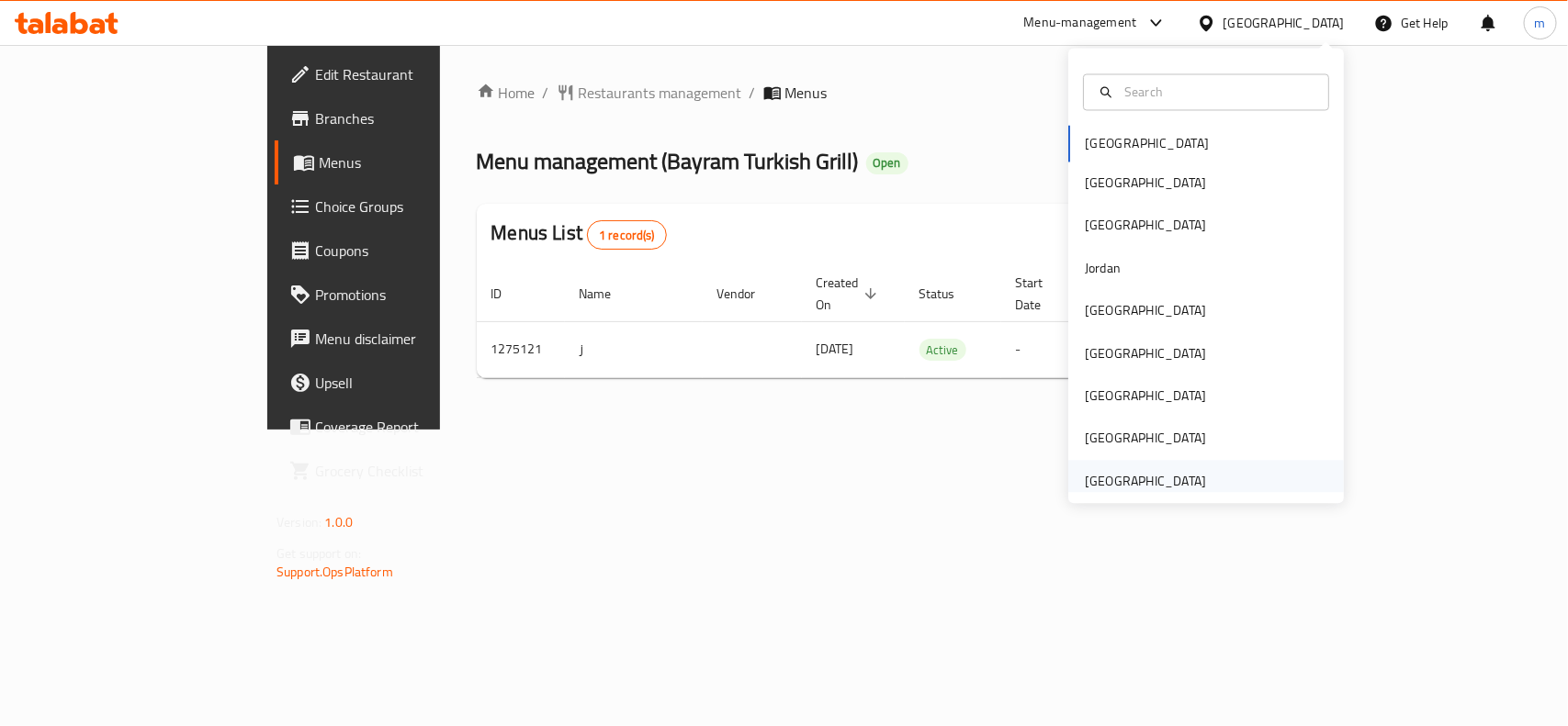
click at [1085, 475] on div "[GEOGRAPHIC_DATA]" at bounding box center [1145, 481] width 122 height 20
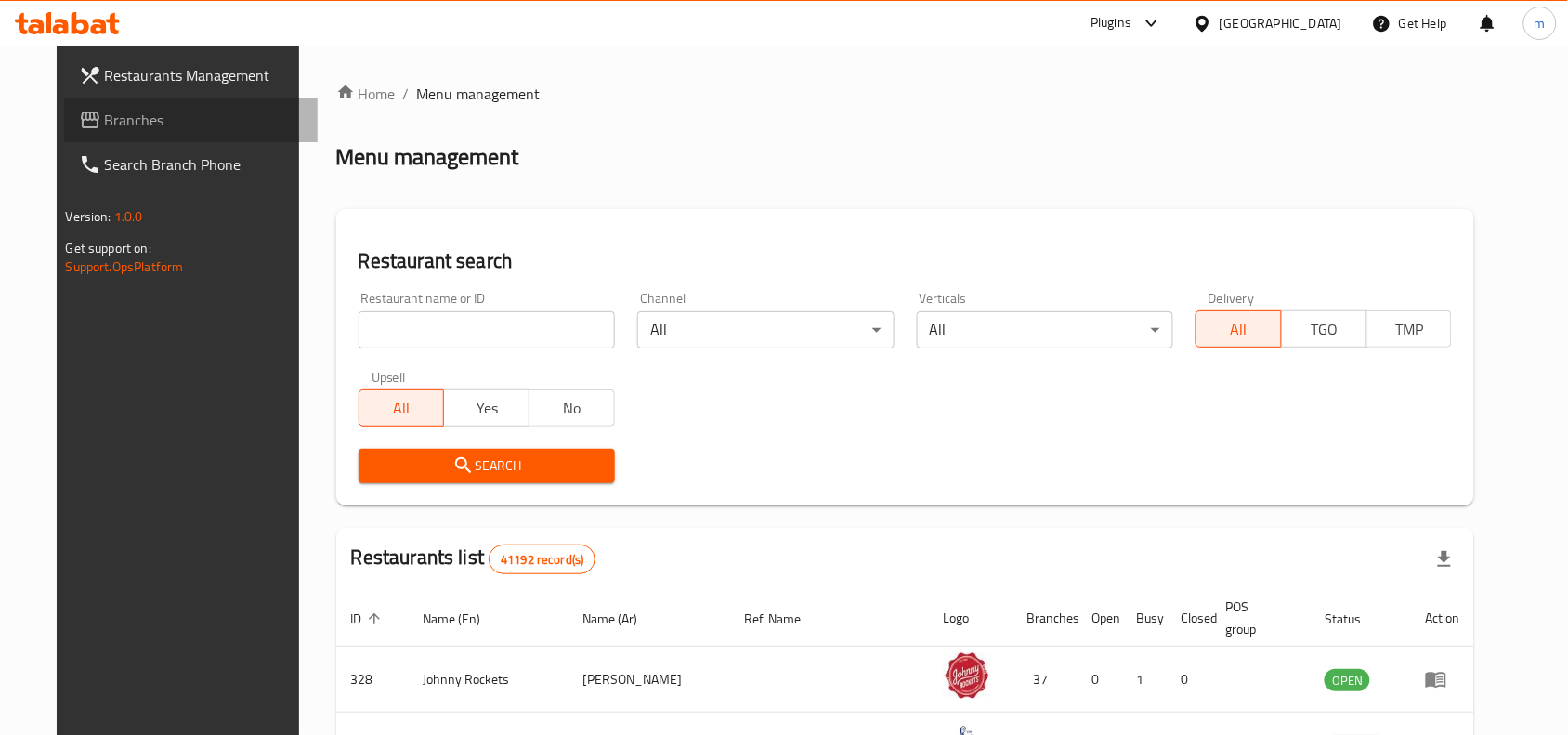
click at [105, 117] on span "Branches" at bounding box center [204, 120] width 198 height 22
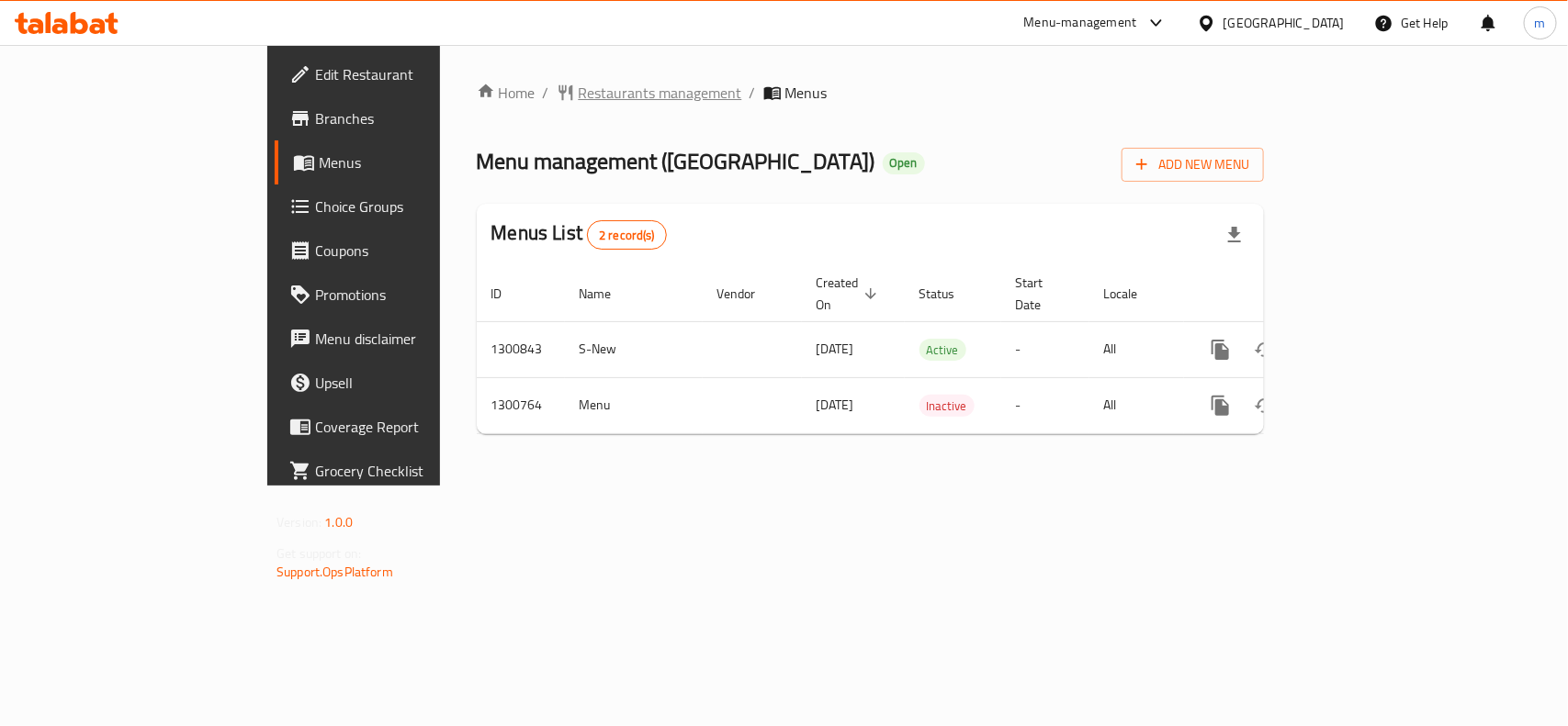
click at [578, 86] on span "Restaurants management" at bounding box center [660, 93] width 164 height 22
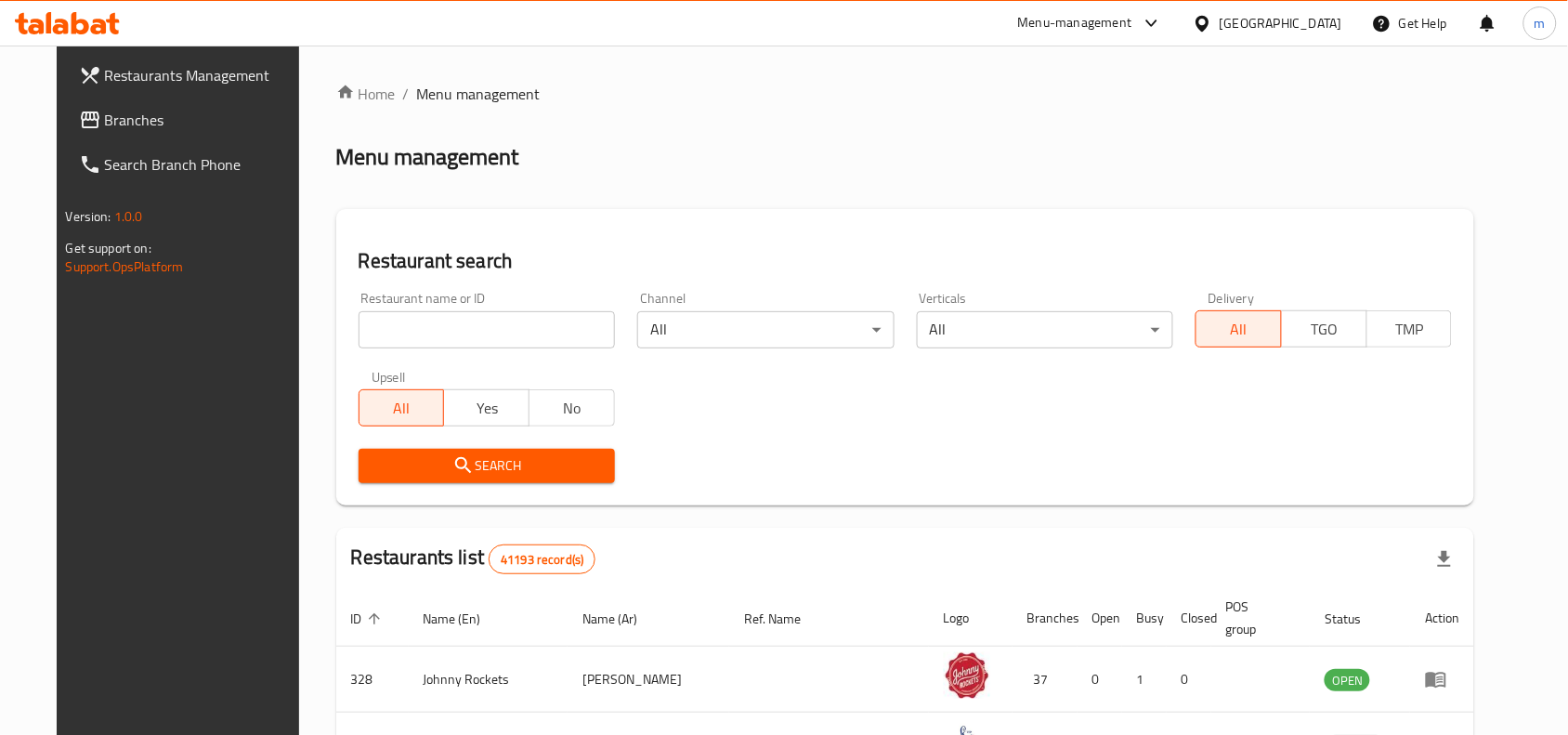
click at [105, 109] on span "Branches" at bounding box center [204, 120] width 198 height 22
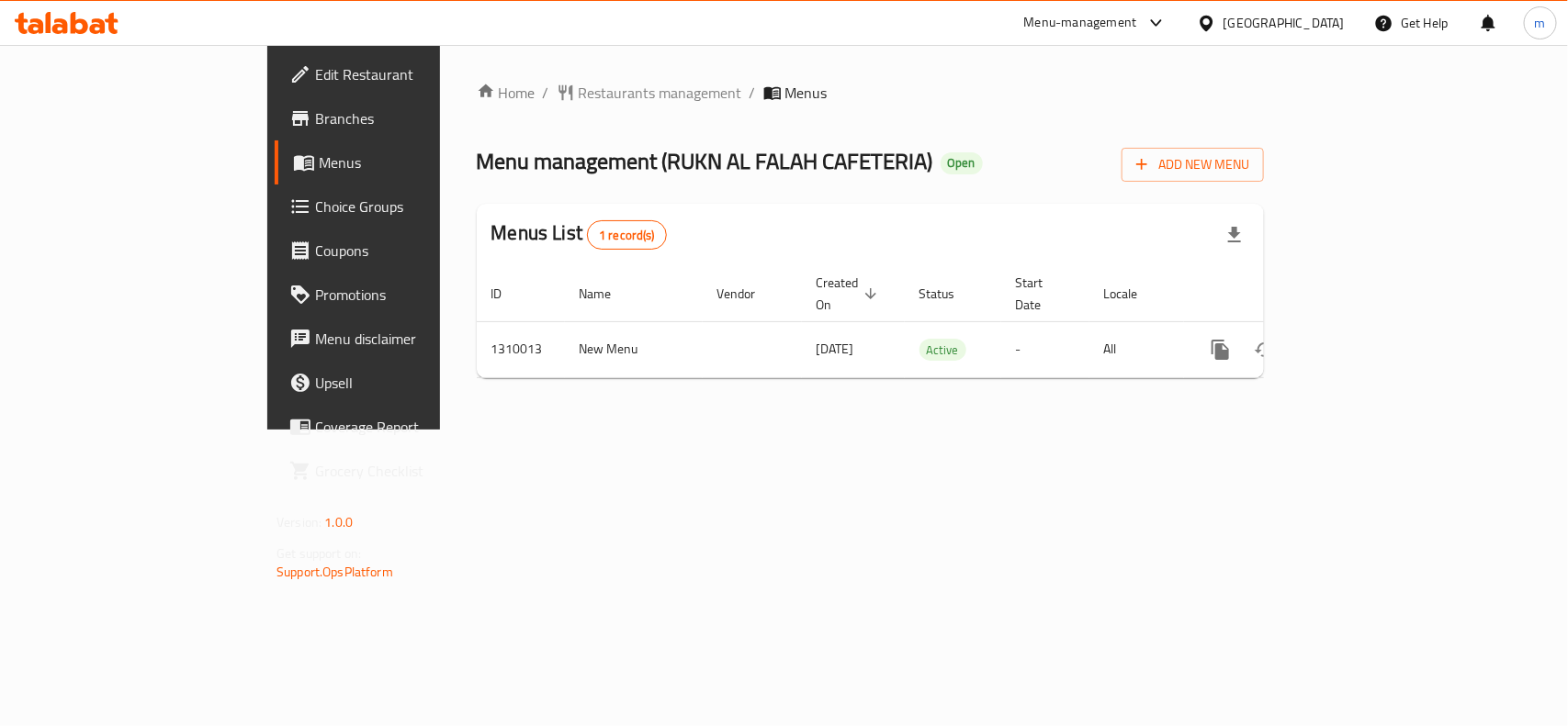
click at [1274, 18] on div "[GEOGRAPHIC_DATA]" at bounding box center [1284, 23] width 122 height 20
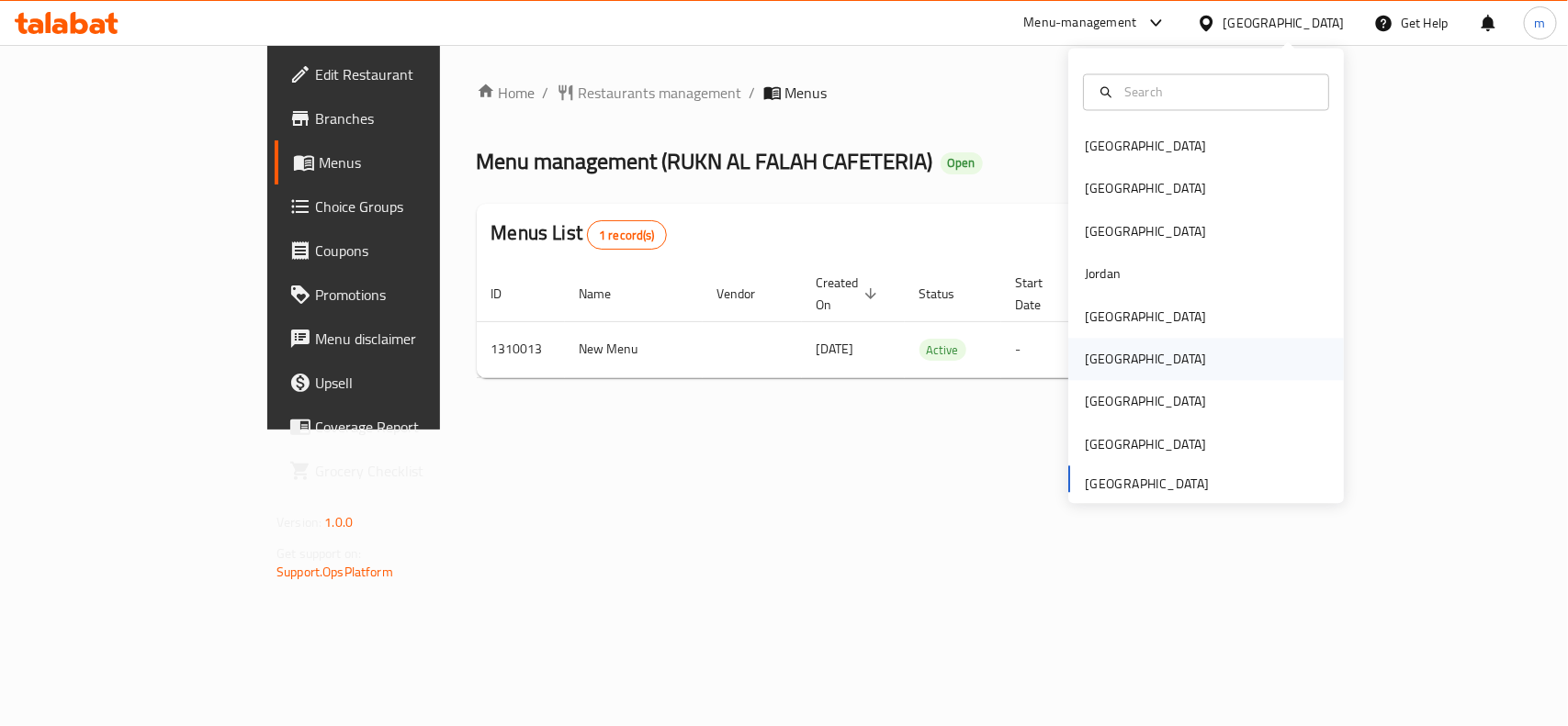
click at [1085, 367] on div "[GEOGRAPHIC_DATA]" at bounding box center [1145, 360] width 122 height 20
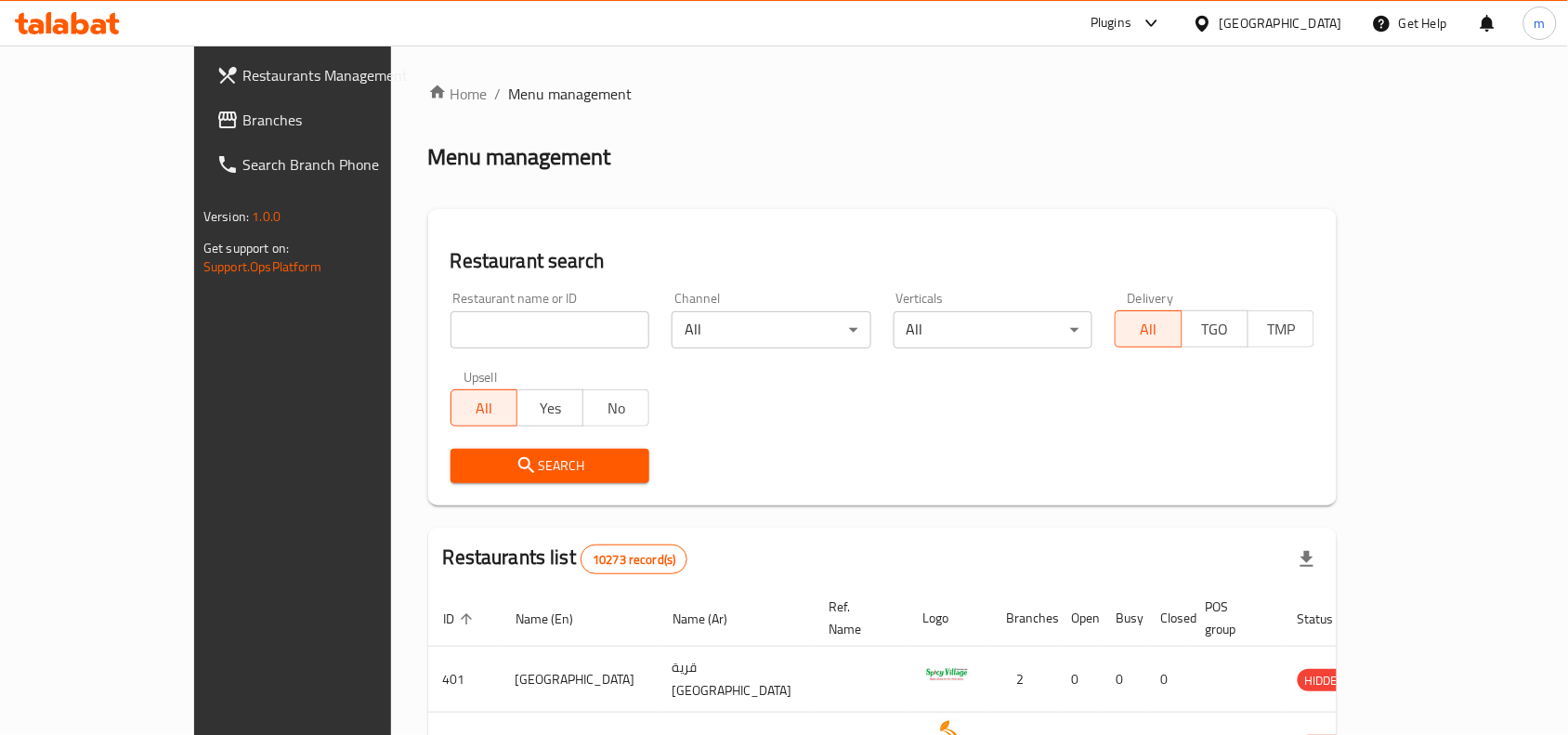
click at [201, 103] on link "Branches" at bounding box center [328, 120] width 254 height 45
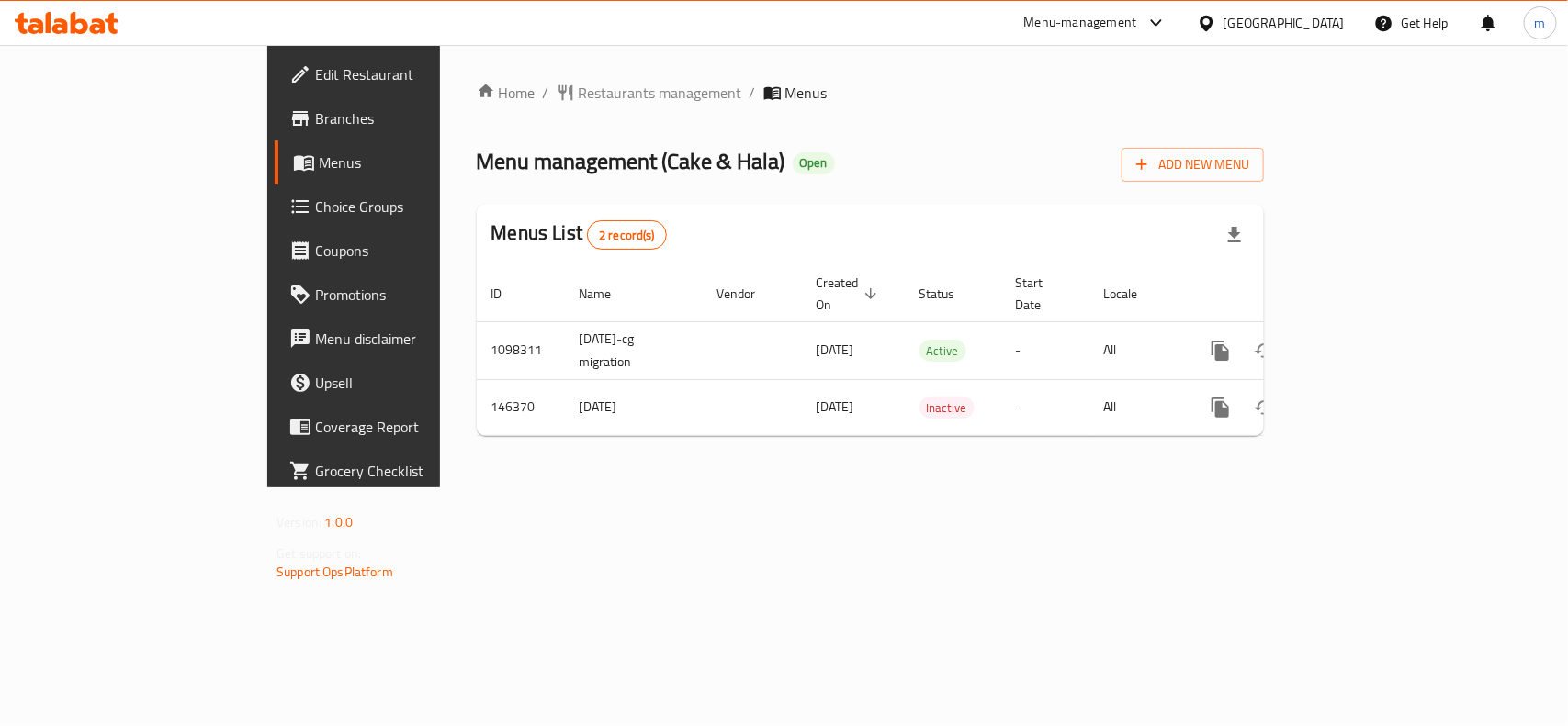
click at [1342, 25] on div "[GEOGRAPHIC_DATA]" at bounding box center [1284, 23] width 122 height 20
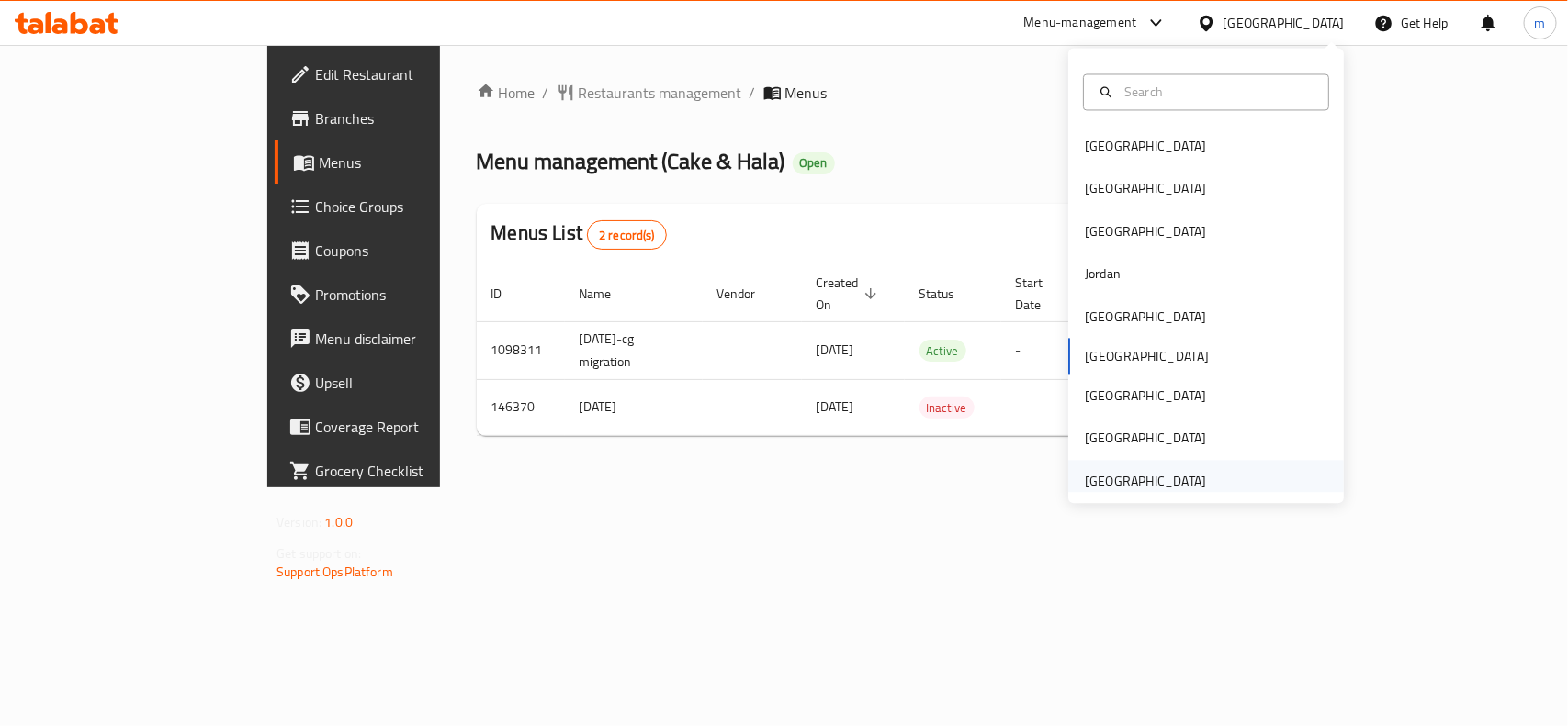
click at [1172, 473] on div "[GEOGRAPHIC_DATA]" at bounding box center [1145, 481] width 122 height 20
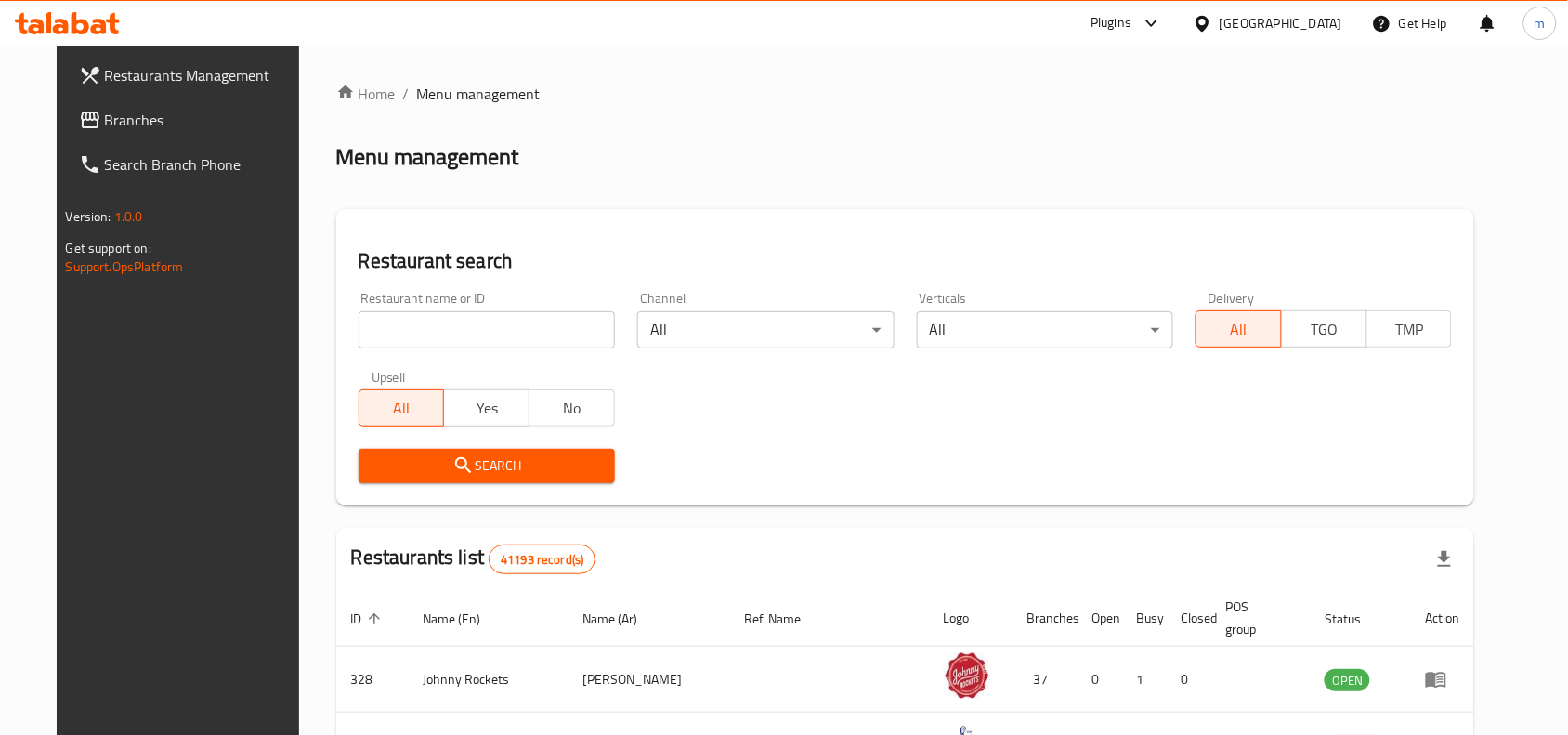
click at [105, 124] on span "Branches" at bounding box center [204, 120] width 198 height 22
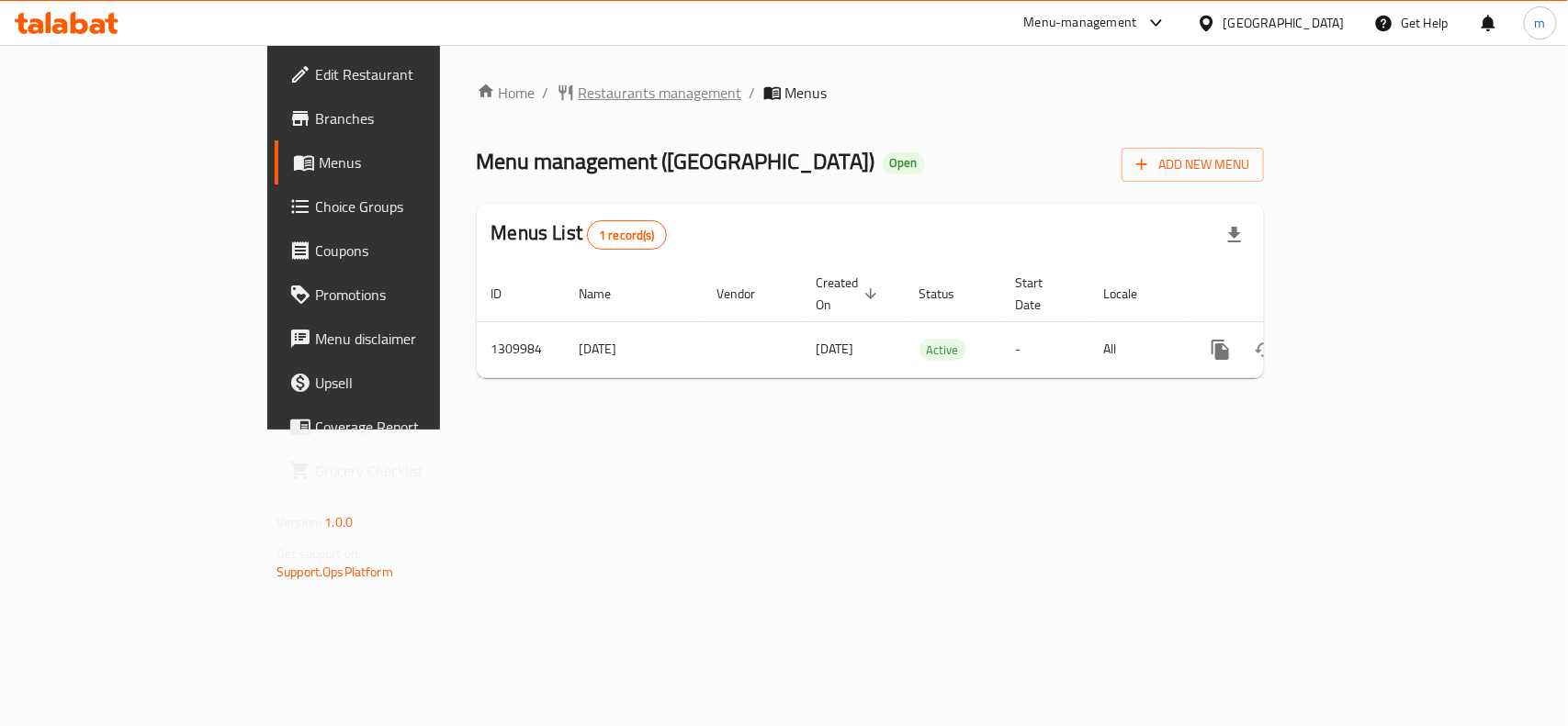
click at [578, 99] on span "Restaurants management" at bounding box center [660, 93] width 164 height 22
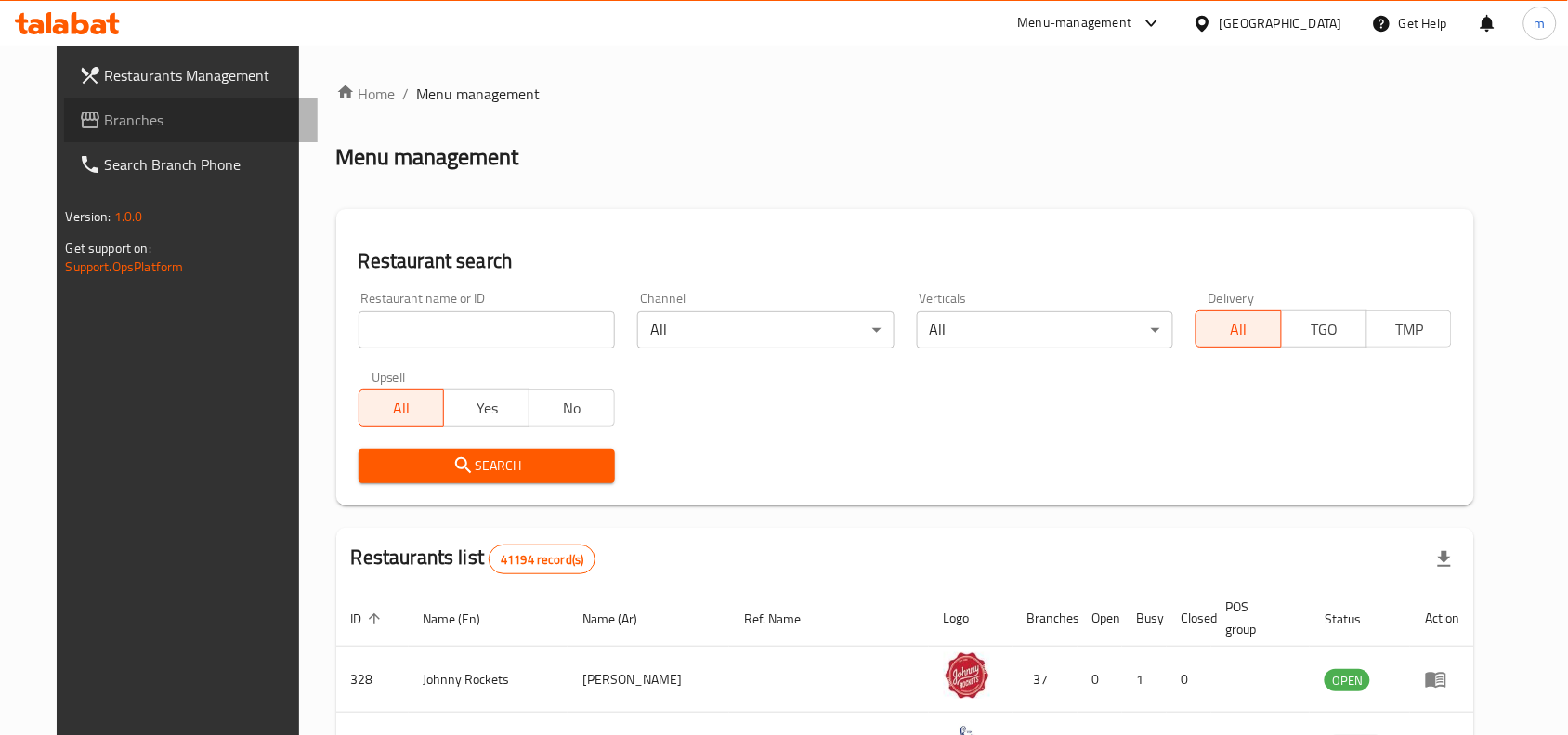
click at [105, 124] on span "Branches" at bounding box center [204, 120] width 198 height 22
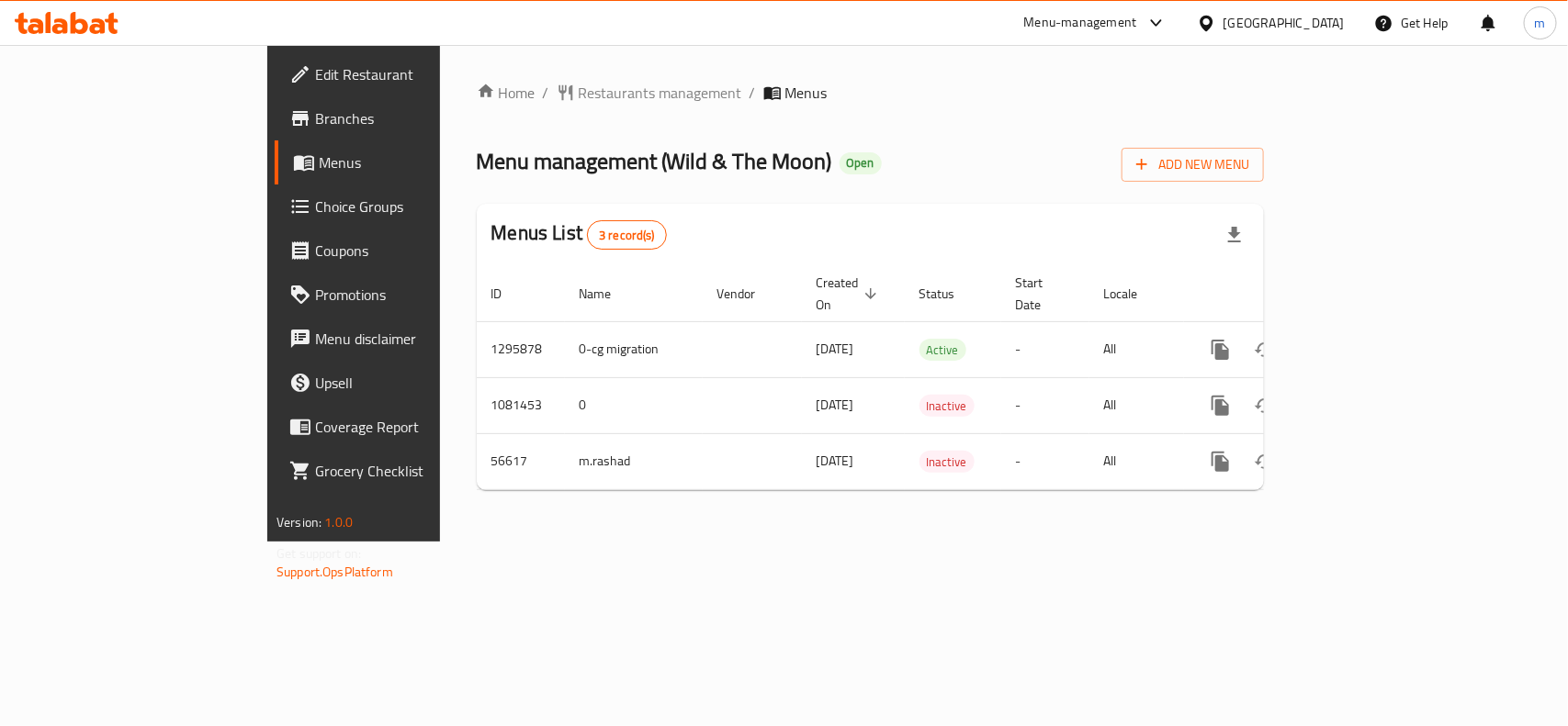
click at [1270, 19] on div "[GEOGRAPHIC_DATA]" at bounding box center [1284, 23] width 122 height 20
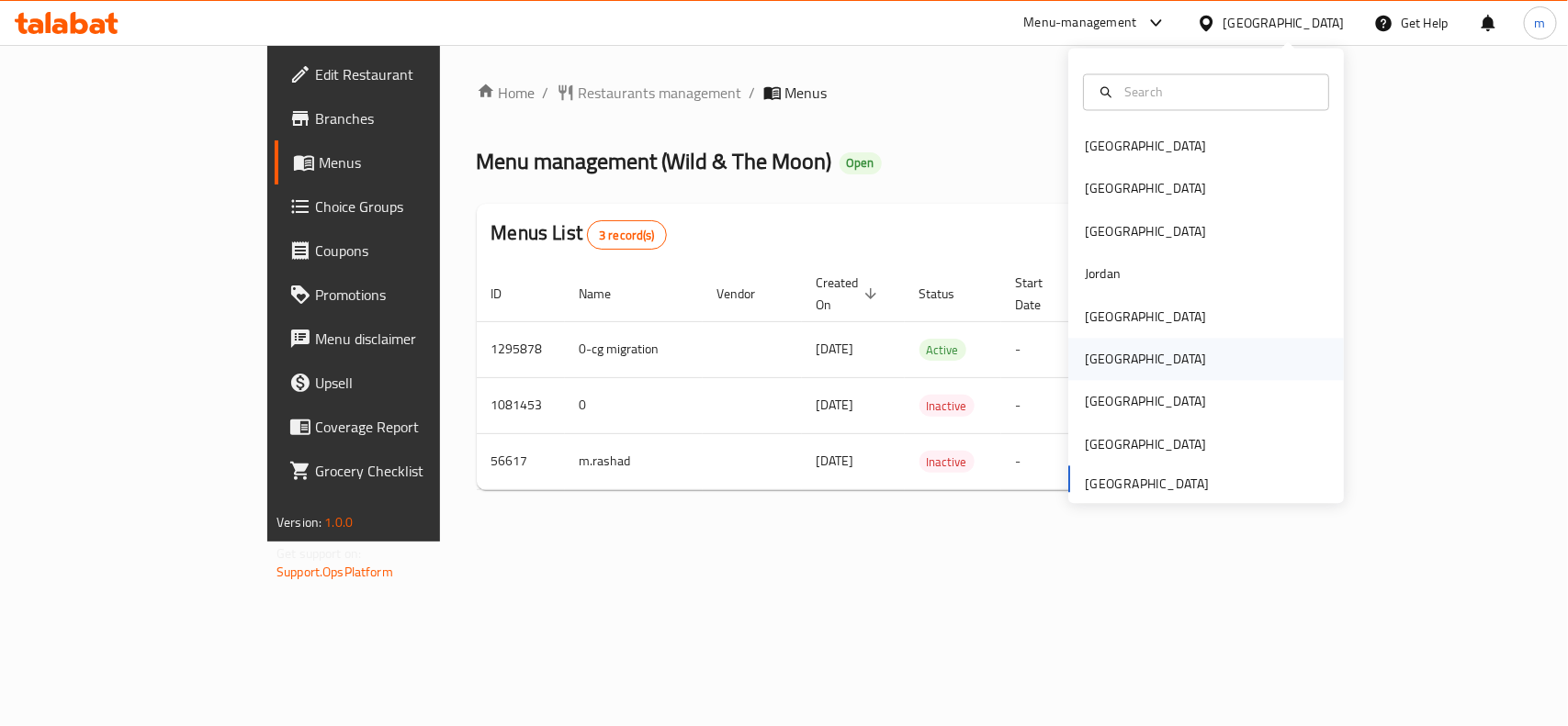
click at [1109, 353] on div "[GEOGRAPHIC_DATA]" at bounding box center [1145, 360] width 151 height 42
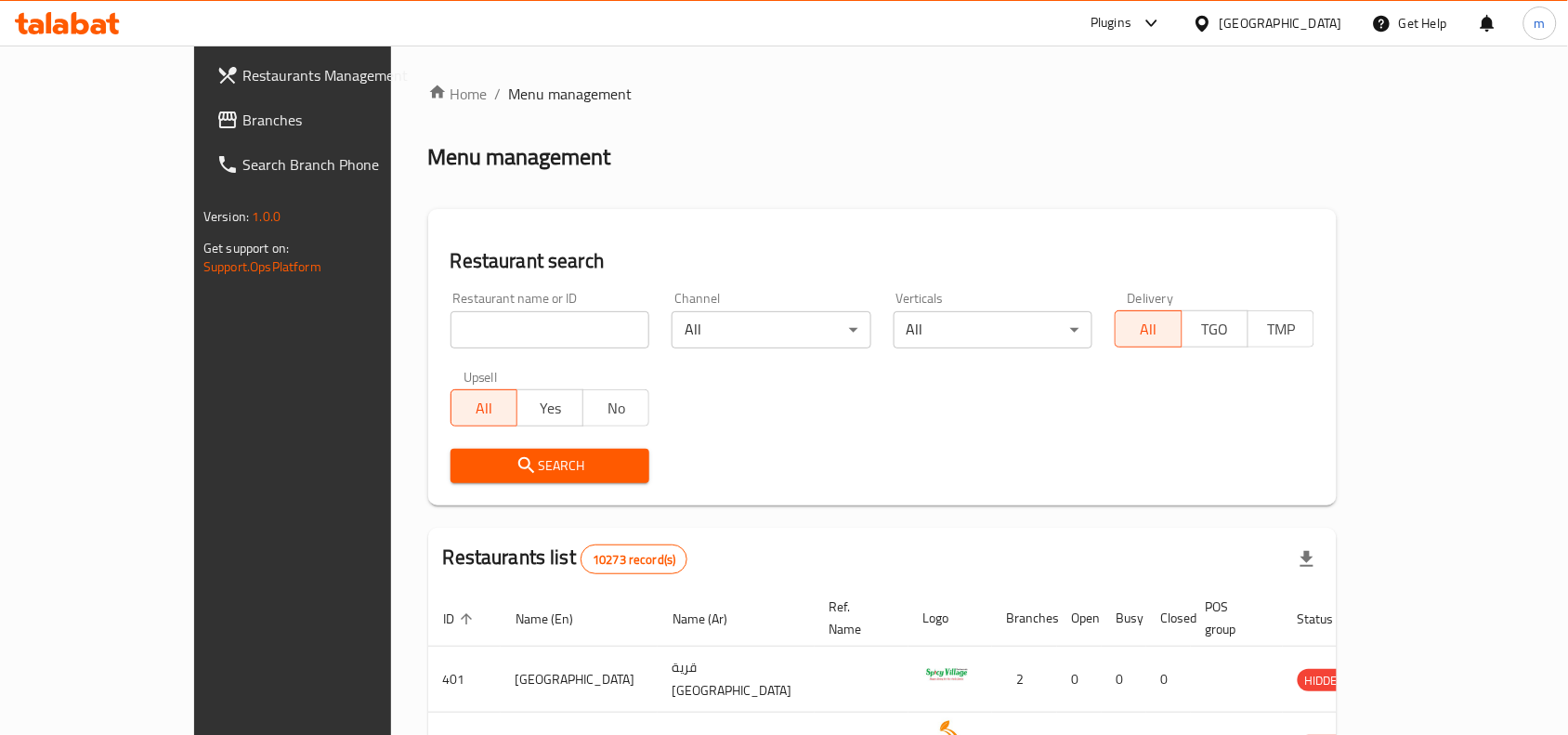
click at [201, 104] on link "Branches" at bounding box center [328, 120] width 254 height 45
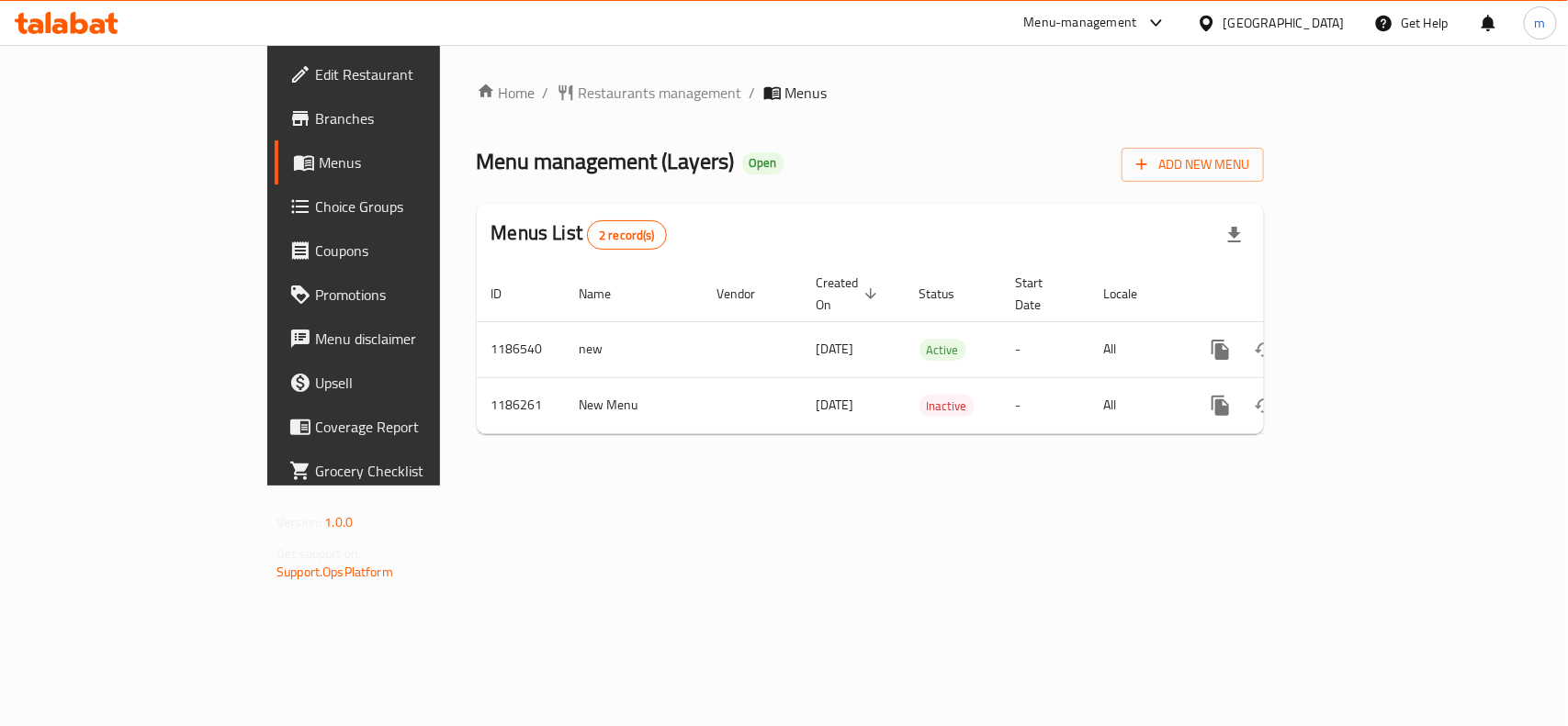
click at [1315, 28] on div "[GEOGRAPHIC_DATA]" at bounding box center [1284, 23] width 122 height 20
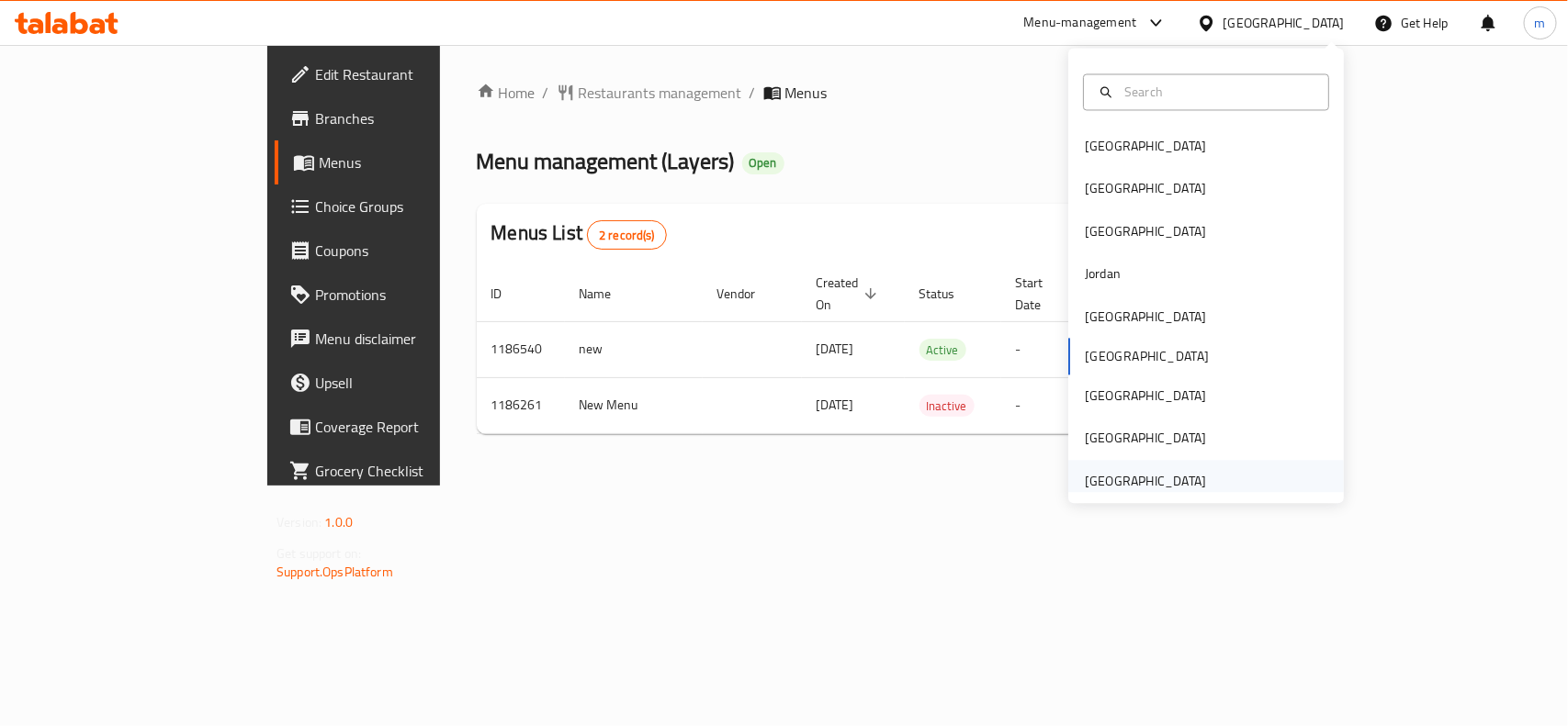
click at [1149, 471] on div "[GEOGRAPHIC_DATA]" at bounding box center [1145, 481] width 122 height 20
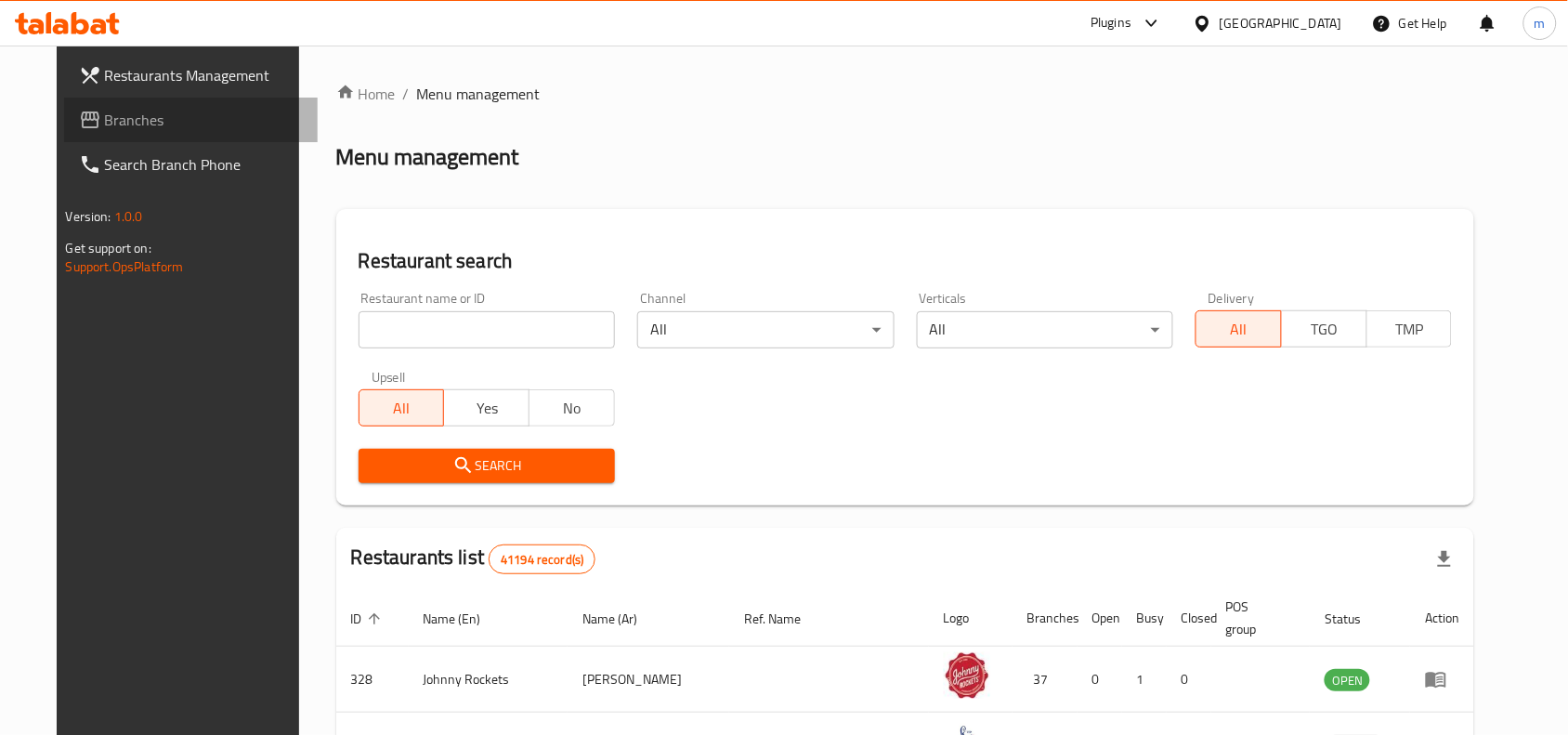
click at [169, 126] on span "Branches" at bounding box center [204, 120] width 198 height 22
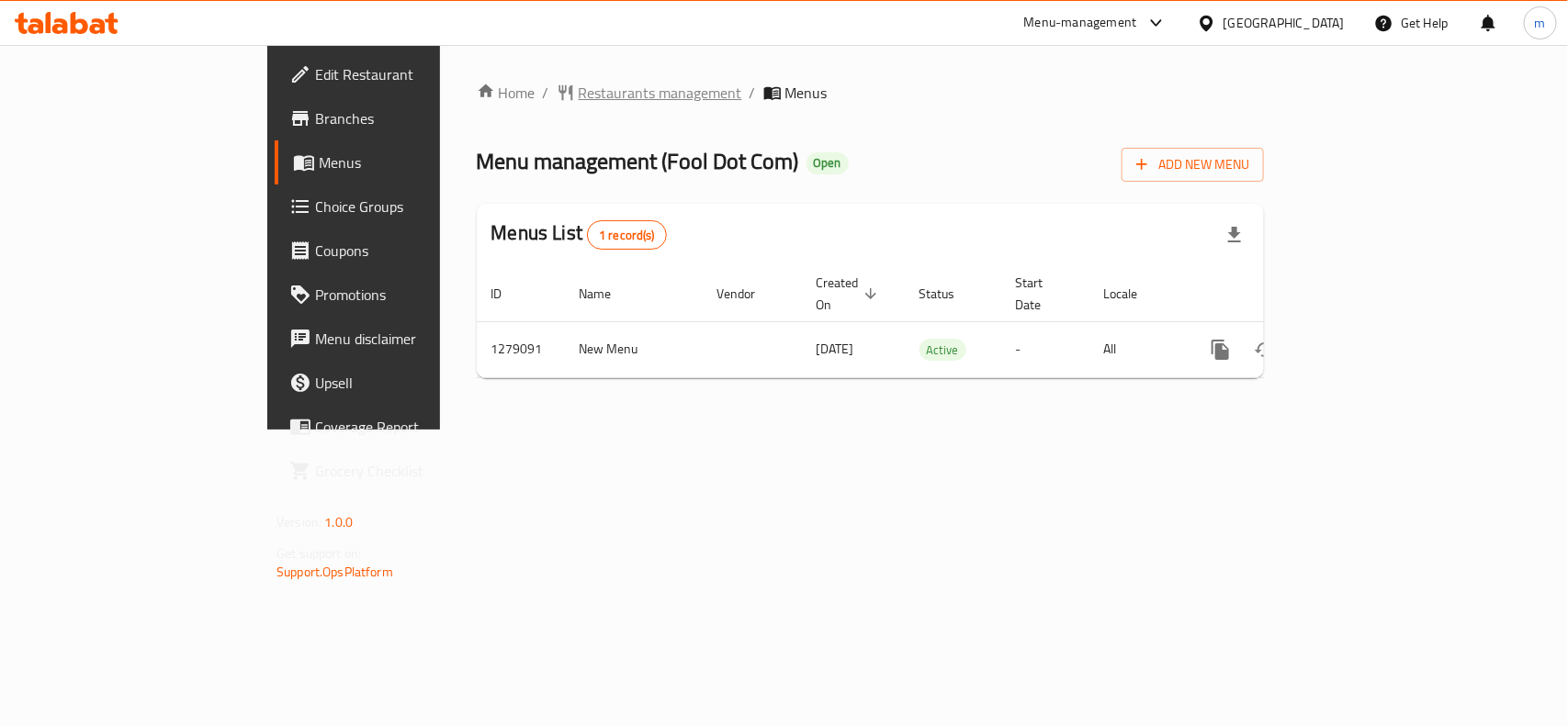
click at [578, 97] on span "Restaurants management" at bounding box center [660, 93] width 164 height 22
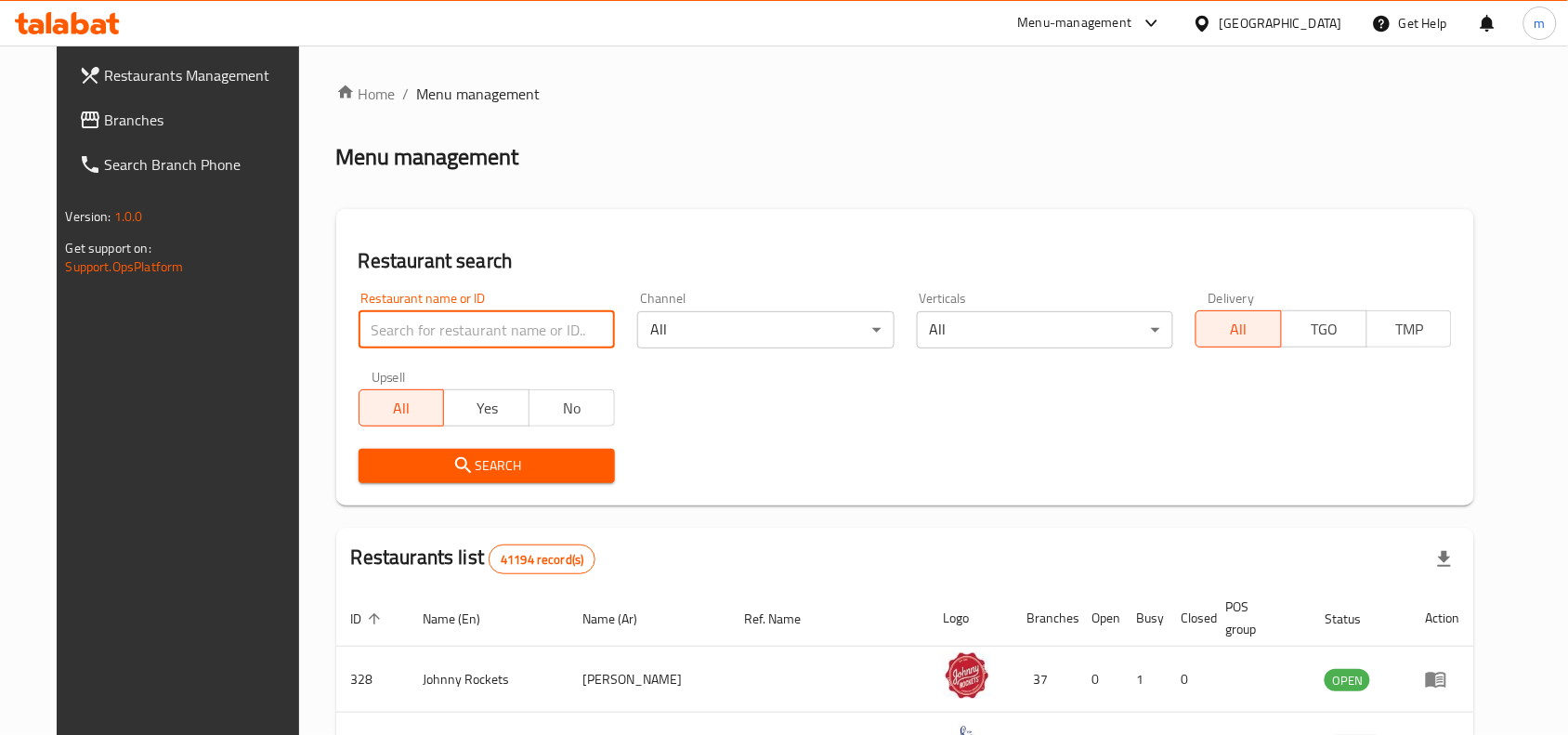
click at [378, 331] on input "search" at bounding box center [486, 330] width 256 height 37
paste input "776382"
type input "776382"
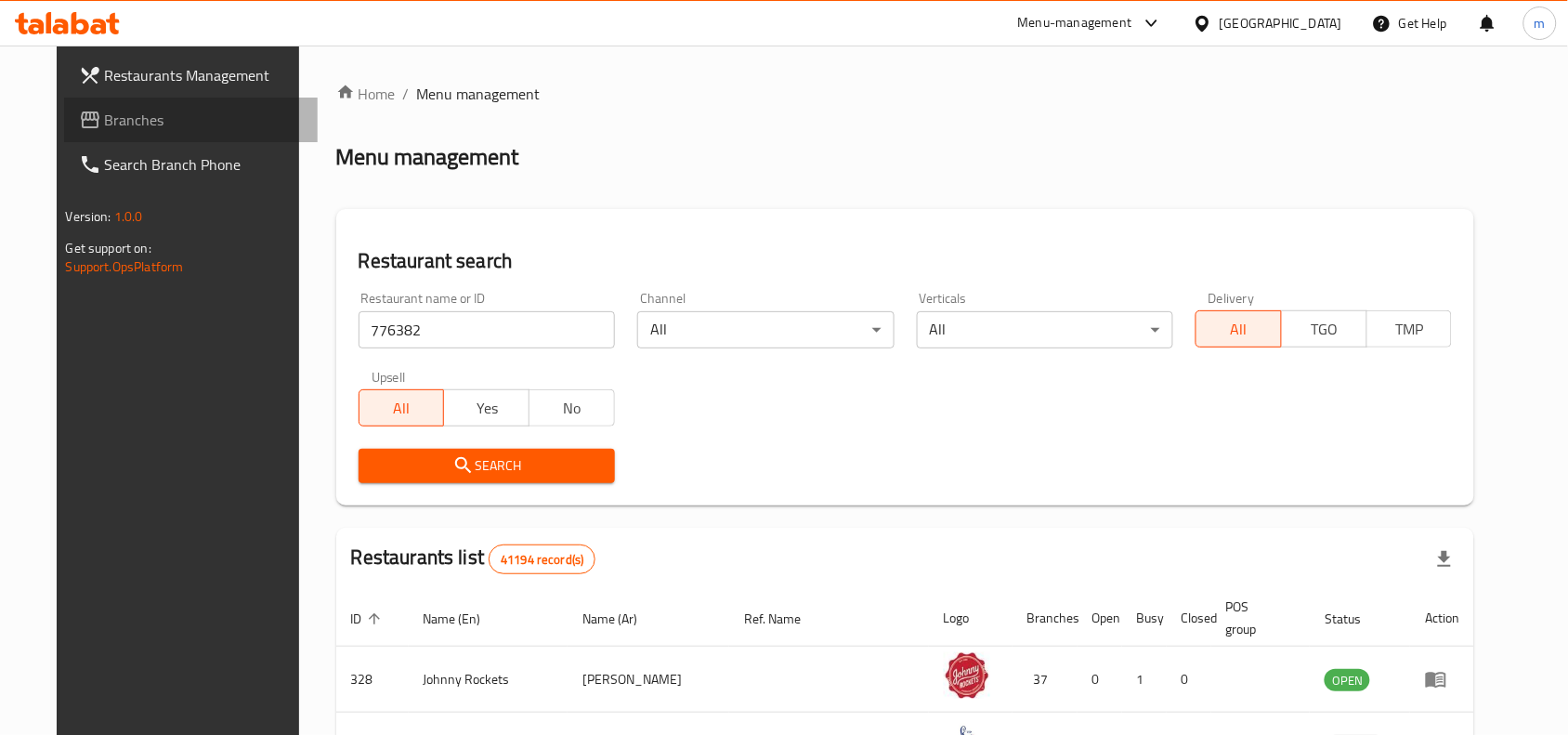
click at [105, 109] on span "Branches" at bounding box center [204, 120] width 198 height 22
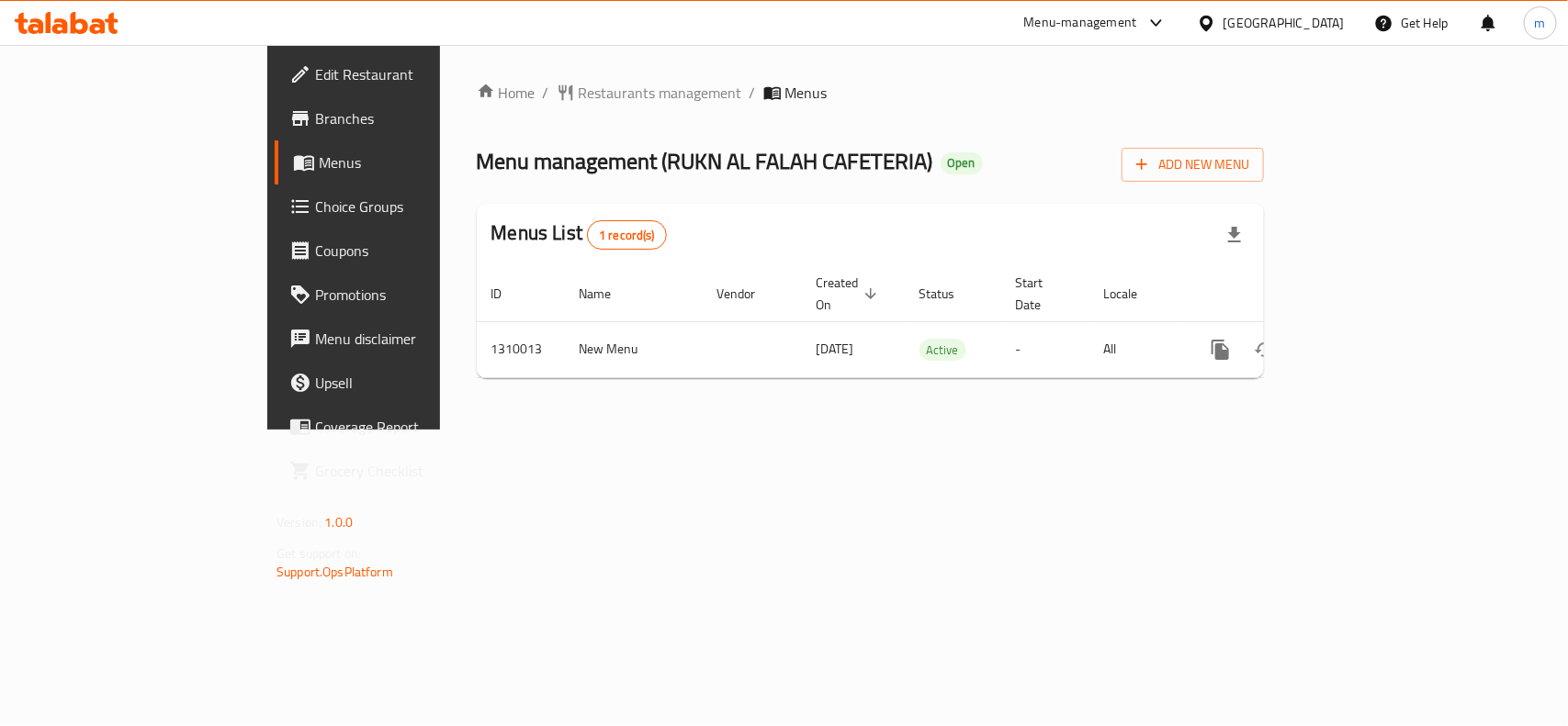
click at [1284, 15] on div "[GEOGRAPHIC_DATA]" at bounding box center [1284, 23] width 122 height 20
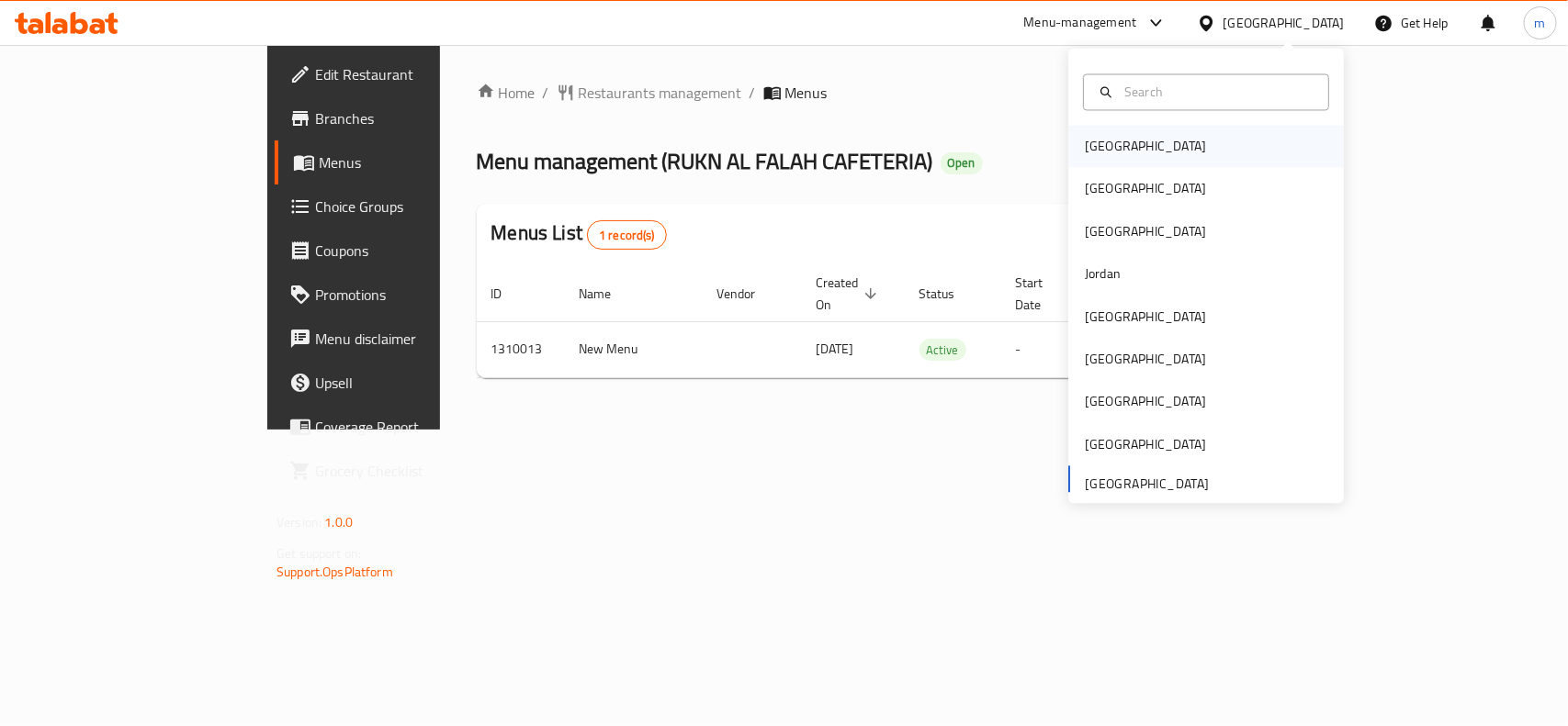
click at [1088, 143] on div "[GEOGRAPHIC_DATA]" at bounding box center [1145, 147] width 122 height 20
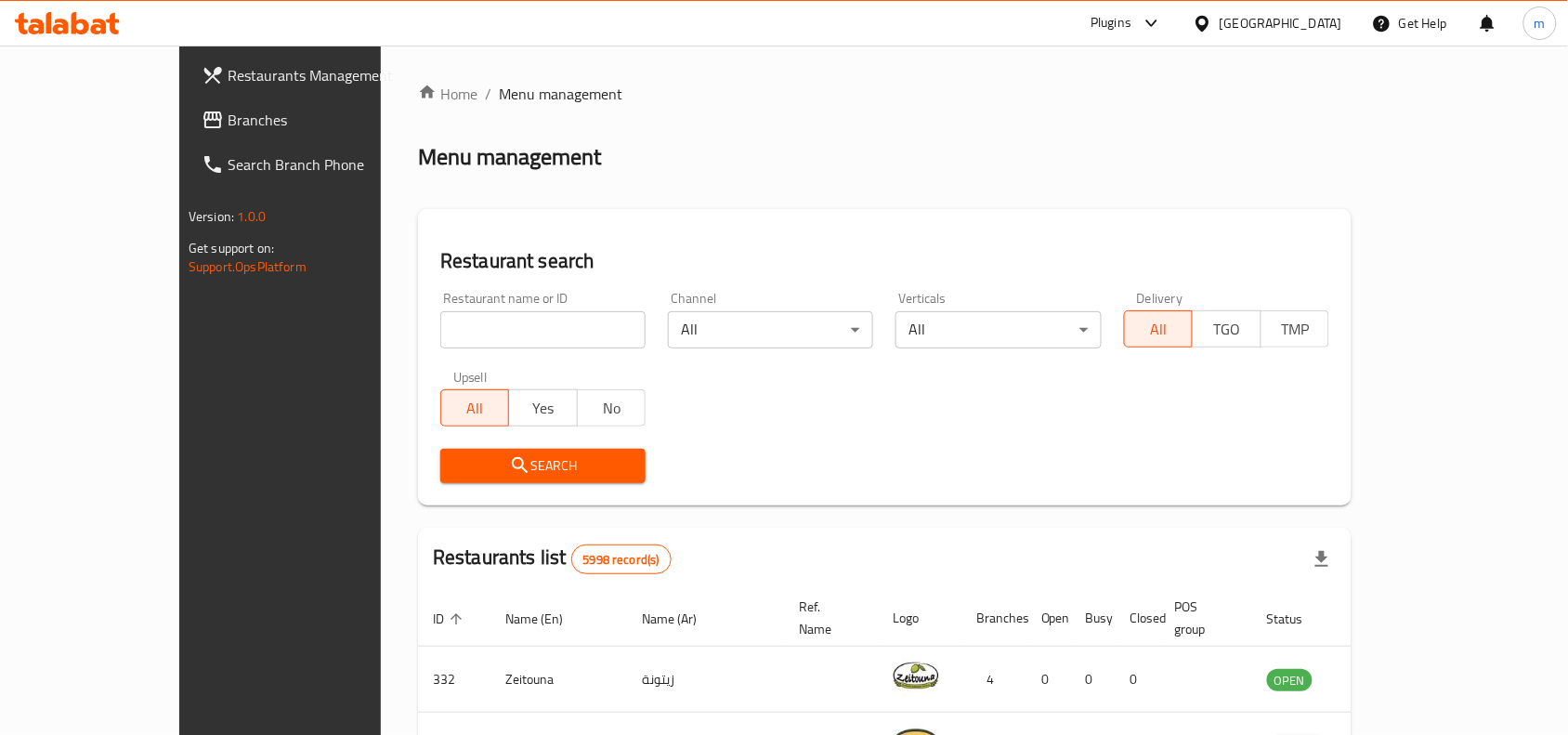
click at [227, 121] on span "Branches" at bounding box center [326, 120] width 198 height 22
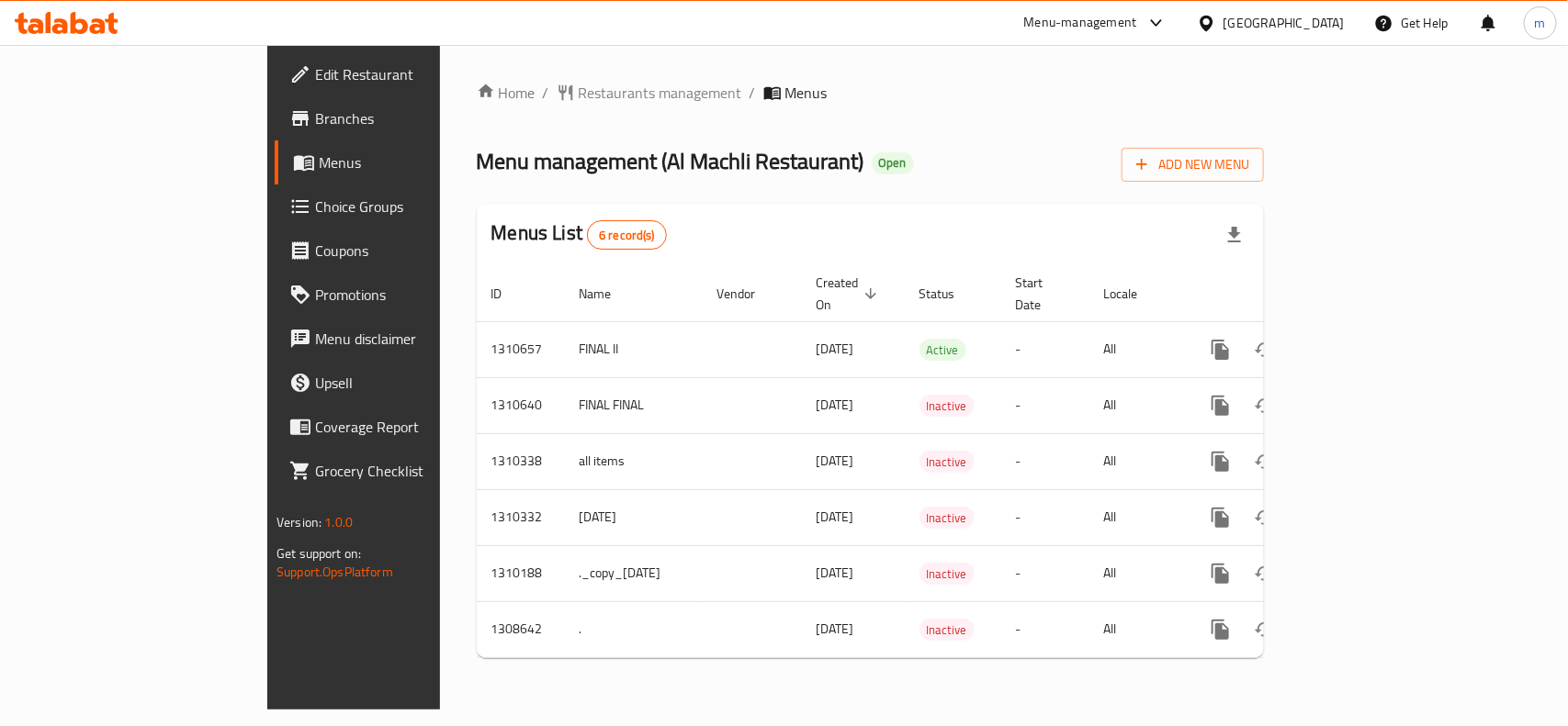
click at [1317, 21] on div "[GEOGRAPHIC_DATA]" at bounding box center [1284, 23] width 122 height 20
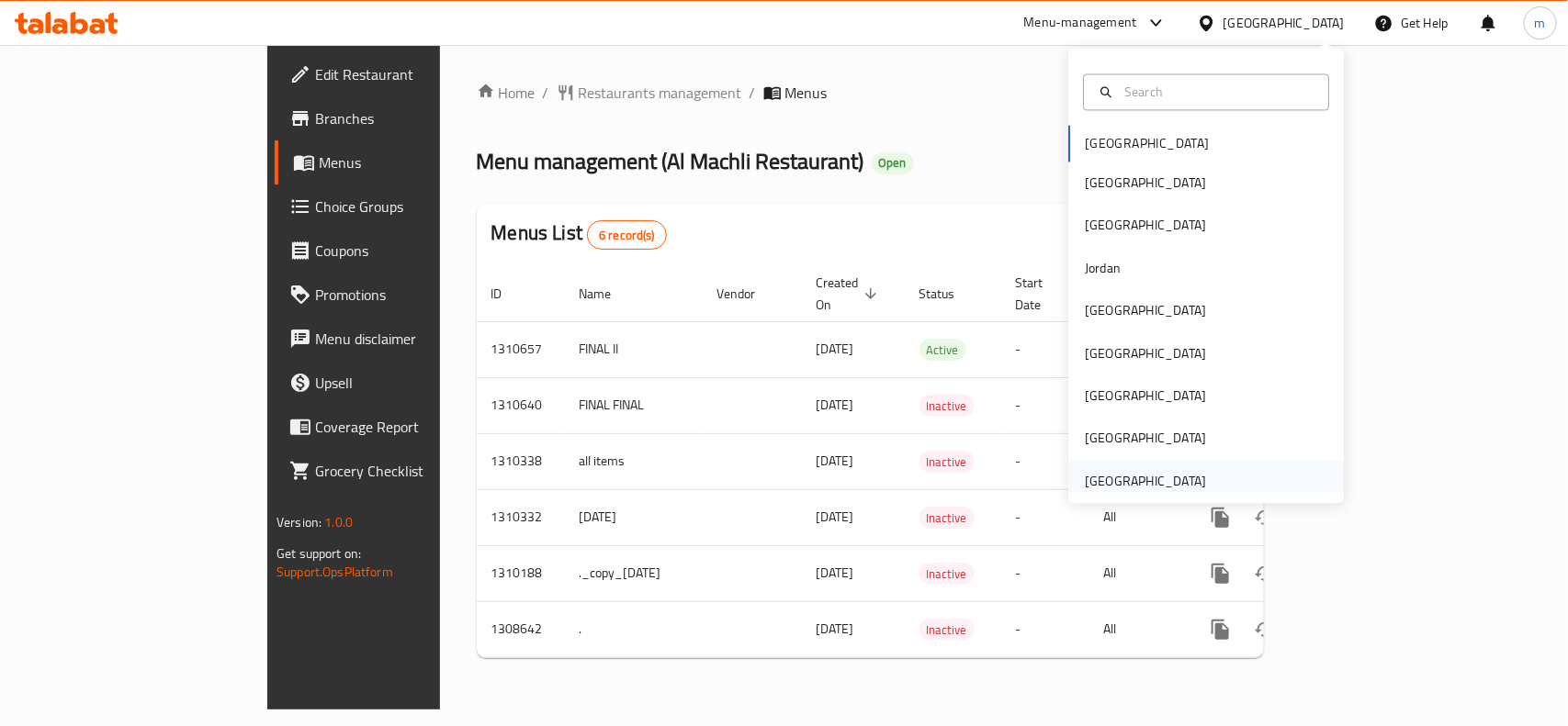
click at [1141, 483] on div "[GEOGRAPHIC_DATA]" at bounding box center [1145, 481] width 122 height 20
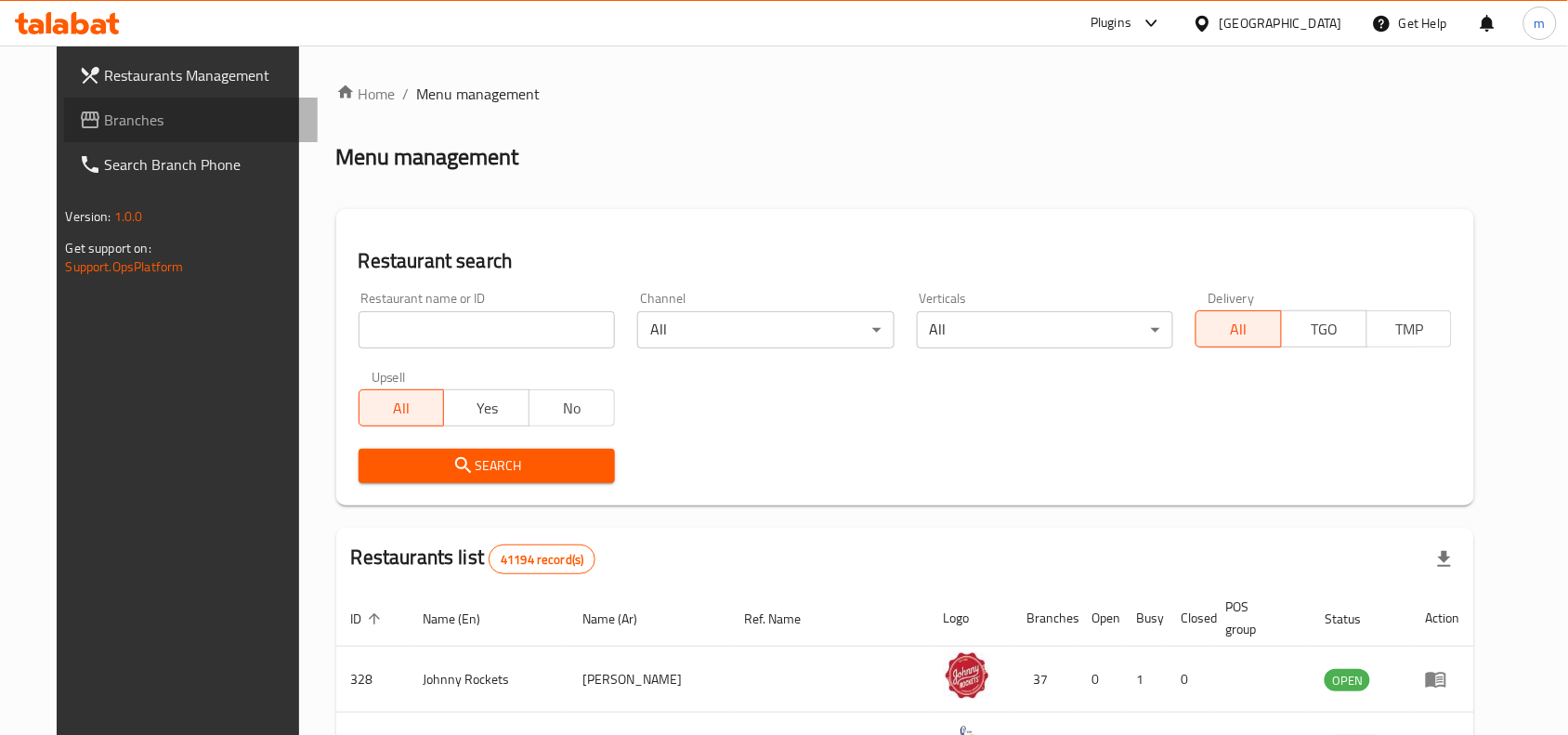
click at [105, 109] on span "Branches" at bounding box center [204, 120] width 198 height 22
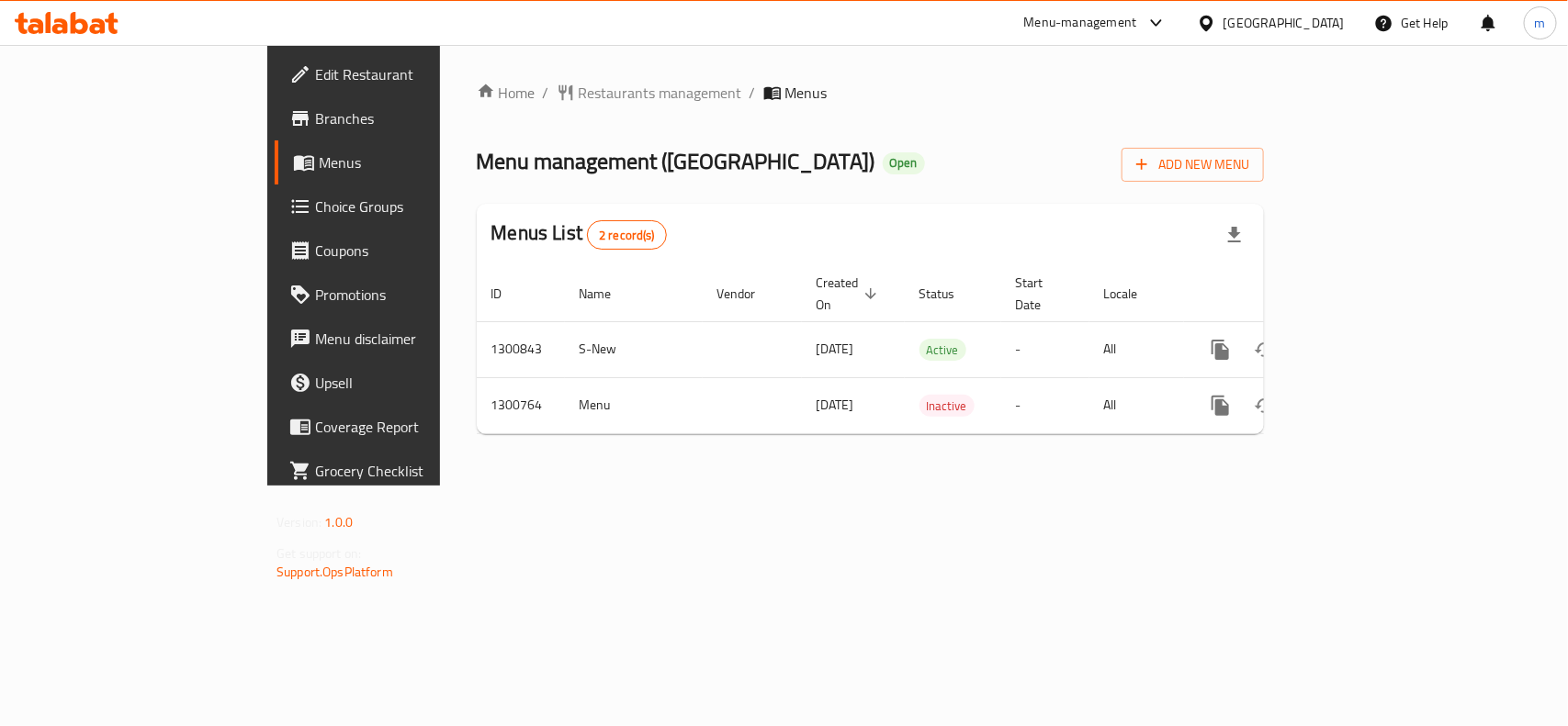
click at [1242, 16] on div "[GEOGRAPHIC_DATA]" at bounding box center [1284, 23] width 122 height 20
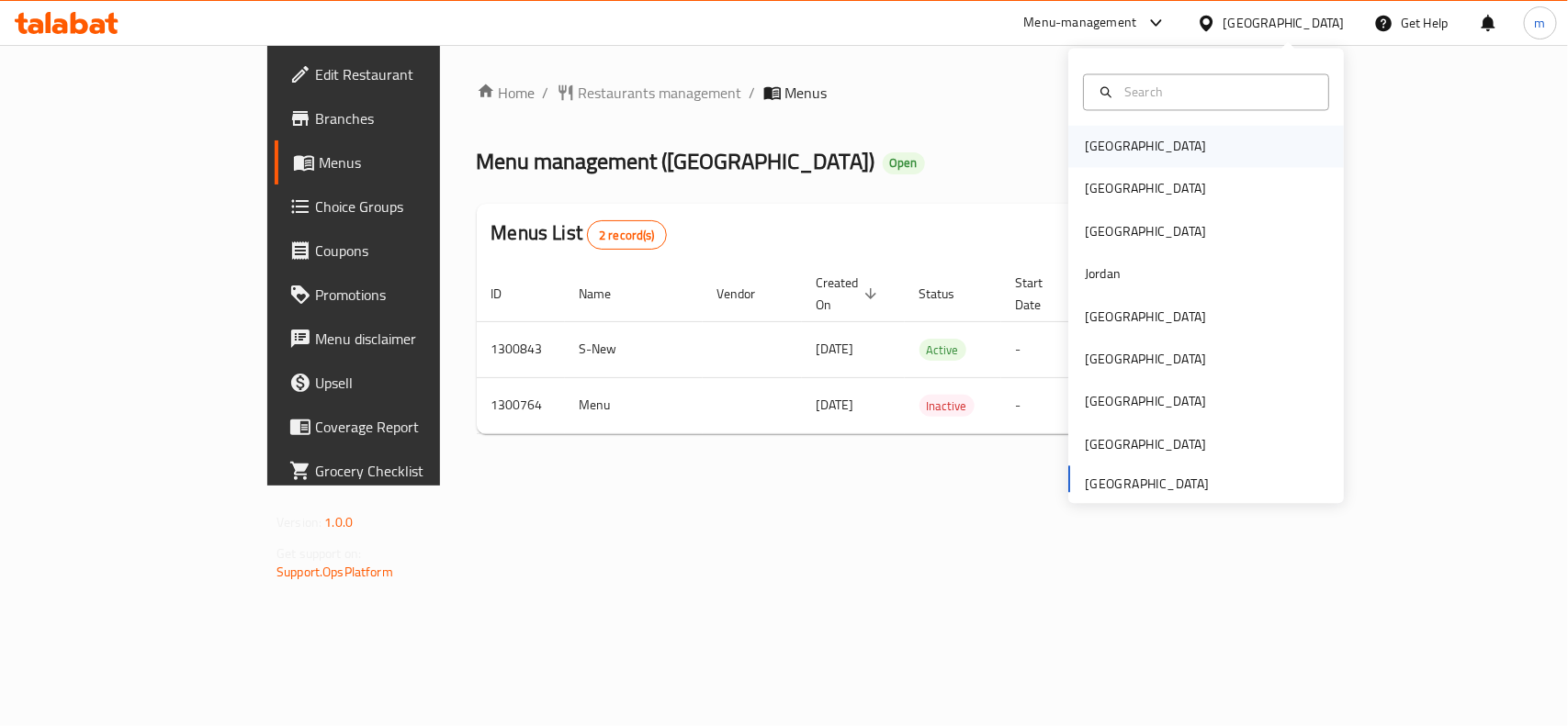
click at [1131, 148] on div "[GEOGRAPHIC_DATA]" at bounding box center [1205, 147] width 275 height 42
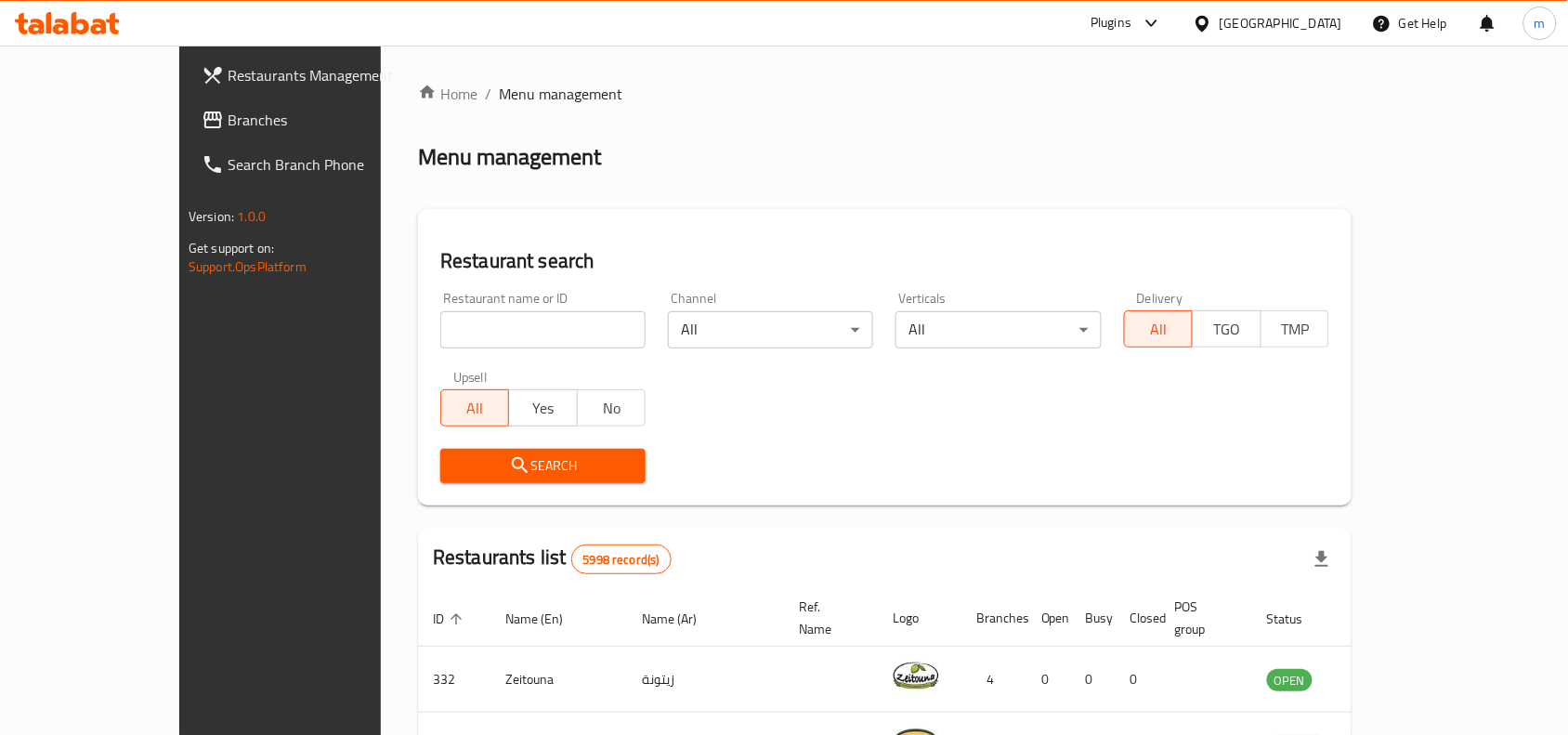
click at [227, 115] on span "Branches" at bounding box center [326, 120] width 198 height 22
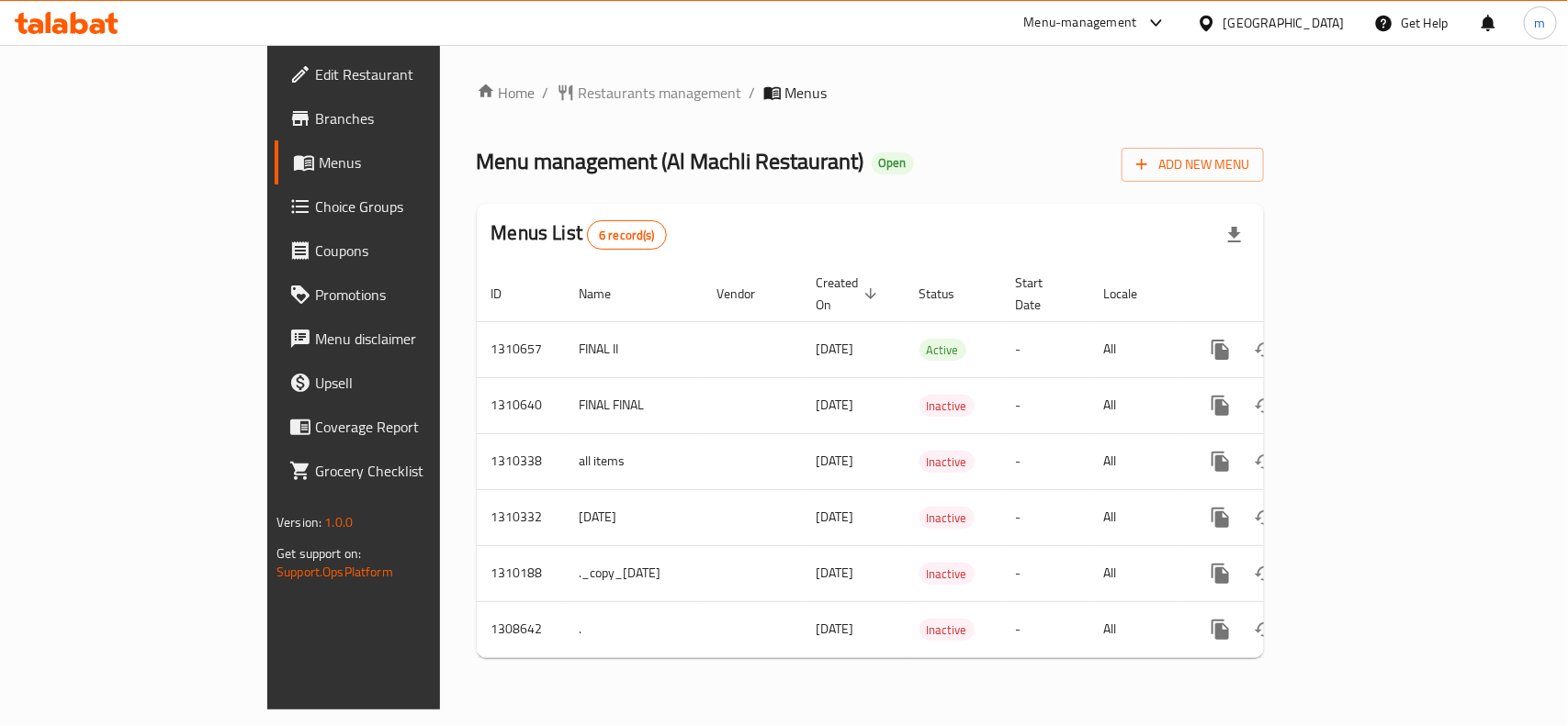
click at [1224, 29] on div at bounding box center [1210, 23] width 27 height 20
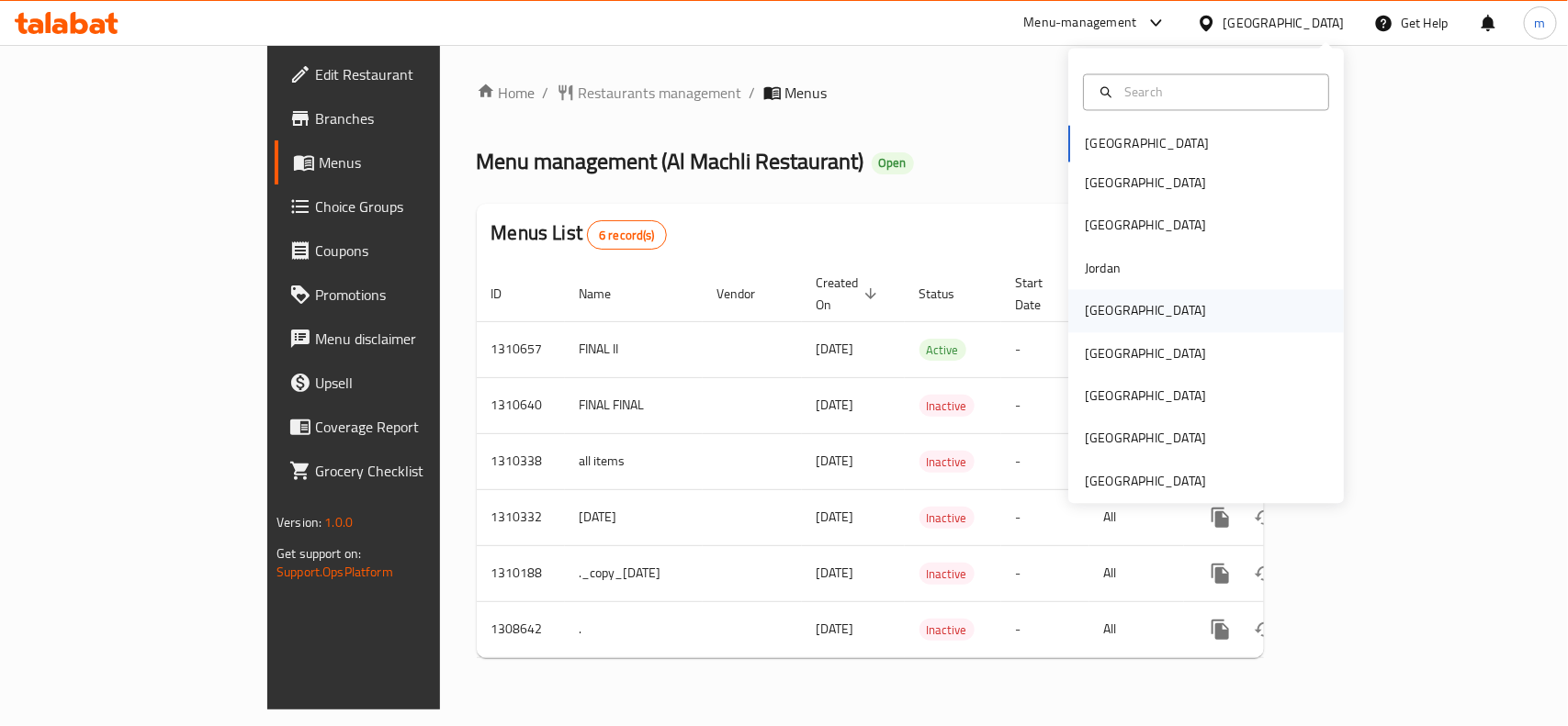
click at [1102, 321] on div "[GEOGRAPHIC_DATA]" at bounding box center [1145, 311] width 122 height 20
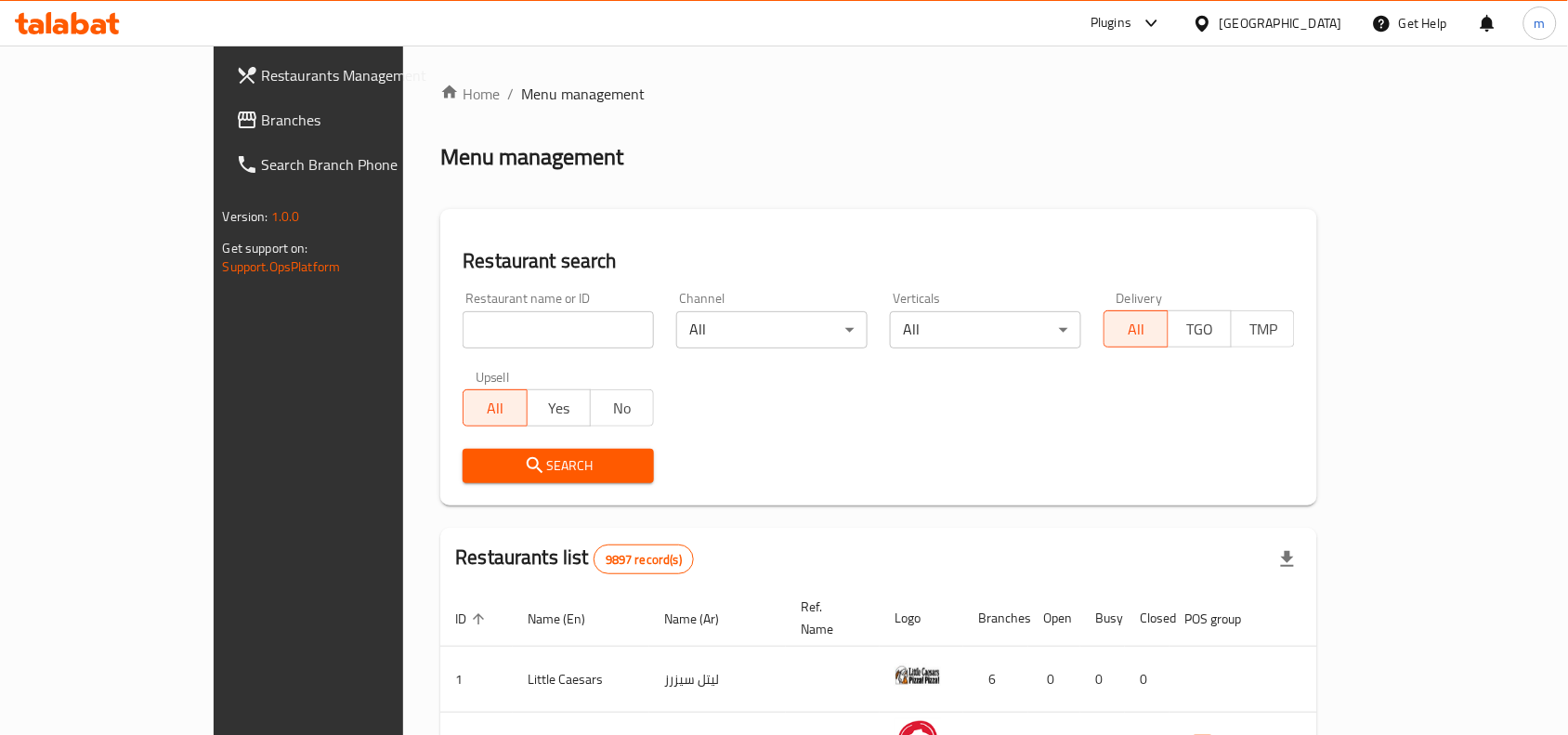
click at [262, 116] on span "Branches" at bounding box center [360, 120] width 198 height 22
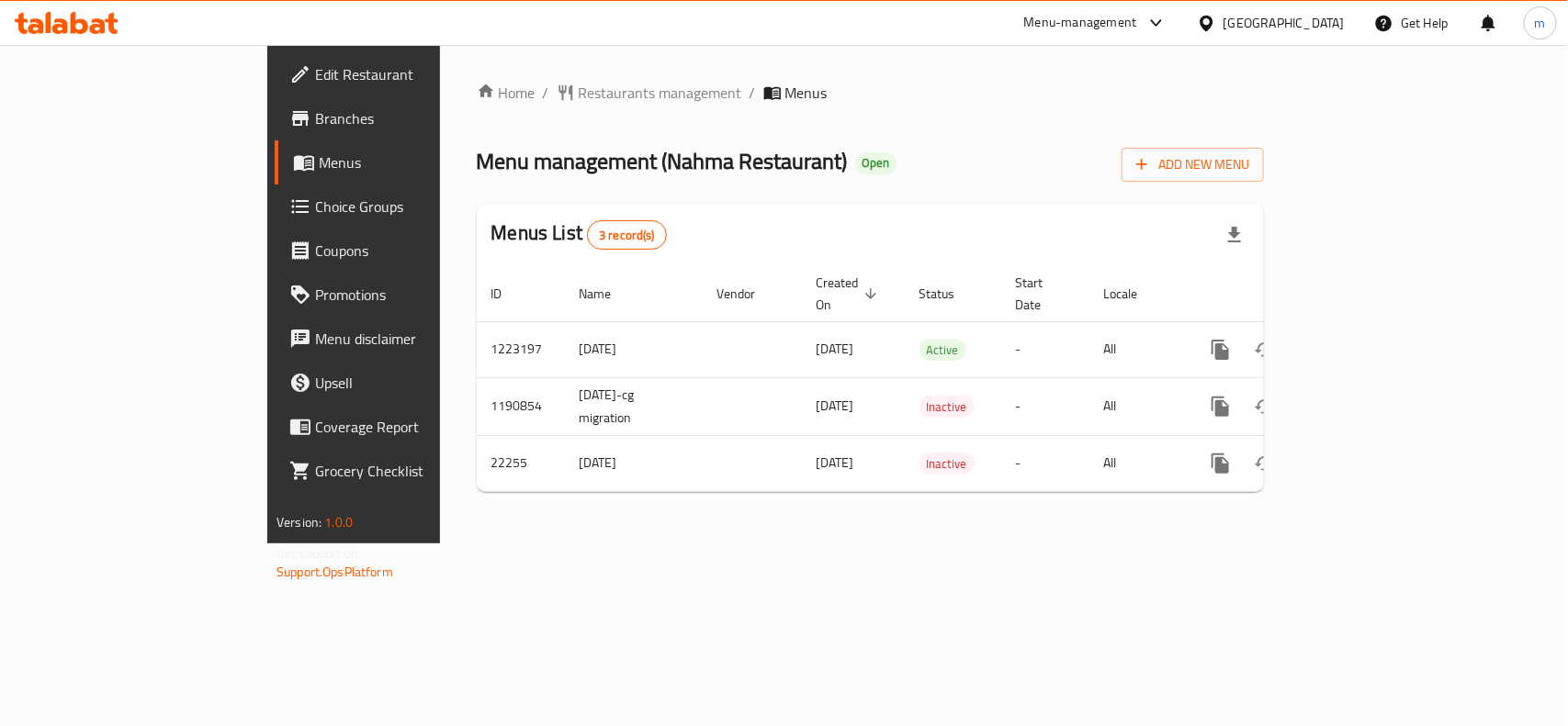
click at [1306, 29] on div "[GEOGRAPHIC_DATA]" at bounding box center [1284, 23] width 122 height 20
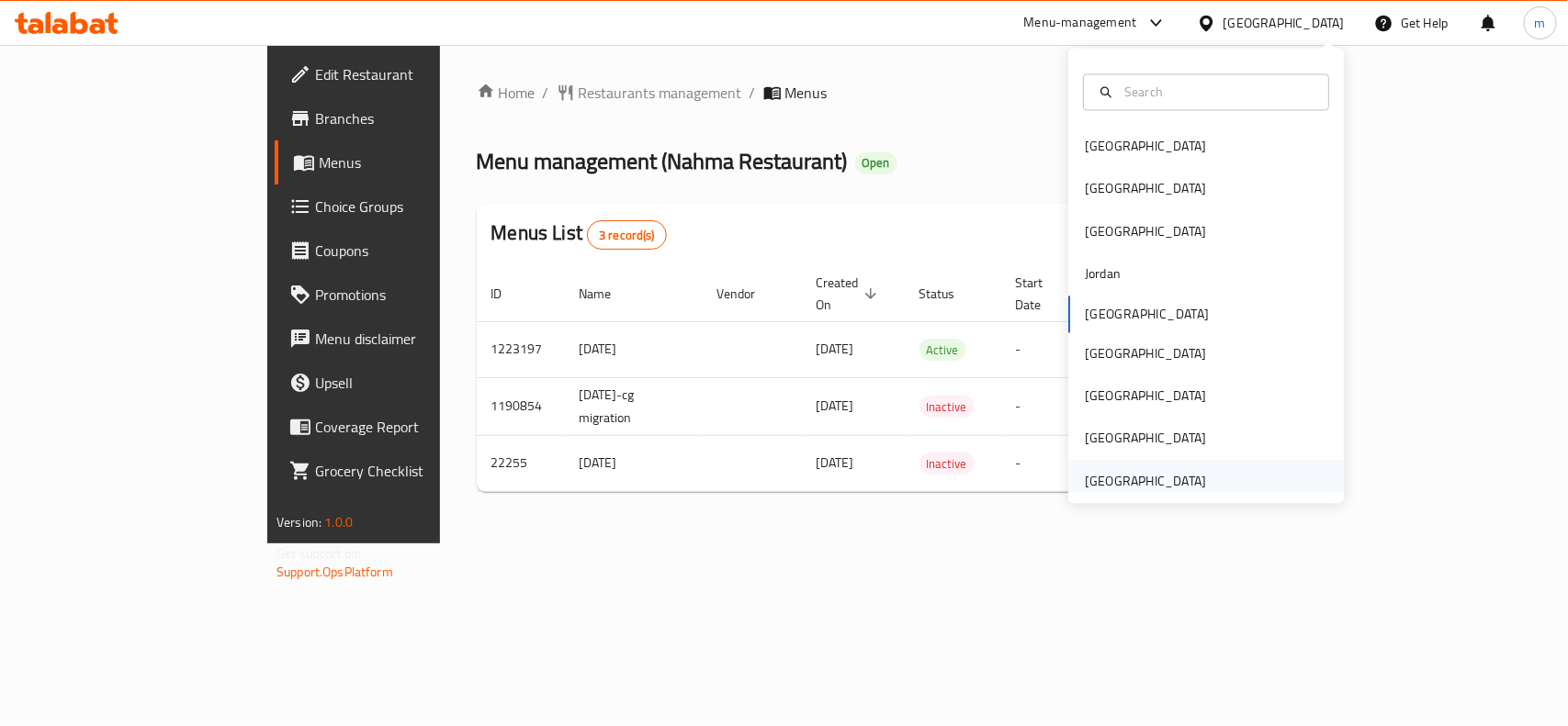
click at [1162, 484] on div "[GEOGRAPHIC_DATA]" at bounding box center [1145, 481] width 122 height 20
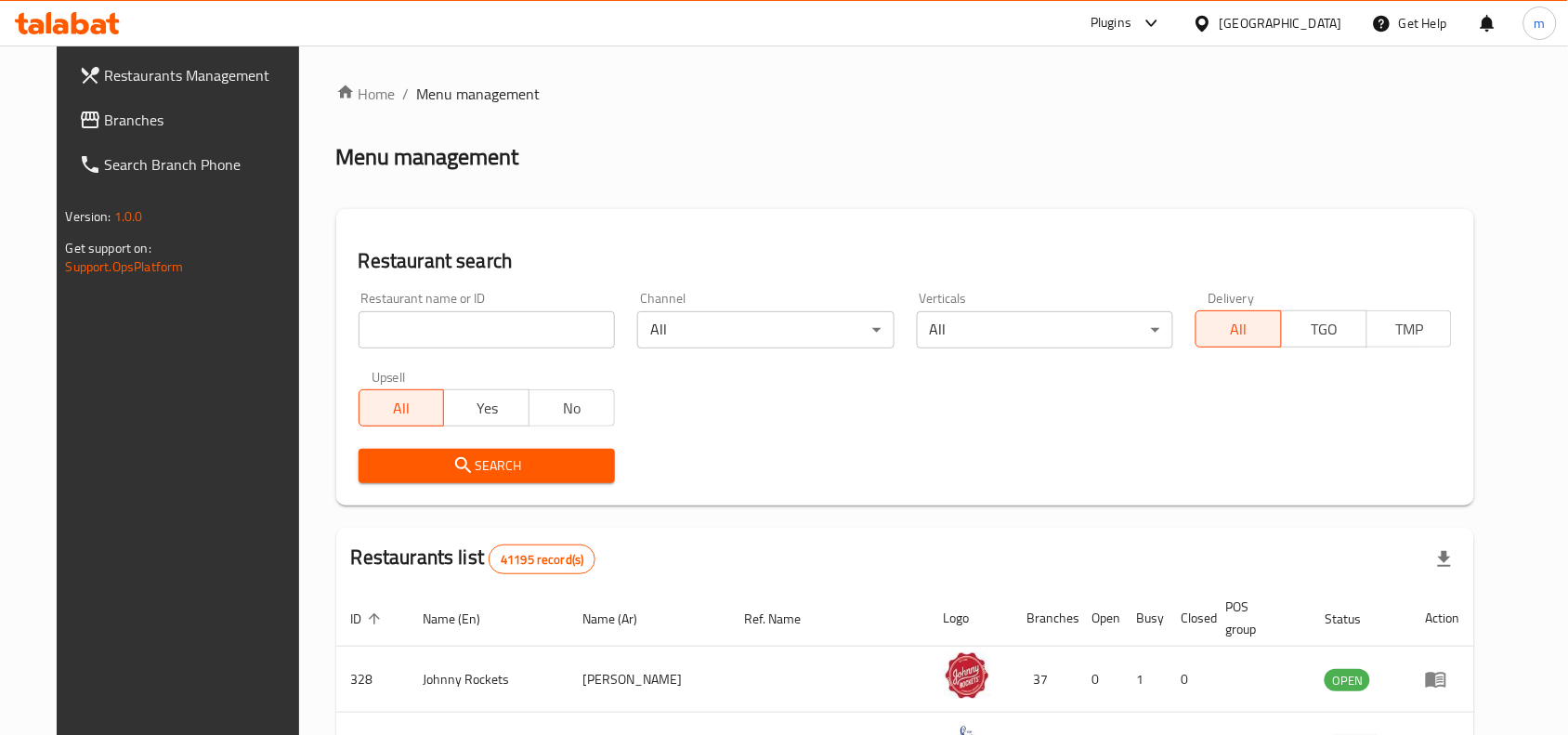
click at [113, 112] on span "Branches" at bounding box center [204, 120] width 198 height 22
